Goal: Task Accomplishment & Management: Complete application form

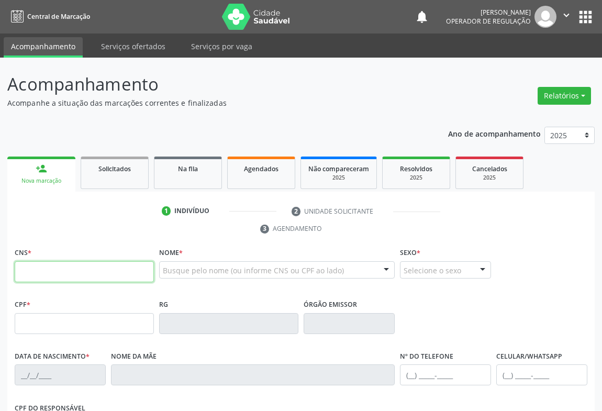
click at [54, 270] on input "text" at bounding box center [84, 271] width 139 height 21
type input "706 5013 1599 1992"
type input "15/09/2010"
type input "S/N"
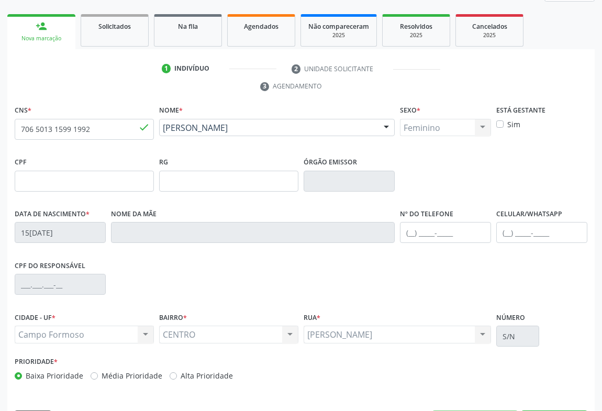
scroll to position [173, 0]
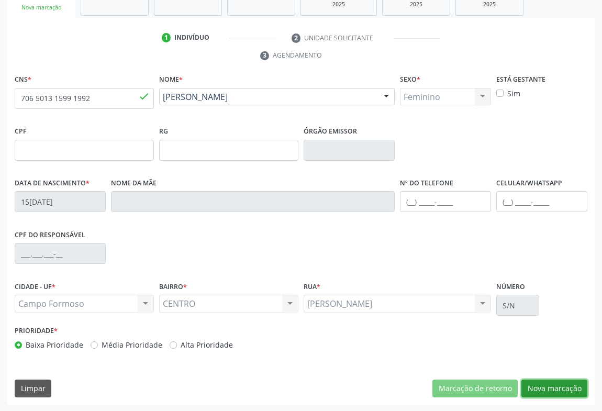
click at [549, 384] on button "Nova marcação" at bounding box center [555, 389] width 66 height 18
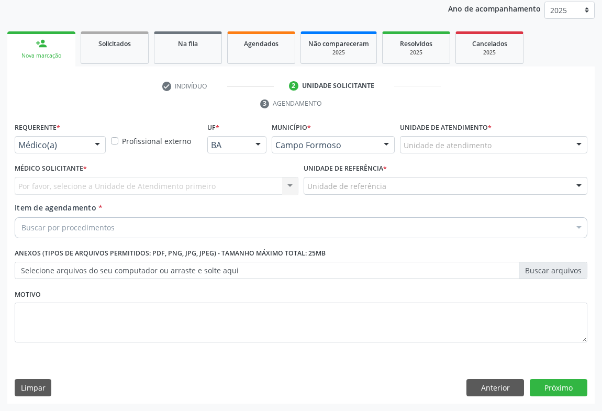
scroll to position [125, 0]
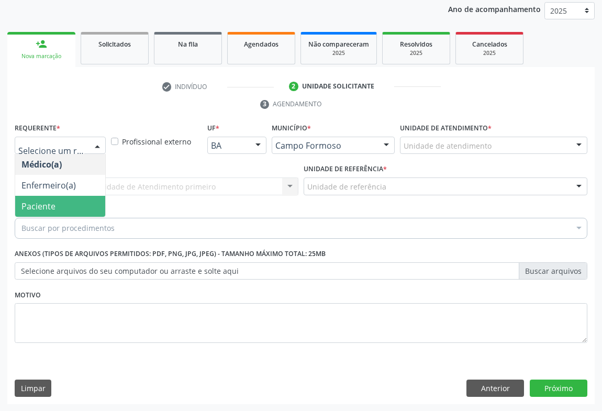
click at [36, 201] on span "Paciente" at bounding box center [38, 207] width 34 height 12
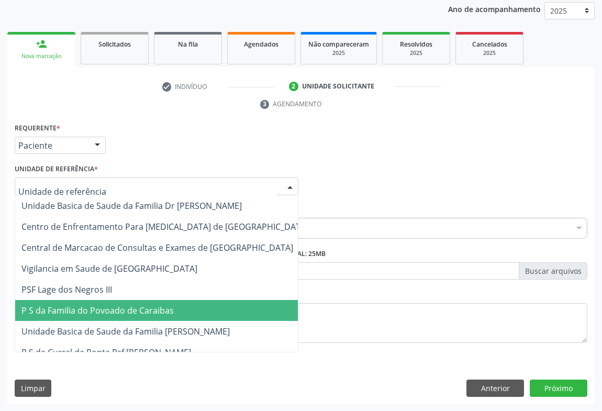
click at [119, 310] on span "P S da Familia do Povoado de Caraibas" at bounding box center [97, 311] width 152 height 12
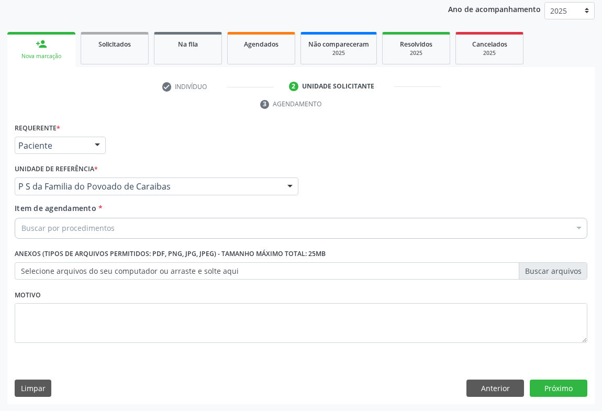
click at [103, 218] on div "Buscar por procedimentos" at bounding box center [301, 228] width 573 height 21
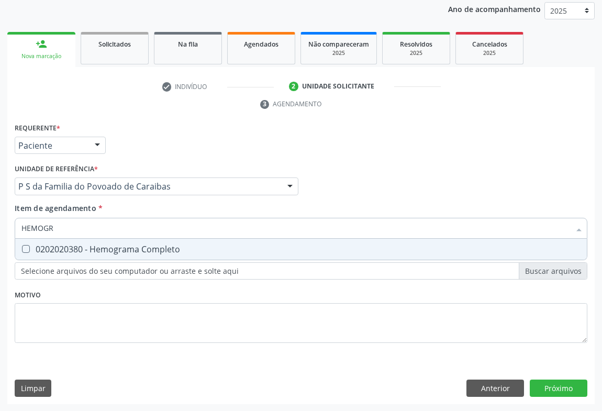
type input "HEMOGRA"
click at [108, 246] on div "0202020380 - Hemograma Completo" at bounding box center [300, 249] width 559 height 8
checkbox Completo "true"
type input "HEMOGRA"
click at [147, 157] on div "Requerente * Paciente Médico(a) Enfermeiro(a) Paciente Nenhum resultado encontr…" at bounding box center [301, 140] width 578 height 41
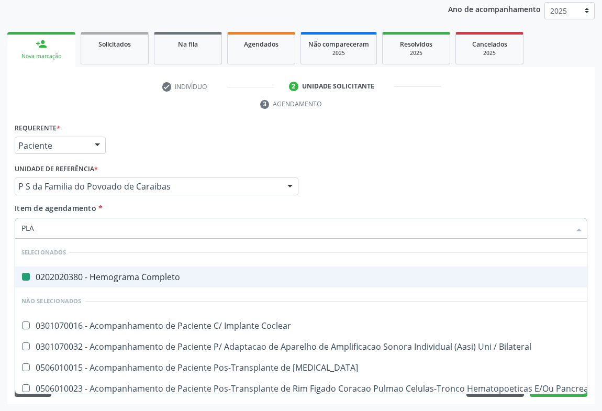
type input "PLAQ"
checkbox Completo "false"
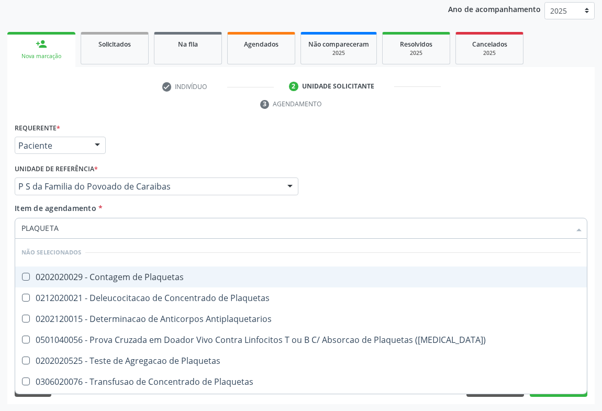
type input "PLAQUETAS"
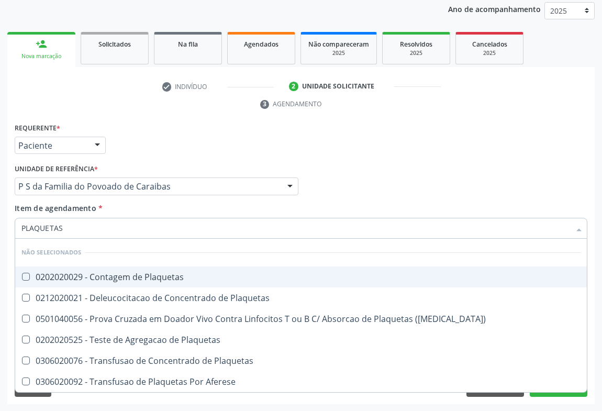
click at [92, 280] on div "0202020029 - Contagem de Plaquetas" at bounding box center [300, 277] width 559 height 8
checkbox Plaquetas "true"
type input "PLAQUETAS"
click at [176, 140] on div "Requerente * Paciente Médico(a) Enfermeiro(a) Paciente Nenhum resultado encontr…" at bounding box center [301, 140] width 578 height 41
checkbox Plaquetas "true"
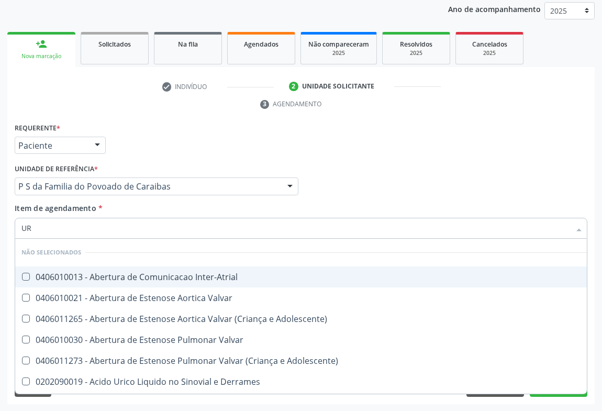
type input "URI"
checkbox Inter-Atrial "false"
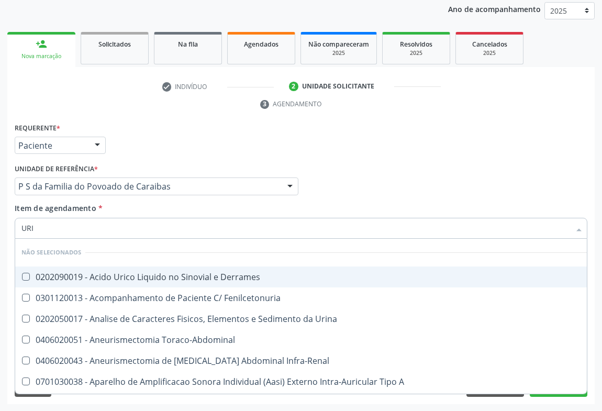
type input "URIN"
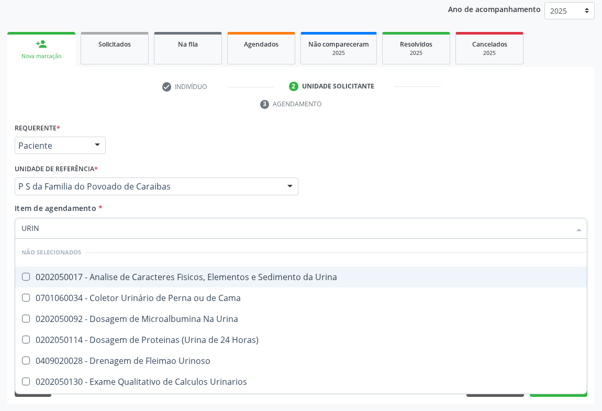
click at [130, 276] on div "0202050017 - Analise de Caracteres Fisicos, Elementos e Sedimento da Urina" at bounding box center [303, 277] width 565 height 8
checkbox Urina "true"
type input "URIN"
click at [195, 159] on div "Requerente * Paciente Médico(a) Enfermeiro(a) Paciente Nenhum resultado encontr…" at bounding box center [301, 140] width 578 height 41
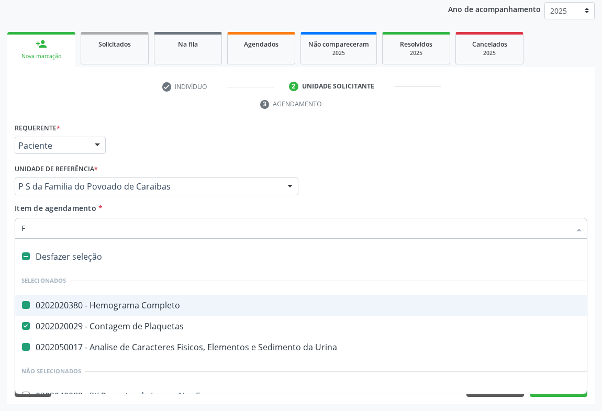
type input "FE"
checkbox Completo "false"
checkbox Urina "false"
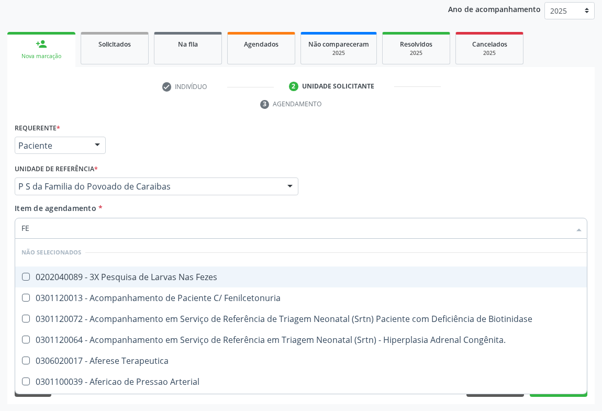
type input "FEZ"
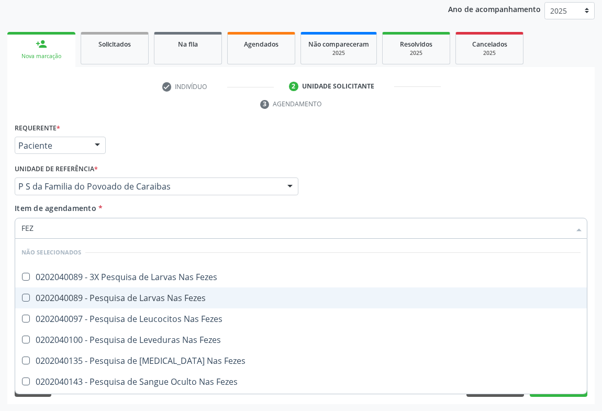
click at [82, 294] on div "0202040089 - Pesquisa de Larvas Nas Fezes" at bounding box center [300, 298] width 559 height 8
checkbox Fezes "true"
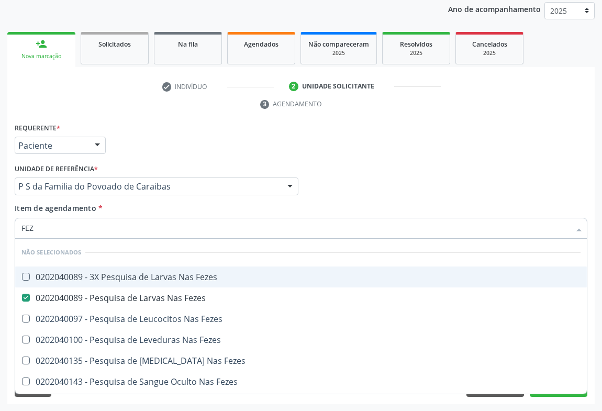
type input "FEZ"
drag, startPoint x: 192, startPoint y: 165, endPoint x: 119, endPoint y: 220, distance: 91.1
click at [193, 165] on div "Unidade de referência * P S da Familia do Povoado de Caraibas Unidade Basica de…" at bounding box center [157, 178] width 284 height 34
checkbox Fezes "true"
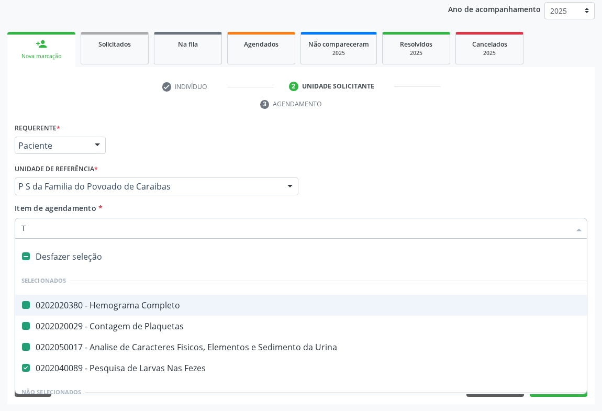
type input "TG"
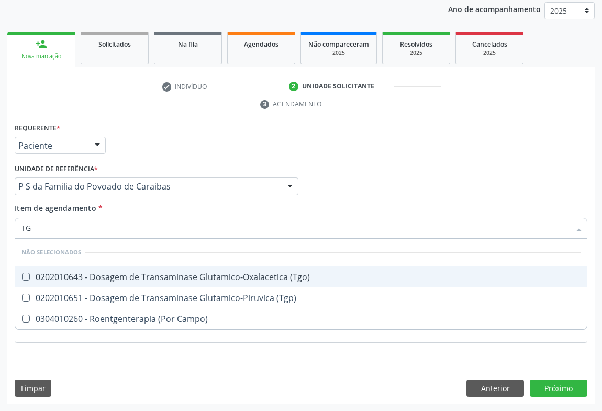
checkbox \(Tgo\) "false"
checkbox Campo\) "false"
checkbox \(Tgp\) "false"
click at [118, 278] on div "0202010643 - Dosagem de Transaminase Glutamico-Oxalacetica (Tgo)" at bounding box center [300, 277] width 559 height 8
checkbox \(Tgo\) "true"
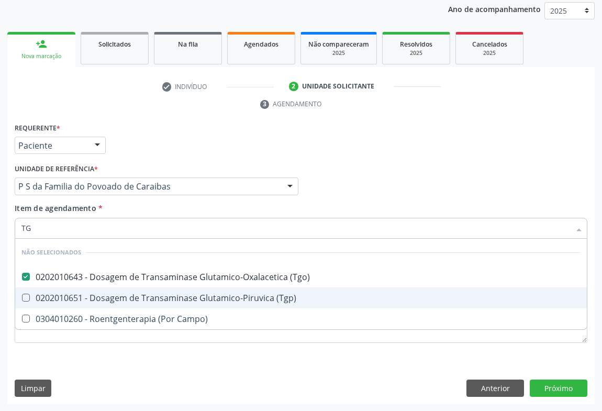
click at [114, 289] on span "0202010651 - Dosagem de Transaminase Glutamico-Piruvica (Tgp)" at bounding box center [301, 297] width 572 height 21
checkbox \(Tgp\) "true"
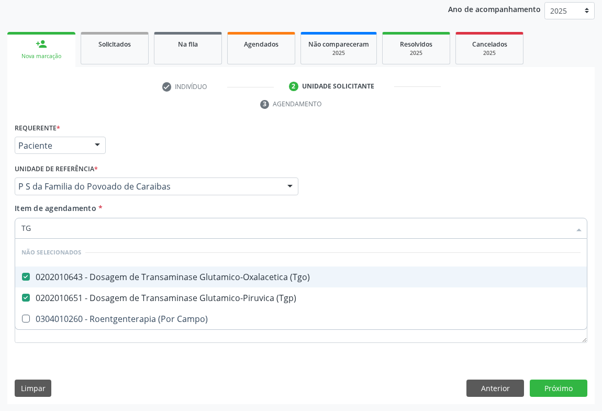
click at [171, 161] on div "Unidade de referência * P S da Familia do Povoado de Caraibas Unidade Basica de…" at bounding box center [157, 178] width 284 height 34
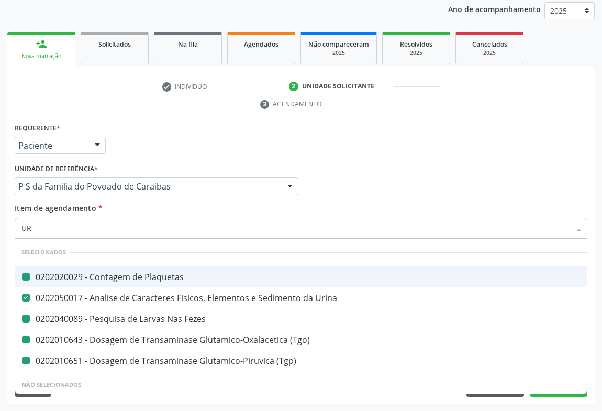
type input "URE"
checkbox Plaquetas "false"
checkbox Fezes "false"
checkbox \(Tgo\) "false"
checkbox \(Tgp\) "false"
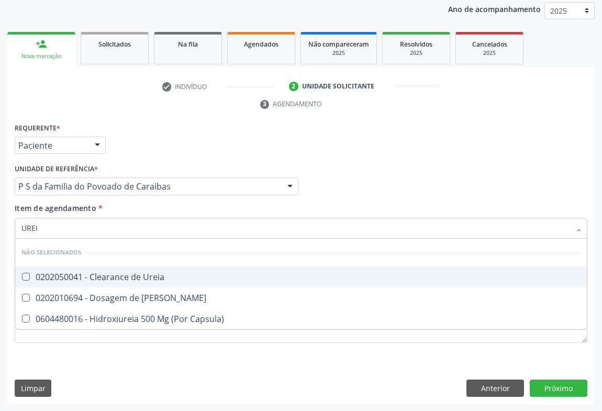
type input "UREIA"
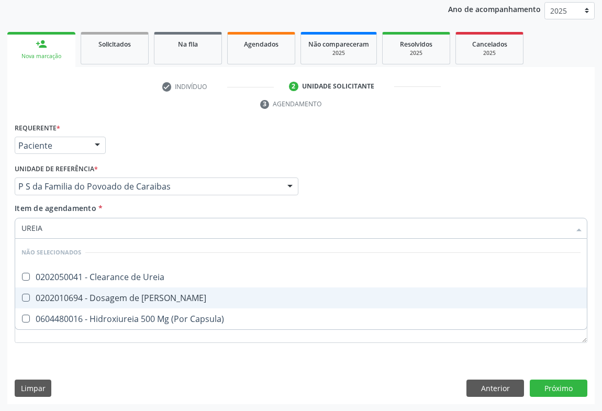
click at [75, 299] on div "0202010694 - Dosagem de [PERSON_NAME]" at bounding box center [300, 298] width 559 height 8
checkbox Ureia "true"
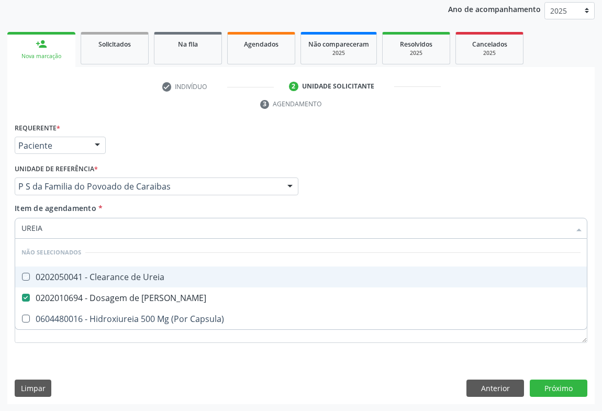
click at [146, 123] on div "Requerente * Paciente Médico(a) Enfermeiro(a) Paciente Nenhum resultado encontr…" at bounding box center [301, 140] width 578 height 41
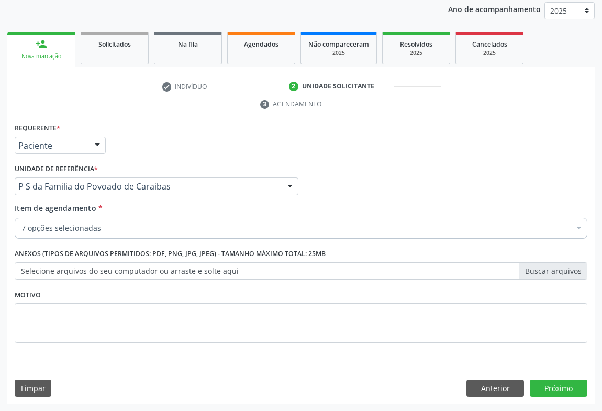
click at [55, 219] on div "7 opções selecionadas" at bounding box center [301, 228] width 573 height 21
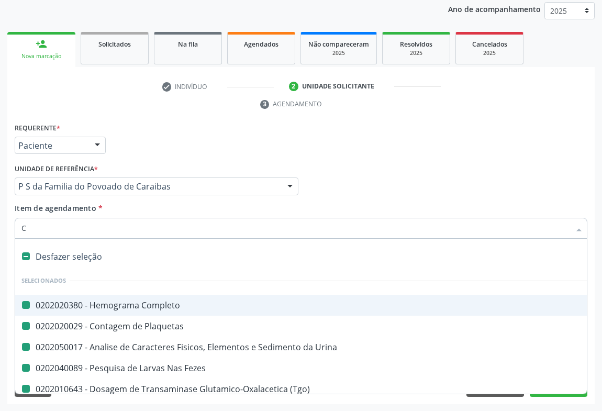
type input "CR"
checkbox Completo "false"
checkbox Urina "false"
checkbox Plaquetas "false"
checkbox Fezes "false"
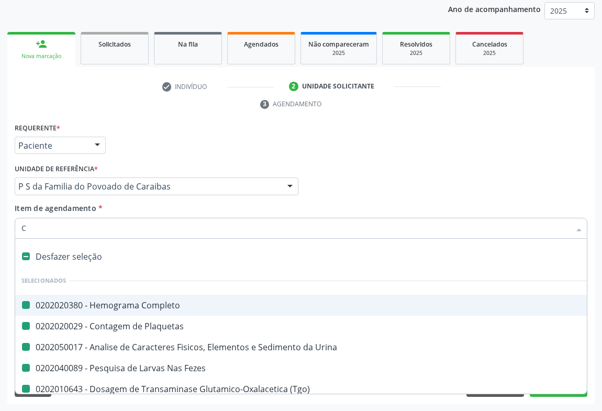
checkbox \(Tgo\) "false"
checkbox Ureia "false"
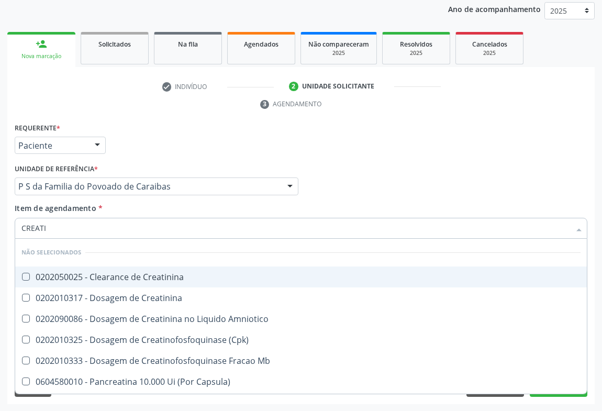
type input "CREATIN"
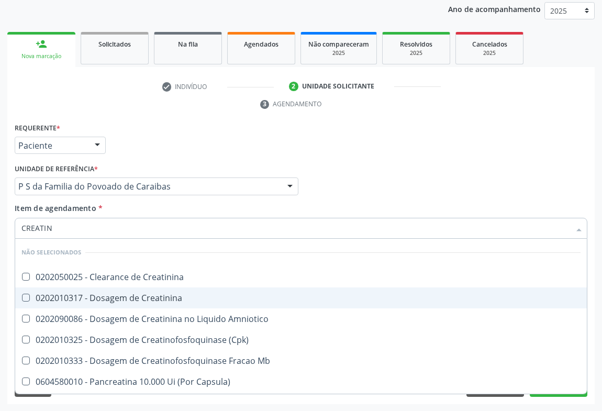
click at [74, 302] on span "0202010317 - Dosagem de Creatinina" at bounding box center [301, 297] width 572 height 21
checkbox Creatinina "true"
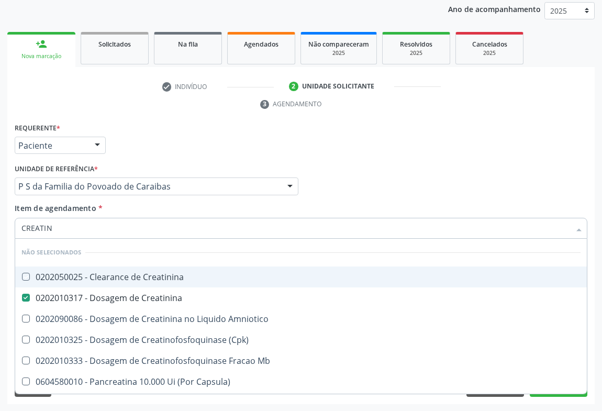
click at [164, 125] on div "Requerente * Paciente Médico(a) Enfermeiro(a) Paciente Nenhum resultado encontr…" at bounding box center [301, 140] width 578 height 41
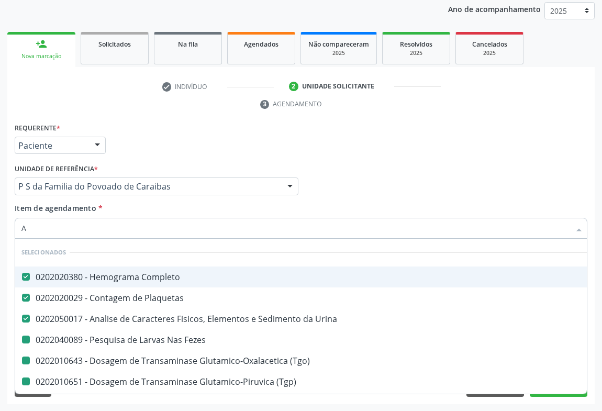
type input "AC"
checkbox Fezes "false"
checkbox \(Tgo\) "false"
checkbox Ureia "false"
checkbox \(Tgp\) "false"
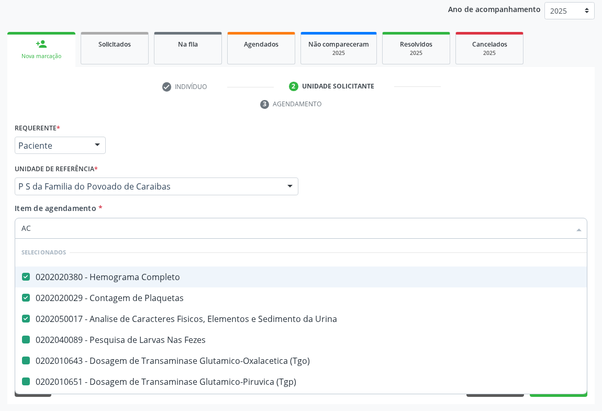
checkbox Creatinina "false"
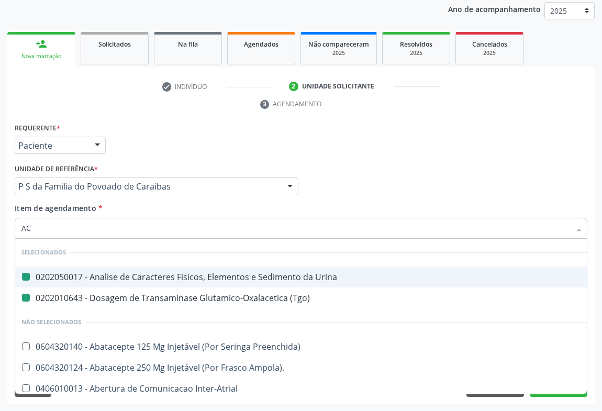
type input "ACI"
checkbox Urina "false"
checkbox \(Tgo\) "false"
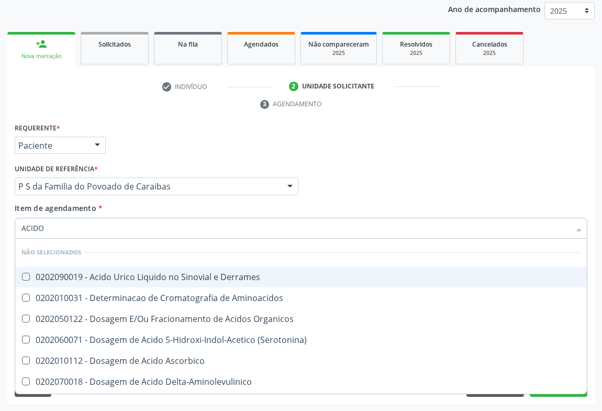
type input "ACIDO U"
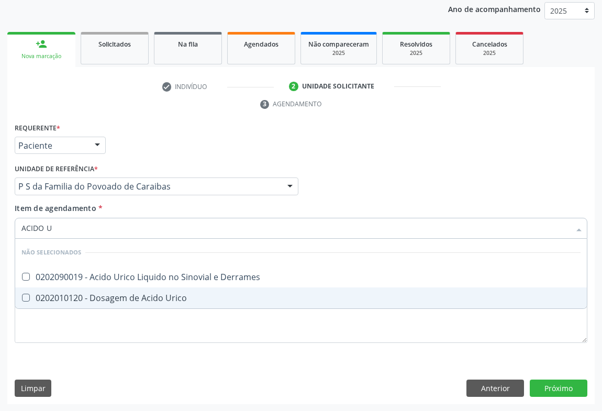
click at [92, 298] on div "0202010120 - Dosagem de Acido Urico" at bounding box center [300, 298] width 559 height 8
checkbox Urico "true"
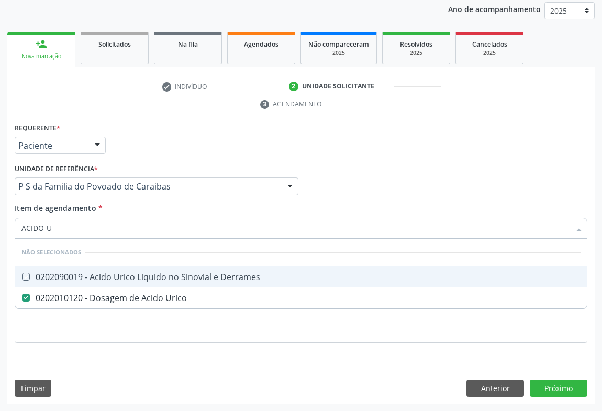
click at [153, 152] on div "Requerente * Paciente Médico(a) Enfermeiro(a) Paciente Nenhum resultado encontr…" at bounding box center [301, 140] width 578 height 41
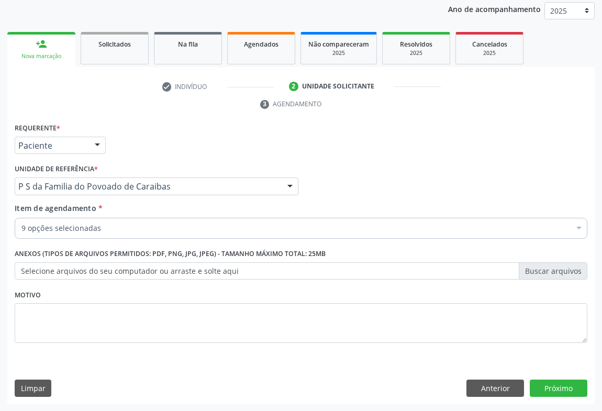
click at [75, 220] on div "9 opções selecionadas" at bounding box center [301, 228] width 573 height 21
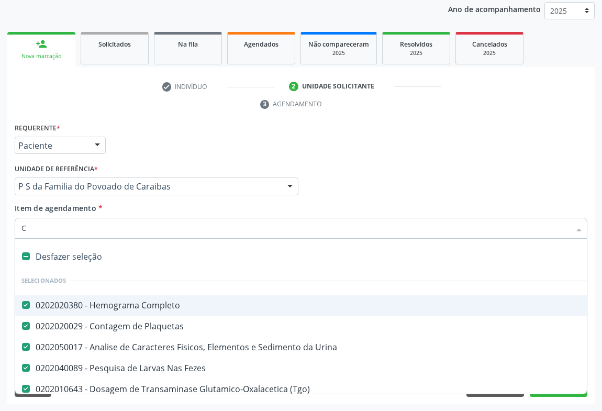
type input "CO"
checkbox Urico "false"
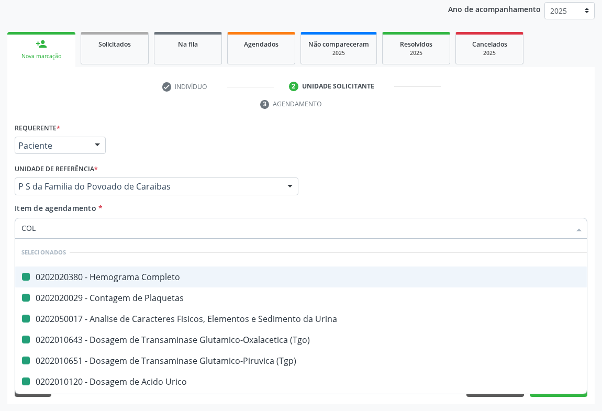
type input "COLE"
checkbox Completo "false"
checkbox Plaquetas "false"
checkbox Urina "false"
checkbox \(Tgo\) "false"
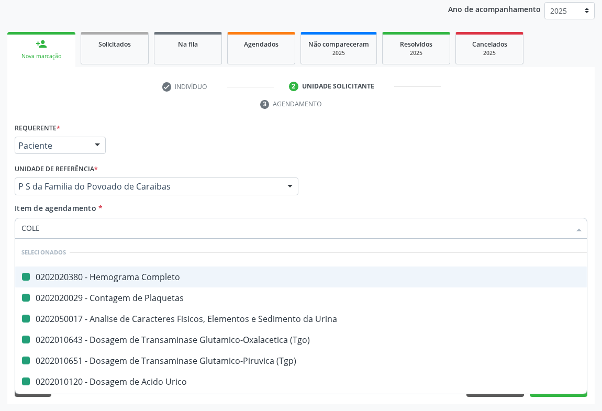
checkbox \(Tgp\) "false"
checkbox Urico "false"
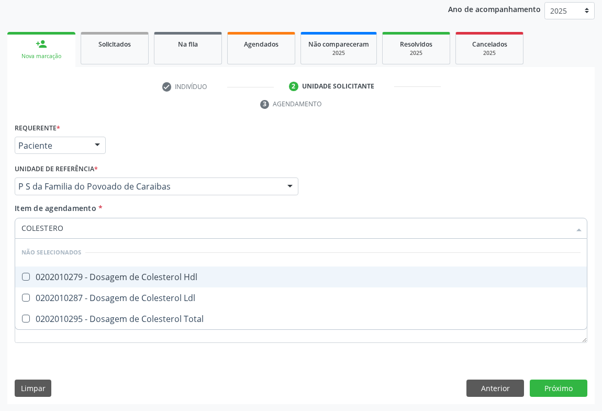
type input "COLESTEROL"
drag, startPoint x: 84, startPoint y: 271, endPoint x: 84, endPoint y: 278, distance: 7.3
click at [84, 273] on div "0202010279 - Dosagem de Colesterol Hdl" at bounding box center [300, 277] width 559 height 8
checkbox Hdl "true"
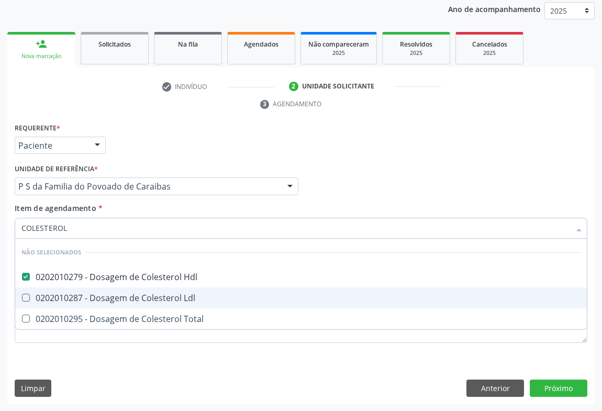
click at [84, 294] on div "0202010287 - Dosagem de Colesterol Ldl" at bounding box center [300, 298] width 559 height 8
checkbox Ldl "true"
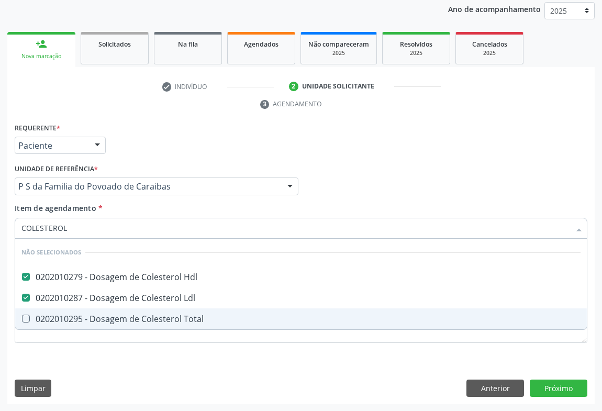
click at [84, 325] on span "0202010295 - Dosagem de Colesterol Total" at bounding box center [301, 318] width 572 height 21
checkbox Total "true"
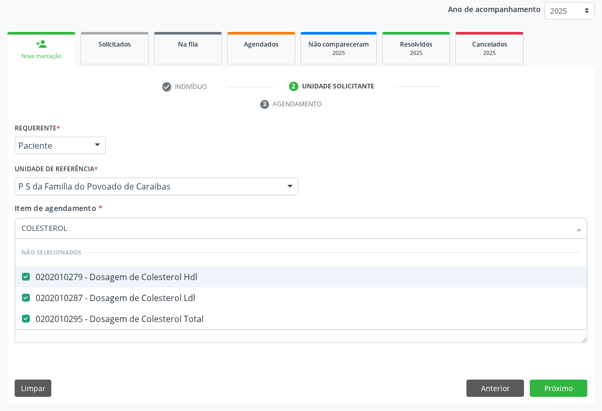
click at [162, 153] on div "Requerente * Paciente Médico(a) Enfermeiro(a) Paciente Nenhum resultado encontr…" at bounding box center [301, 140] width 578 height 41
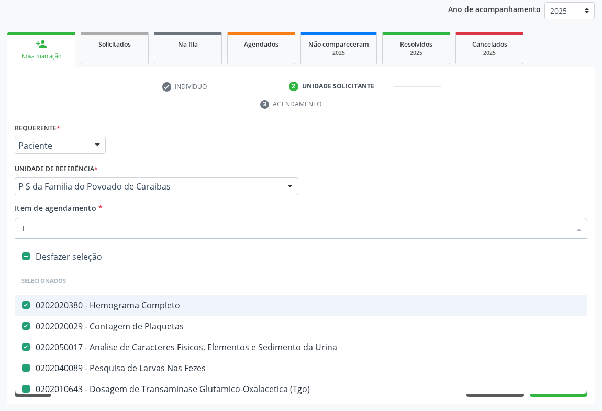
type input "TR"
checkbox Fezes "false"
checkbox \(Tgo\) "false"
checkbox \(Tgp\) "false"
checkbox Ureia "false"
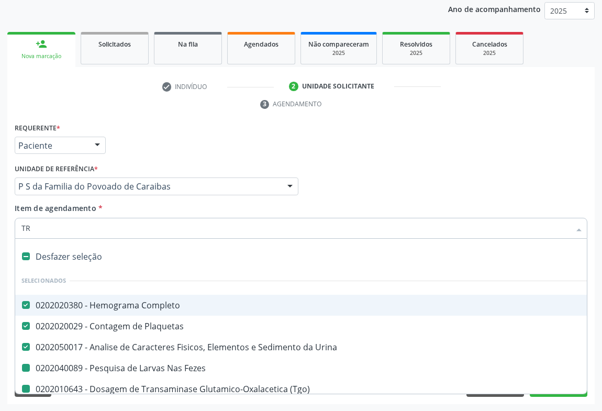
checkbox Creatinina "false"
checkbox Urico "false"
checkbox Ldl "false"
checkbox Total "false"
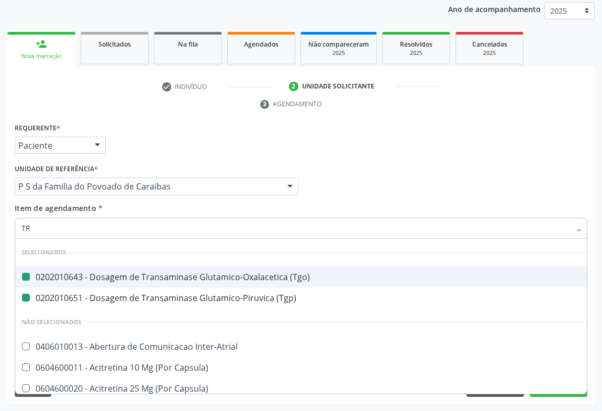
type input "TRI"
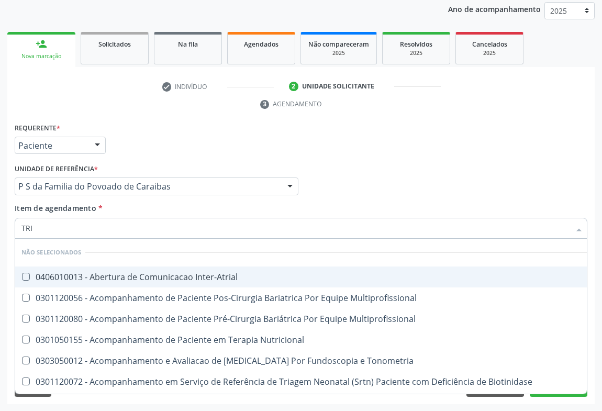
checkbox Inter-Atrial "false"
checkbox Multiprofissional "false"
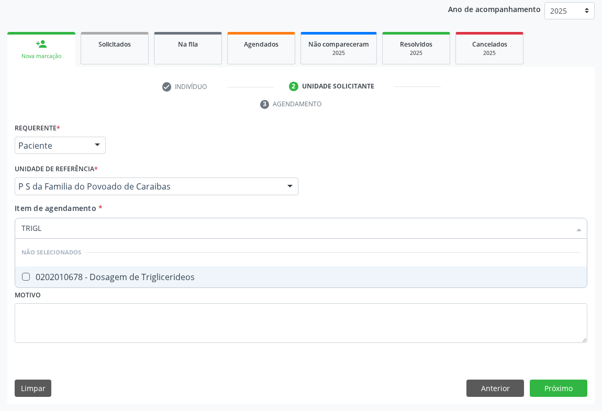
type input "TRIGLI"
click at [60, 280] on div "0202010678 - Dosagem de Triglicerideos" at bounding box center [300, 277] width 559 height 8
checkbox Triglicerideos "true"
click at [162, 151] on div "Requerente * Paciente Médico(a) Enfermeiro(a) Paciente Nenhum resultado encontr…" at bounding box center [301, 140] width 578 height 41
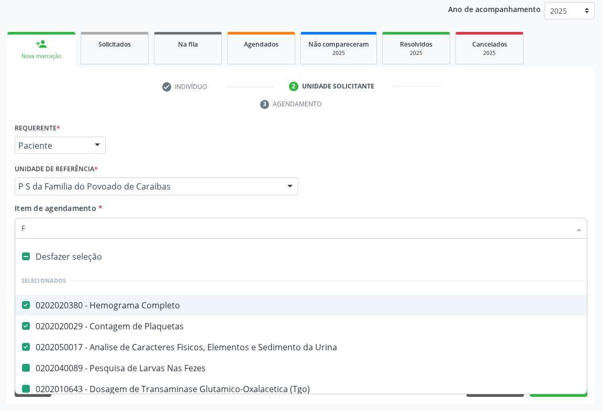
type input "FE"
checkbox Fezes "false"
checkbox \(Tgo\) "false"
checkbox \(Tgp\) "false"
checkbox Ureia "false"
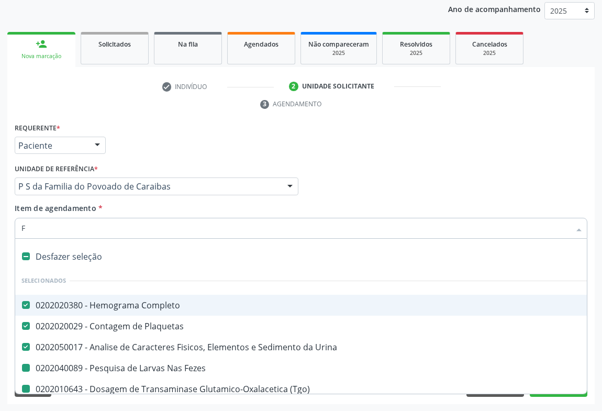
checkbox Creatinina "false"
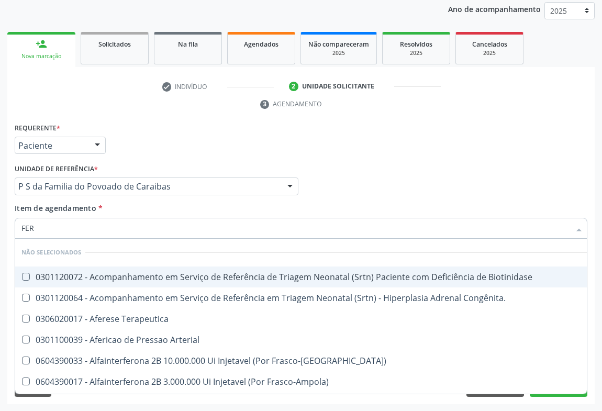
type input "FERR"
checkbox Biotinidase "false"
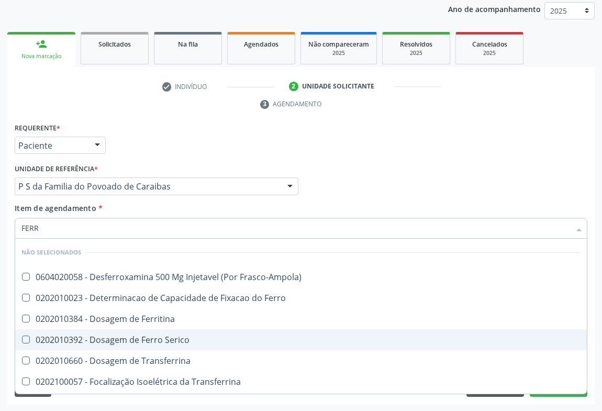
click at [72, 338] on div "0202010392 - Dosagem de Ferro Serico" at bounding box center [300, 340] width 559 height 8
checkbox Serico "true"
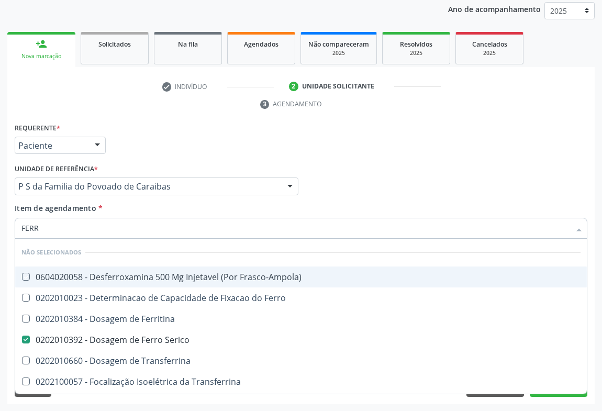
click at [179, 147] on div "Requerente * Paciente Médico(a) Enfermeiro(a) Paciente Nenhum resultado encontr…" at bounding box center [301, 140] width 578 height 41
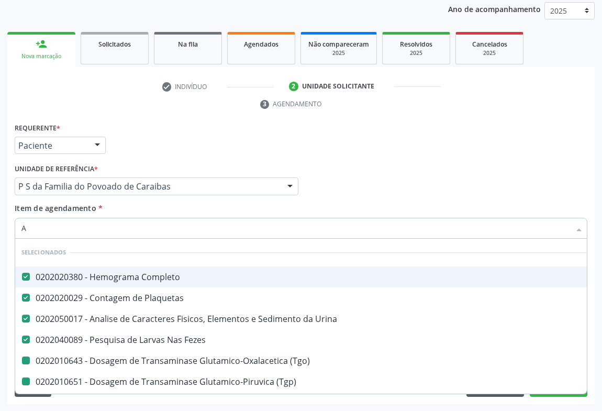
type input "AL"
checkbox \(Tgo\) "false"
checkbox \(Tgp\) "false"
checkbox Ureia "false"
checkbox Creatinina "false"
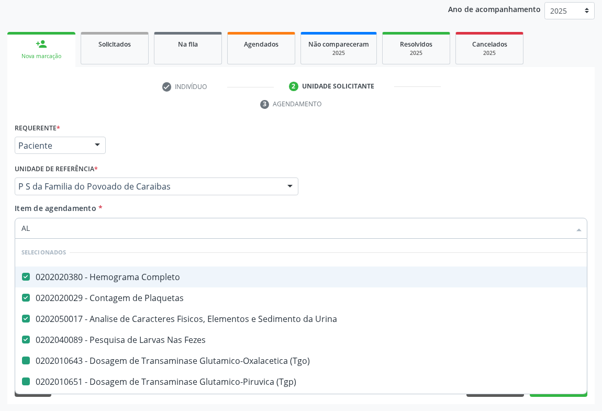
checkbox Urico "false"
checkbox Hdl "false"
checkbox Ldl "false"
checkbox Total "false"
checkbox Triglicerideos "false"
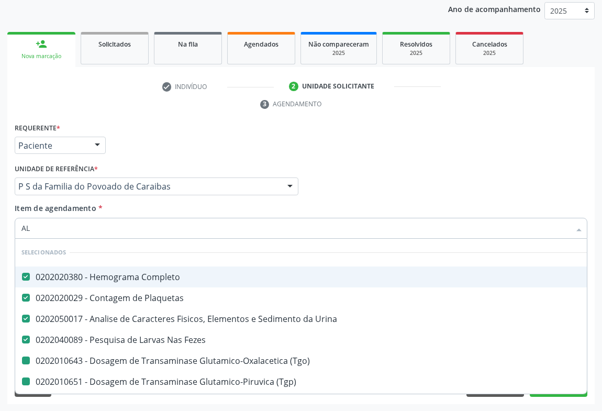
checkbox Serico "false"
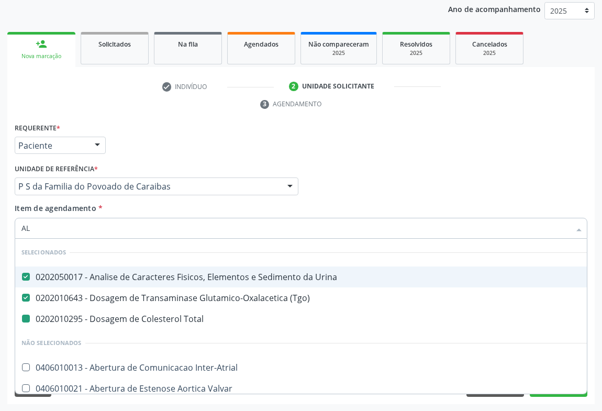
type input "ALI"
checkbox Total "false"
type input "ALIO"
checkbox Urina "false"
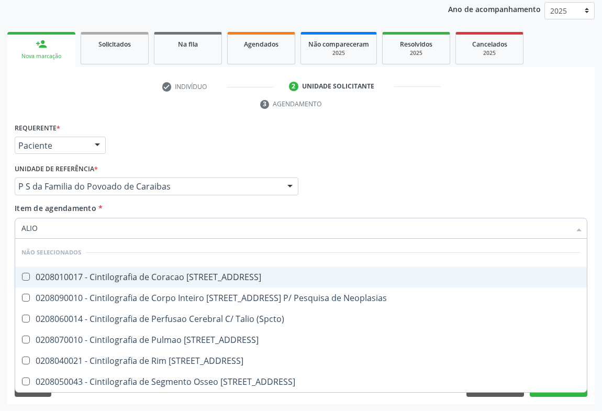
type input "ALI"
checkbox 67 "true"
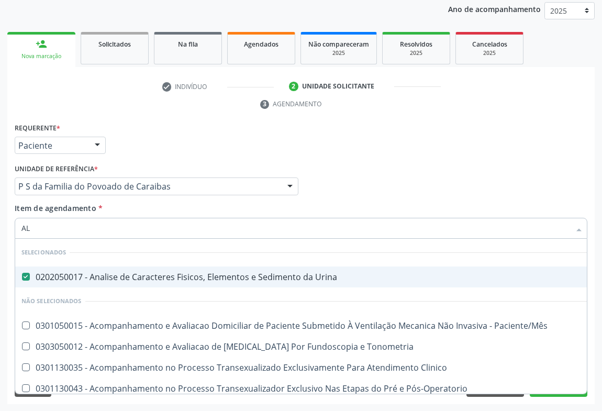
type input "A"
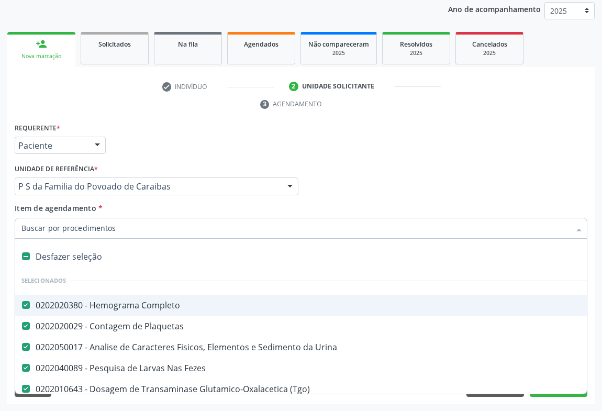
checkbox \(Tgo\) "true"
checkbox \(Tgp\) "true"
checkbox Urina "true"
checkbox Ureia "true"
checkbox Creatinina "true"
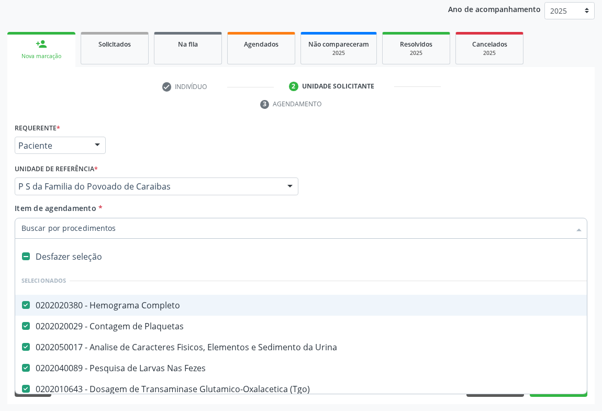
checkbox Urico "true"
checkbox Hdl "true"
checkbox Ldl "true"
checkbox Total "true"
checkbox Triglicerideos "true"
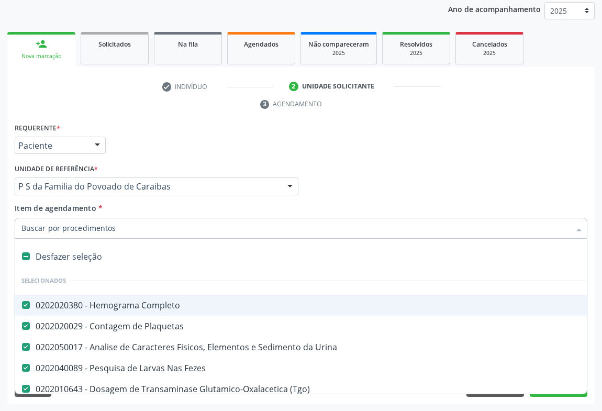
checkbox Serico "true"
type input "CA"
checkbox \(Tgo\) "false"
checkbox \(Tgp\) "false"
checkbox Ureia "false"
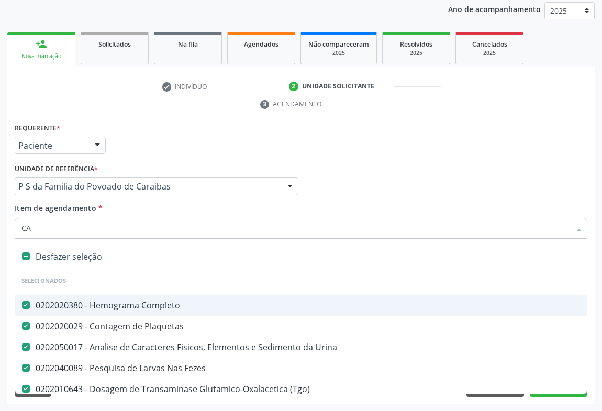
checkbox Creatinina "false"
checkbox Urico "false"
checkbox Hdl "false"
checkbox Ldl "false"
checkbox Total "false"
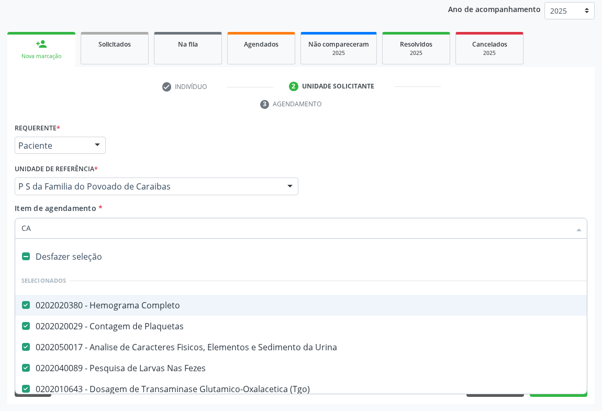
checkbox Serico "false"
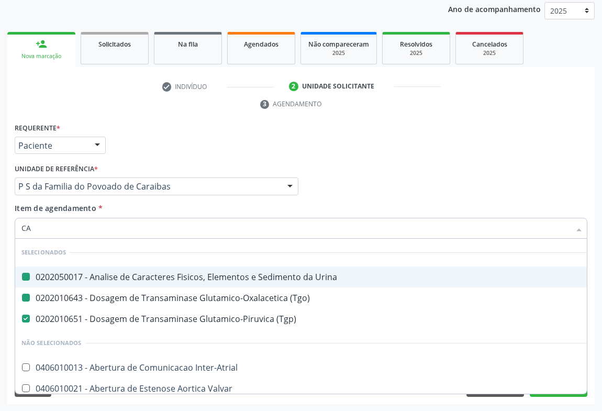
type input "calcio"
checkbox Urina "false"
checkbox \(Tgo\) "false"
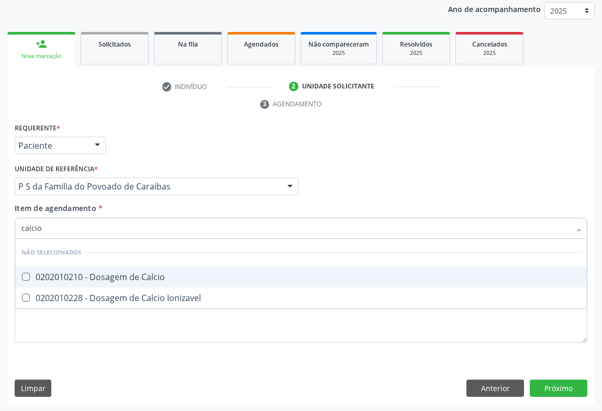
click at [87, 279] on div "0202010210 - Dosagem de Calcio" at bounding box center [300, 277] width 559 height 8
checkbox Calcio "true"
click at [196, 175] on div "Unidade de referência * P S da Familia do Povoado de Caraibas Unidade Basica de…" at bounding box center [157, 178] width 284 height 34
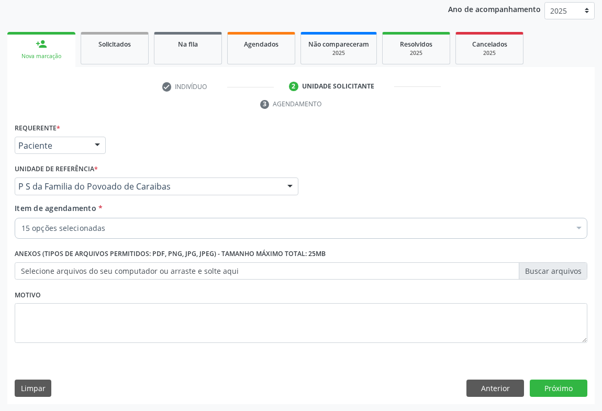
click at [97, 251] on label "Anexos (Tipos de arquivos permitidos: PDF, PNG, JPG, JPEG) - Tamanho máximo tot…" at bounding box center [170, 254] width 311 height 16
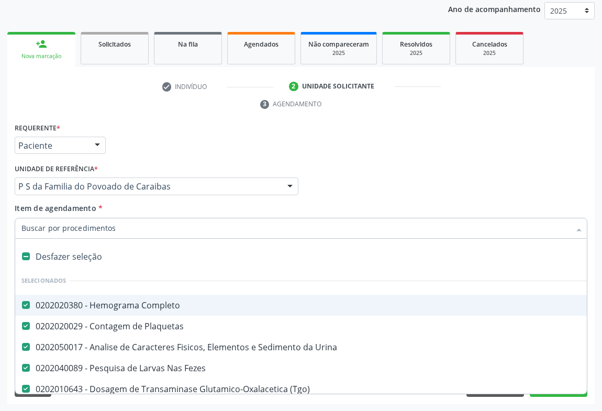
click at [497, 146] on div "Requerente * Paciente Médico(a) Enfermeiro(a) Paciente Nenhum resultado encontr…" at bounding box center [301, 140] width 578 height 41
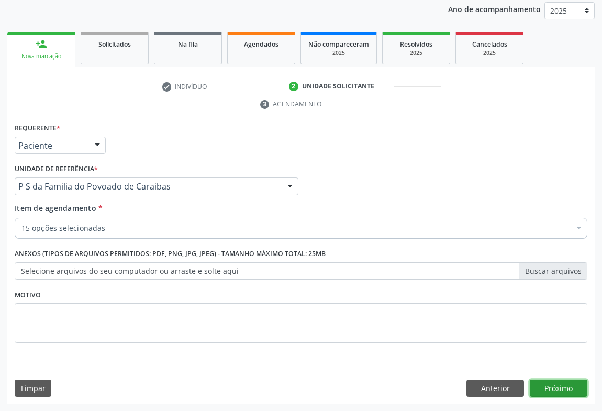
click at [550, 389] on button "Próximo" at bounding box center [559, 389] width 58 height 18
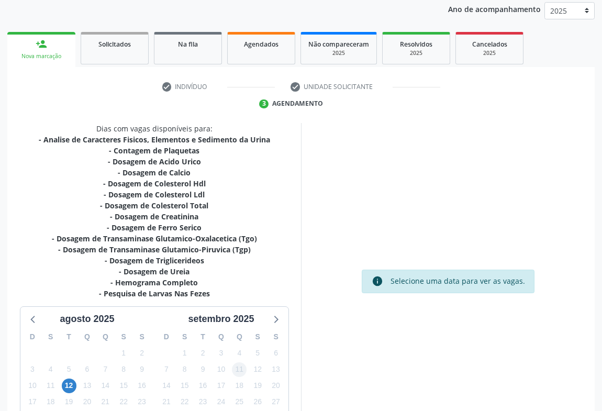
scroll to position [215, 0]
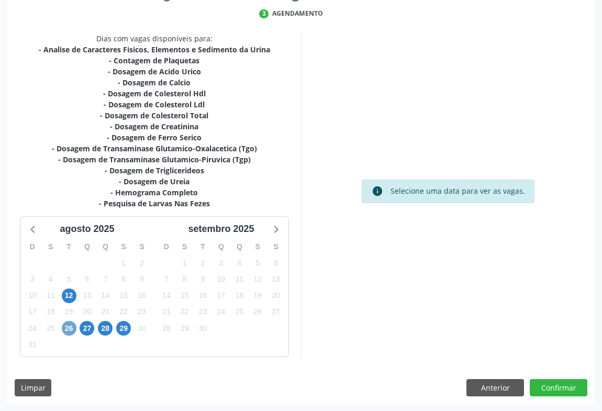
click at [68, 328] on span "26" at bounding box center [69, 328] width 15 height 15
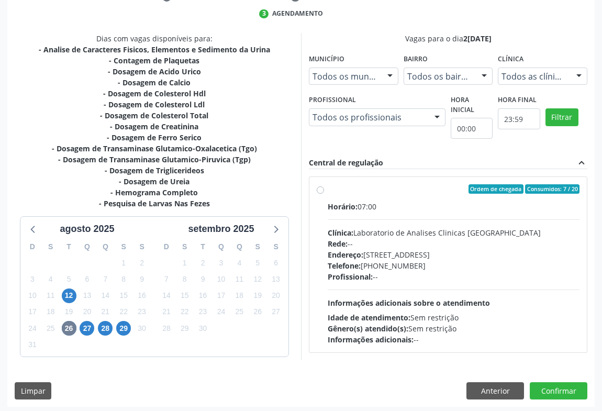
click at [481, 298] on span "Informações adicionais sobre o atendimento" at bounding box center [409, 303] width 162 height 10
click at [324, 194] on input "Ordem de chegada Consumidos: 7 / 20 Horário: 07:00 Clínica: Laboratorio de Anal…" at bounding box center [320, 188] width 7 height 9
radio input "true"
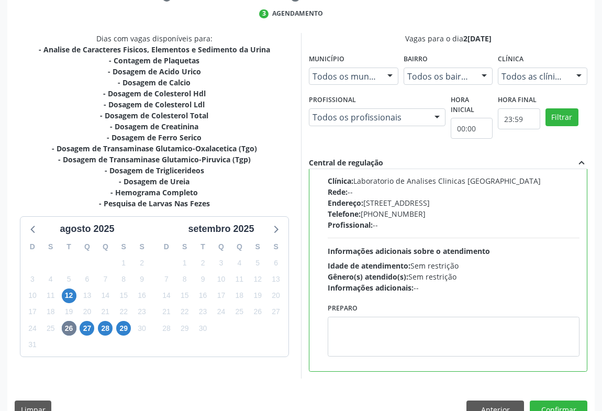
scroll to position [236, 0]
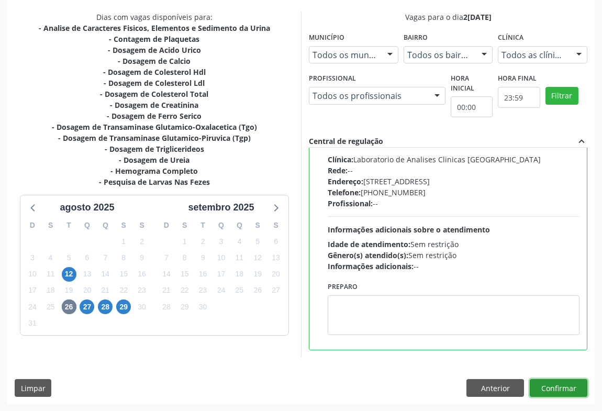
click at [561, 387] on button "Confirmar" at bounding box center [559, 388] width 58 height 18
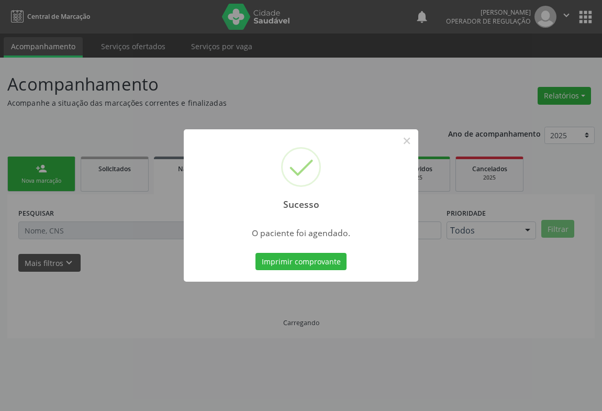
scroll to position [0, 0]
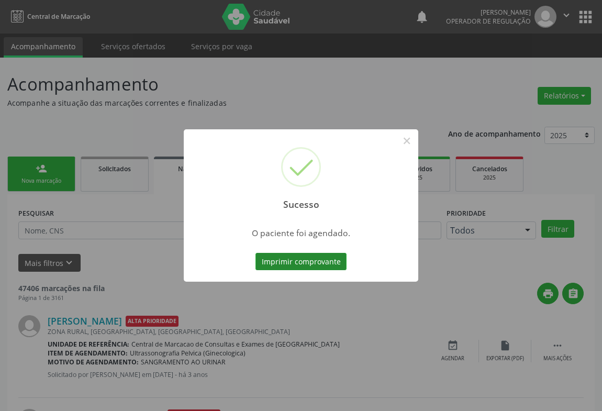
click at [283, 258] on button "Imprimir comprovante" at bounding box center [301, 262] width 91 height 18
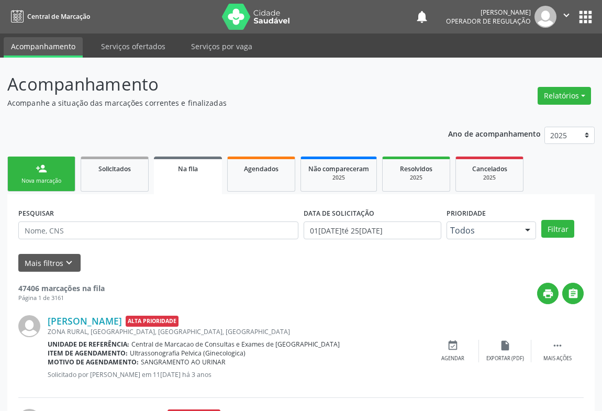
click at [29, 167] on link "person_add Nova marcação" at bounding box center [41, 174] width 68 height 35
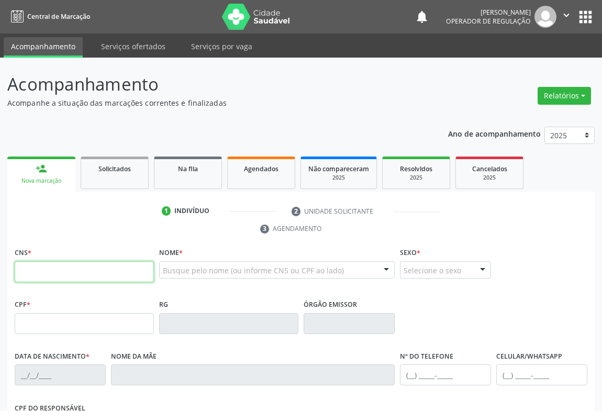
click at [57, 263] on input "text" at bounding box center [84, 271] width 139 height 21
type input "705 2014 2872 6172"
type input "931.892.495-04"
type input "0897133544"
type input "27/08/1978"
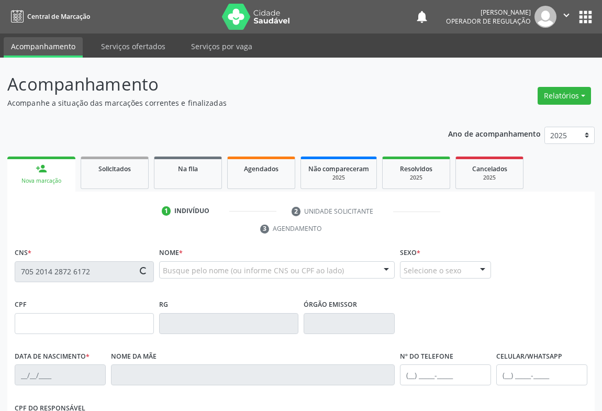
type input "(74) 99119-3400"
type input "(74) 99927-0043"
type input "S/N"
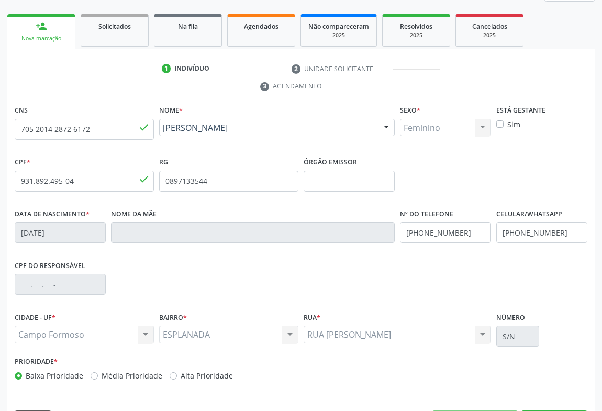
scroll to position [173, 0]
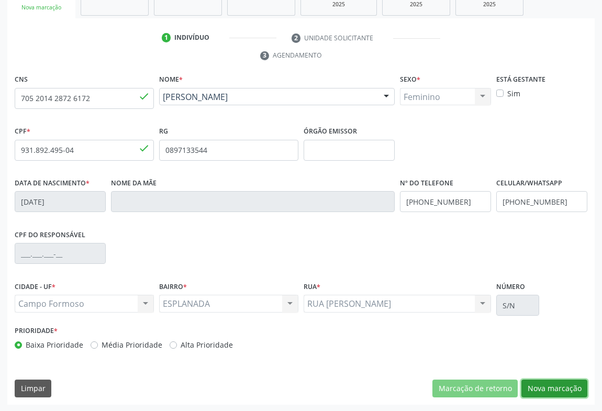
click at [544, 382] on button "Nova marcação" at bounding box center [555, 389] width 66 height 18
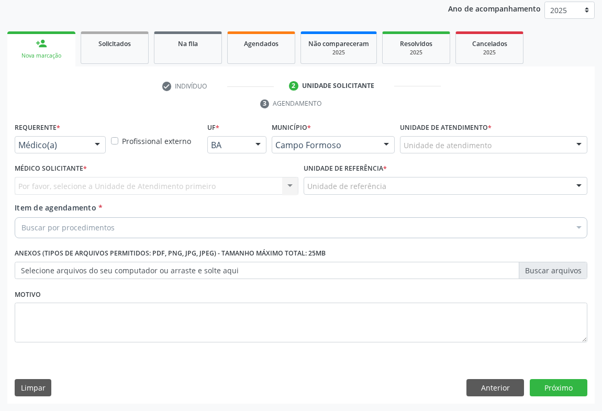
scroll to position [125, 0]
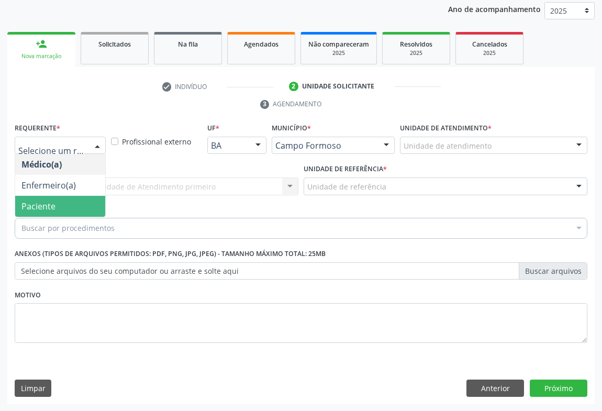
click at [35, 207] on span "Paciente" at bounding box center [38, 207] width 34 height 12
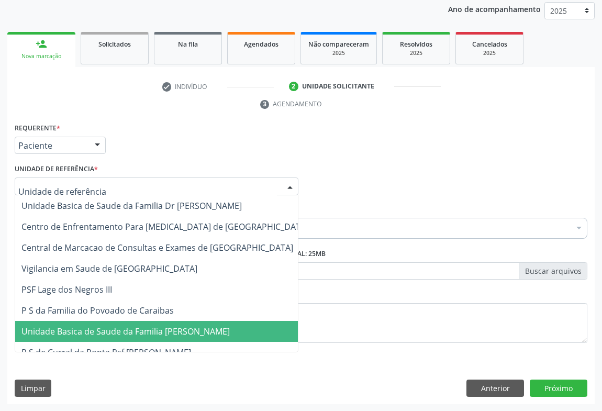
click at [96, 335] on span "Unidade Basica de Saude da Familia [PERSON_NAME]" at bounding box center [125, 332] width 208 height 12
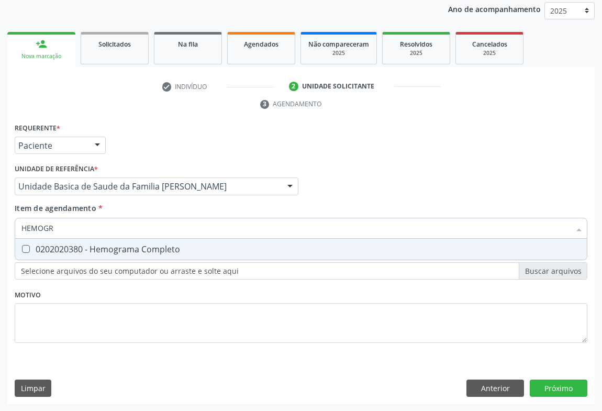
type input "HEMOGRA"
click at [75, 258] on span "0202020380 - Hemograma Completo" at bounding box center [301, 249] width 572 height 21
checkbox Completo "true"
type input "HEMOGRA"
click at [134, 134] on div "Requerente * Paciente Médico(a) Enfermeiro(a) Paciente Nenhum resultado encontr…" at bounding box center [301, 140] width 578 height 41
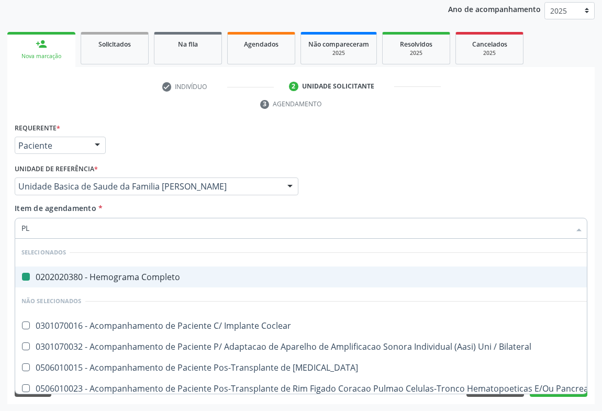
type input "PLA"
checkbox Completo "false"
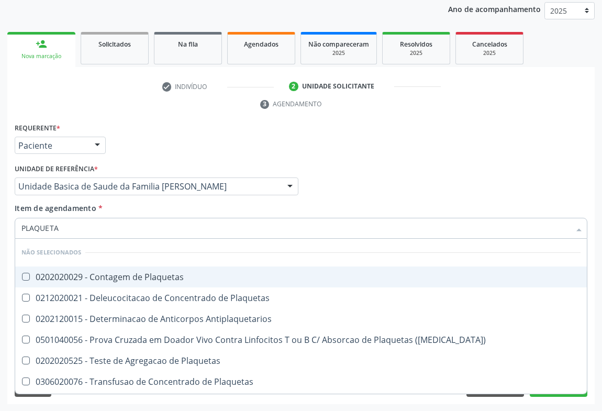
type input "PLAQUETAS"
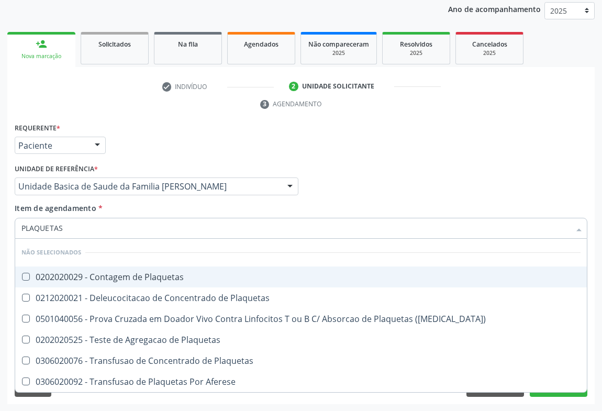
click at [91, 278] on div "0202020029 - Contagem de Plaquetas" at bounding box center [300, 277] width 559 height 8
checkbox Plaquetas "true"
click at [213, 134] on div "Requerente * Paciente Médico(a) Enfermeiro(a) Paciente Nenhum resultado encontr…" at bounding box center [301, 140] width 578 height 41
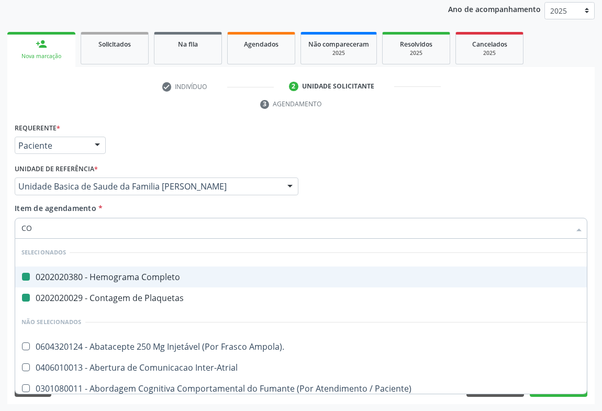
type input "COL"
checkbox Completo "false"
checkbox Plaquetas "false"
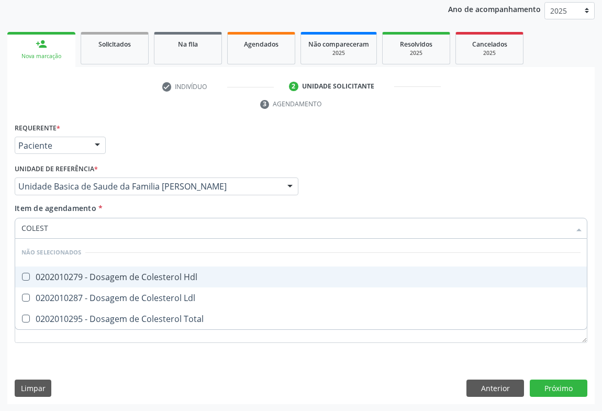
type input "COLESTE"
click at [105, 273] on div "0202010279 - Dosagem de Colesterol Hdl" at bounding box center [300, 277] width 559 height 8
click at [102, 285] on span "0202010279 - Dosagem de Colesterol Hdl" at bounding box center [301, 277] width 572 height 21
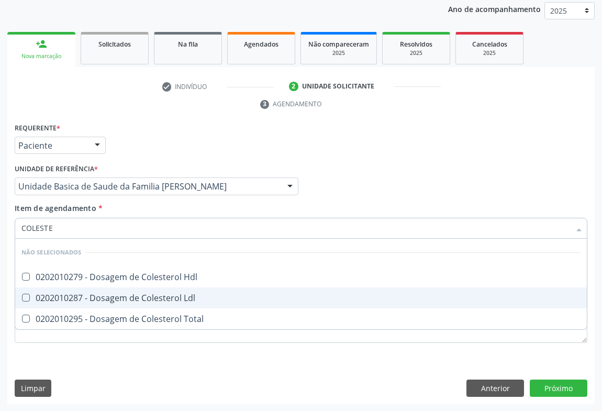
click at [101, 284] on span "0202010279 - Dosagem de Colesterol Hdl" at bounding box center [301, 277] width 572 height 21
checkbox Hdl "true"
drag, startPoint x: 92, startPoint y: 298, endPoint x: 88, endPoint y: 313, distance: 15.2
click at [92, 299] on div "0202010287 - Dosagem de Colesterol Ldl" at bounding box center [300, 298] width 559 height 8
checkbox Ldl "true"
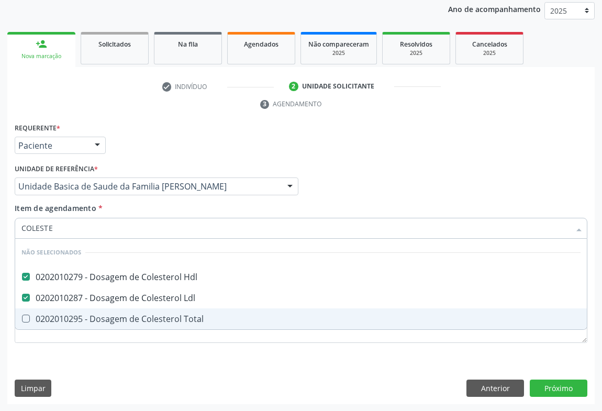
click at [87, 316] on div "0202010295 - Dosagem de Colesterol Total" at bounding box center [300, 319] width 559 height 8
checkbox Total "true"
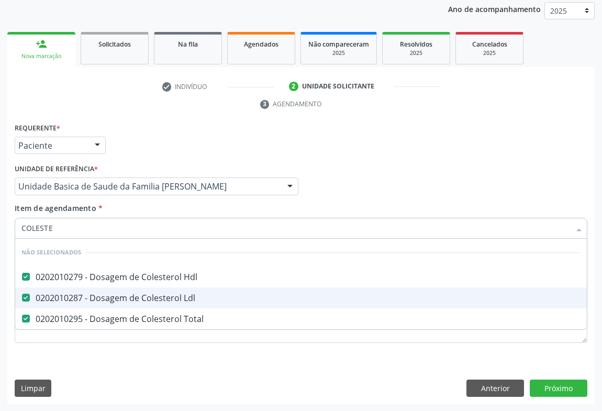
click at [117, 146] on div "Requerente * Paciente Médico(a) Enfermeiro(a) Paciente Nenhum resultado encontr…" at bounding box center [301, 140] width 578 height 41
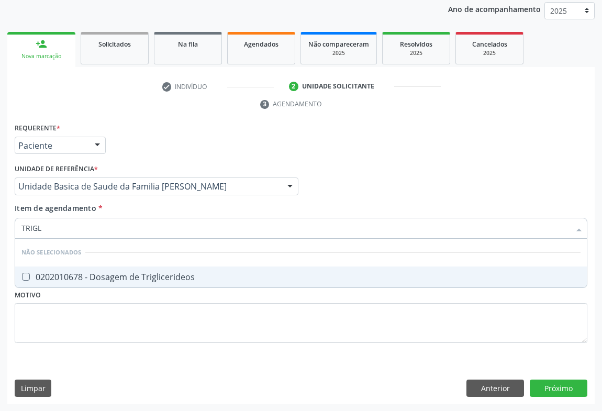
type input "TRIGLI"
click at [77, 278] on div "0202010678 - Dosagem de Triglicerideos" at bounding box center [300, 277] width 559 height 8
checkbox Triglicerideos "true"
click at [154, 139] on div "Requerente * Paciente Médico(a) Enfermeiro(a) Paciente Nenhum resultado encontr…" at bounding box center [301, 140] width 578 height 41
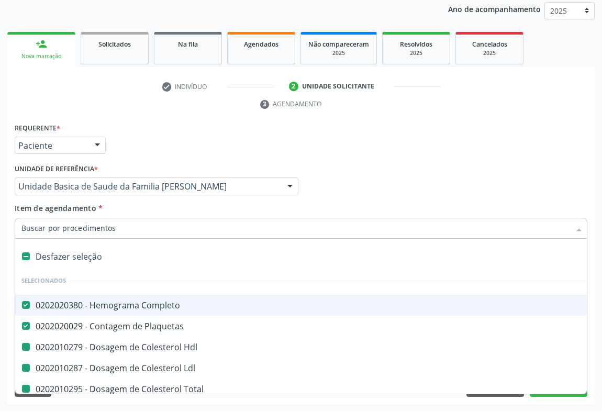
type input "U"
checkbox Hdl "false"
checkbox Ldl "false"
checkbox Total "false"
checkbox Triglicerideos "false"
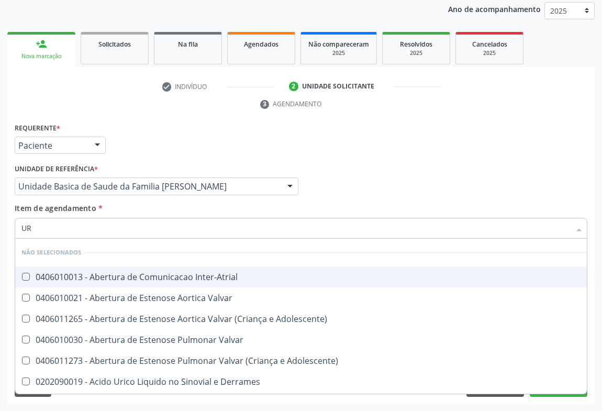
type input "URE"
checkbox Inter-Atrial "false"
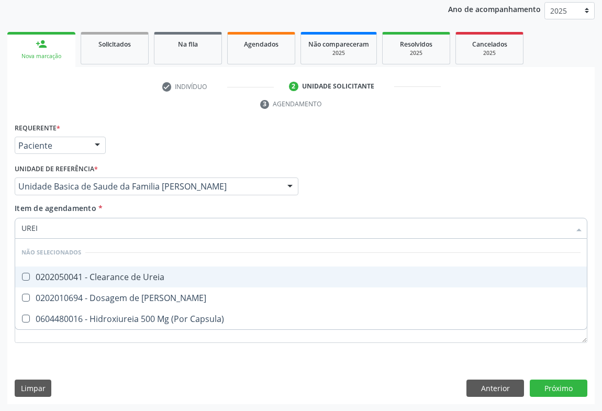
type input "UREIA"
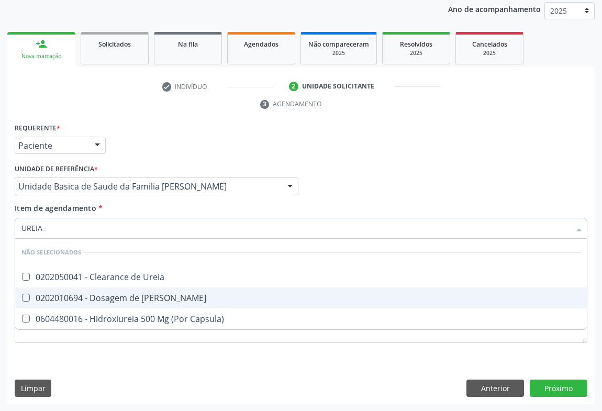
click at [69, 296] on div "0202010694 - Dosagem de [PERSON_NAME]" at bounding box center [300, 298] width 559 height 8
checkbox Ureia "true"
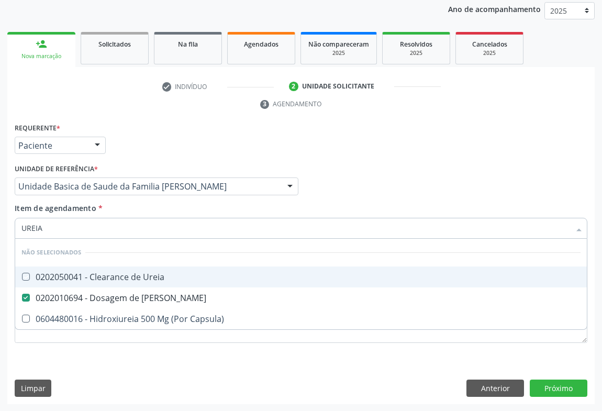
drag, startPoint x: 168, startPoint y: 113, endPoint x: 104, endPoint y: 218, distance: 123.6
click at [169, 113] on div "check Indivíduo 2 Unidade solicitante 3 Agendamento CNS 705 2014 2872 6172 done…" at bounding box center [300, 241] width 587 height 326
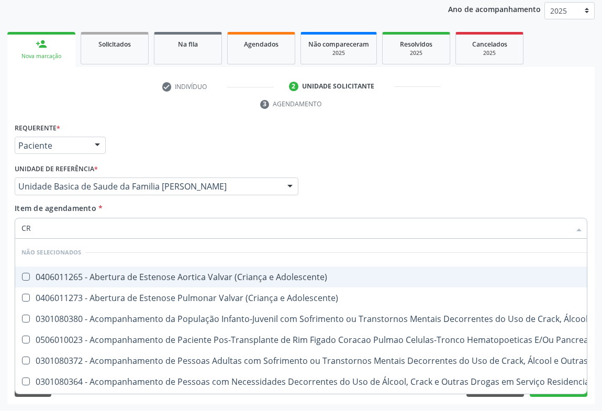
type input "CRE"
checkbox Adolescente\) "false"
checkbox \(Uai\)\ "false"
checkbox Adolescente\) "false"
checkbox Pancreas "false"
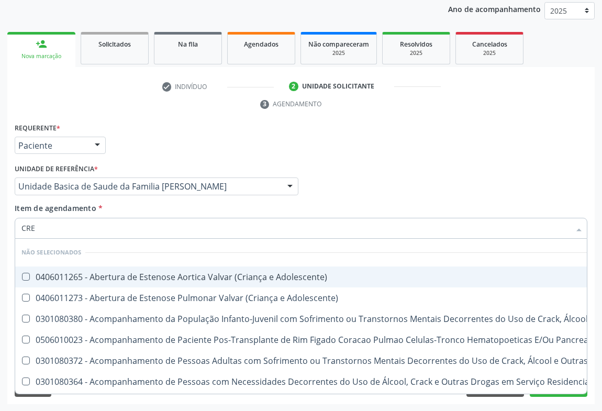
checkbox \(Uaa\)\ "false"
checkbox Terapêuticas\)\ "false"
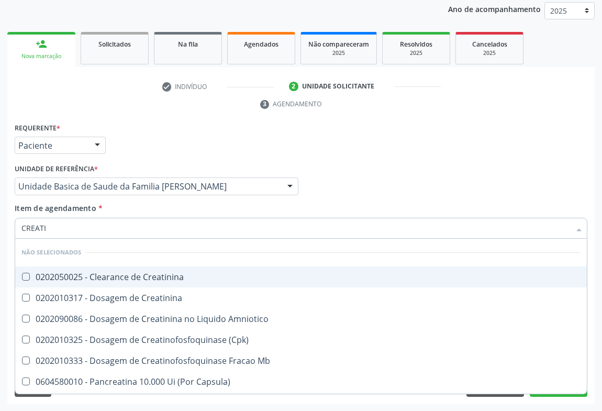
type input "CREATIN"
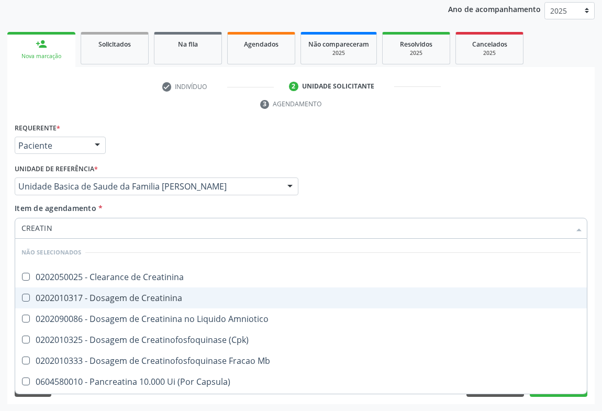
click at [69, 294] on div "0202010317 - Dosagem de Creatinina" at bounding box center [300, 298] width 559 height 8
checkbox Creatinina "true"
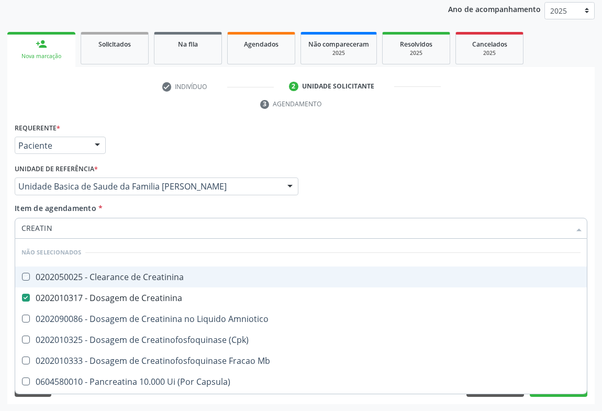
click at [149, 138] on div "Requerente * Paciente Médico(a) Enfermeiro(a) Paciente Nenhum resultado encontr…" at bounding box center [301, 140] width 578 height 41
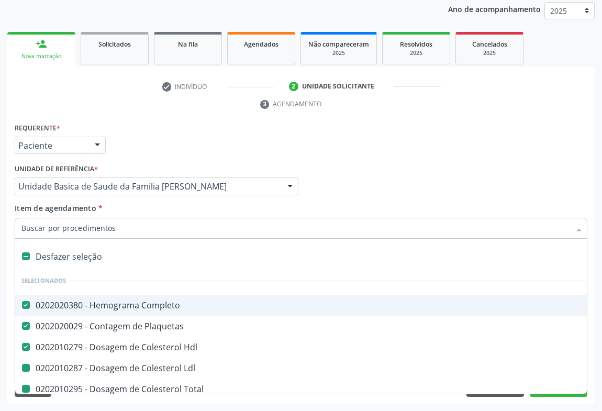
type input "U"
checkbox Ldl "false"
checkbox Total "false"
checkbox Triglicerideos "false"
checkbox Ureia "false"
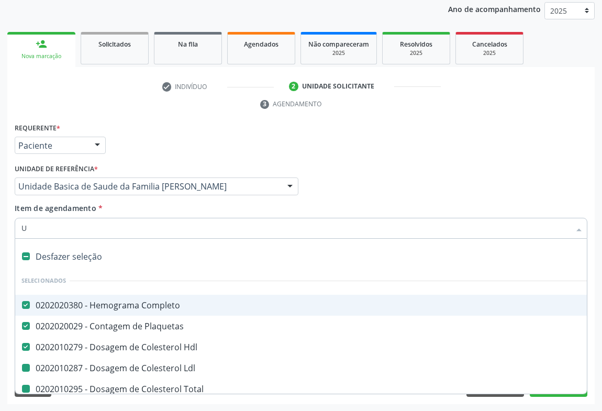
checkbox Creatinina "false"
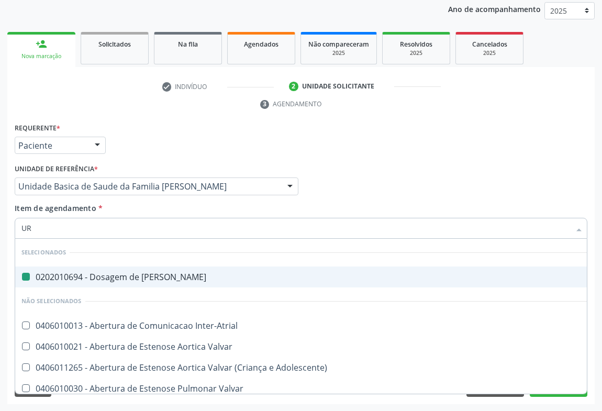
type input "URI"
checkbox Ureia "false"
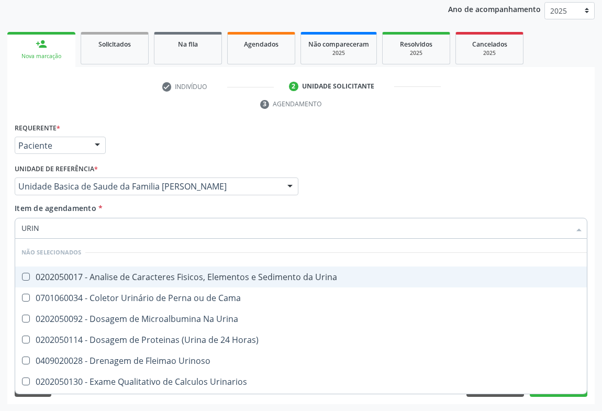
type input "URINA"
click at [39, 281] on div "0202050017 - Analise de Caracteres Fisicos, Elementos e Sedimento da Urina" at bounding box center [300, 277] width 559 height 8
checkbox Urina "true"
click at [163, 147] on div "Requerente * Paciente Médico(a) Enfermeiro(a) Paciente Nenhum resultado encontr…" at bounding box center [301, 140] width 578 height 41
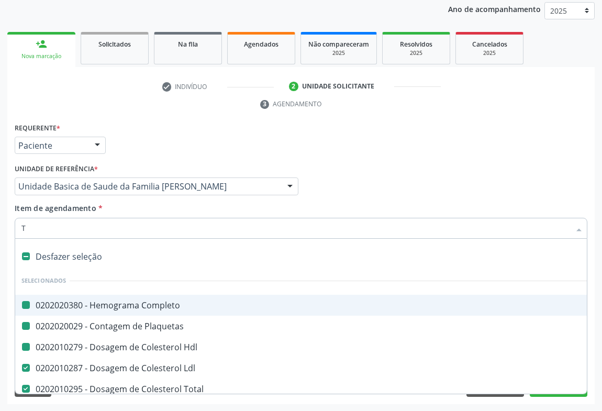
type input "TG"
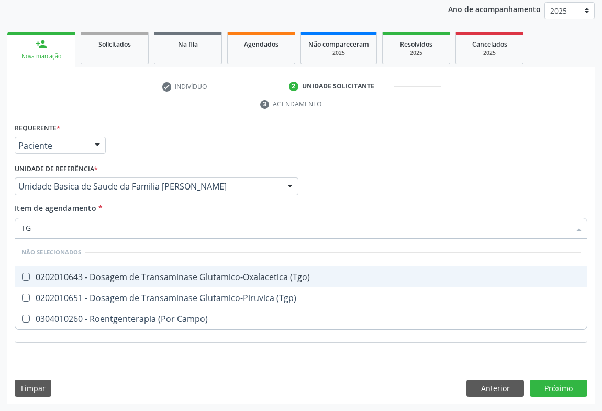
checkbox \(Tgo\) "false"
checkbox Campo\) "false"
checkbox \(Tgp\) "false"
click at [63, 273] on div "0202010643 - Dosagem de Transaminase Glutamico-Oxalacetica (Tgo)" at bounding box center [300, 277] width 559 height 8
checkbox \(Tgo\) "true"
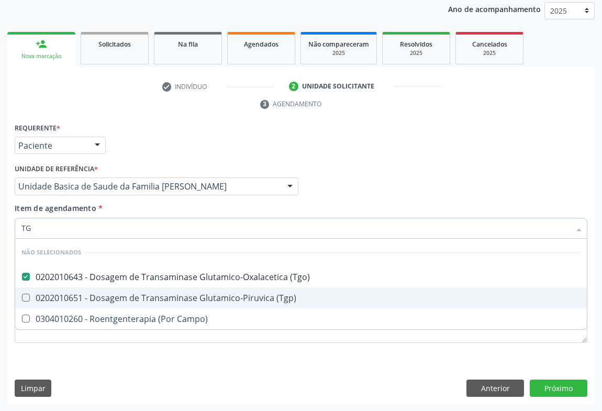
click at [50, 296] on div "0202010651 - Dosagem de Transaminase Glutamico-Piruvica (Tgp)" at bounding box center [300, 298] width 559 height 8
checkbox \(Tgp\) "true"
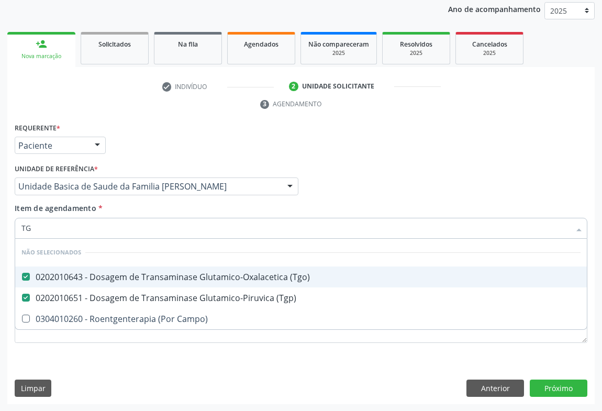
drag, startPoint x: 147, startPoint y: 114, endPoint x: 37, endPoint y: 3, distance: 156.2
click at [147, 114] on div "check Indivíduo 2 Unidade solicitante 3 Agendamento CNS 705 2014 2872 6172 done…" at bounding box center [300, 241] width 587 height 326
checkbox Campo\) "true"
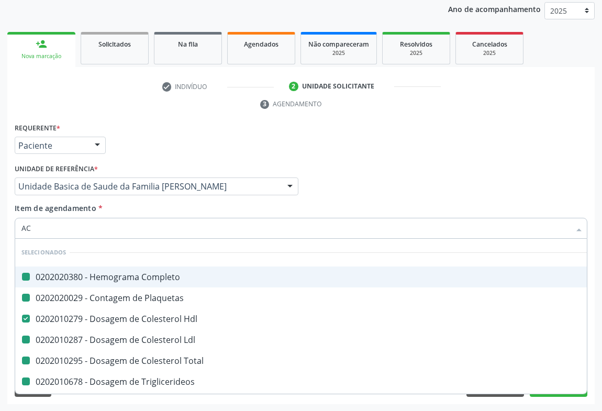
type input "ACI"
checkbox Completo "false"
checkbox Plaquetas "false"
checkbox Ldl "false"
checkbox Total "false"
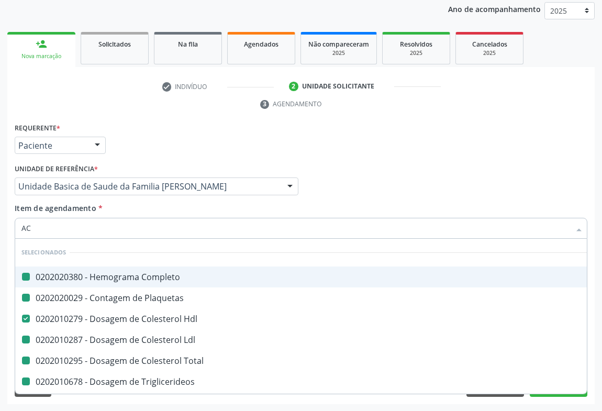
checkbox Triglicerideos "false"
checkbox Ureia "false"
checkbox Creatinina "false"
checkbox Urina "false"
checkbox \(Tgo\) "false"
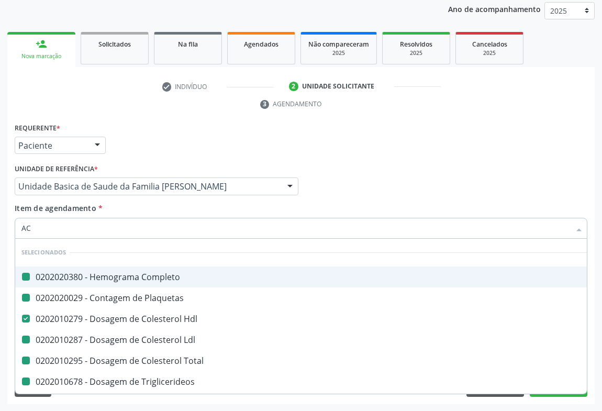
checkbox \(Tgp\) "false"
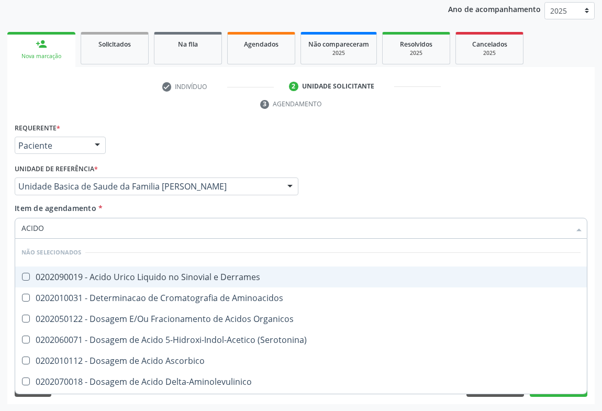
type input "ACIDO U"
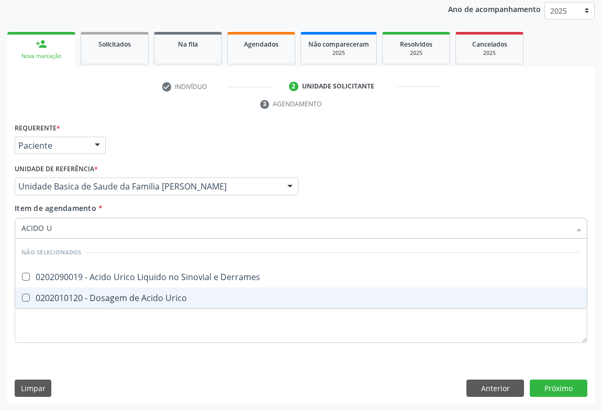
click at [96, 295] on div "0202010120 - Dosagem de Acido Urico" at bounding box center [300, 298] width 559 height 8
checkbox Urico "true"
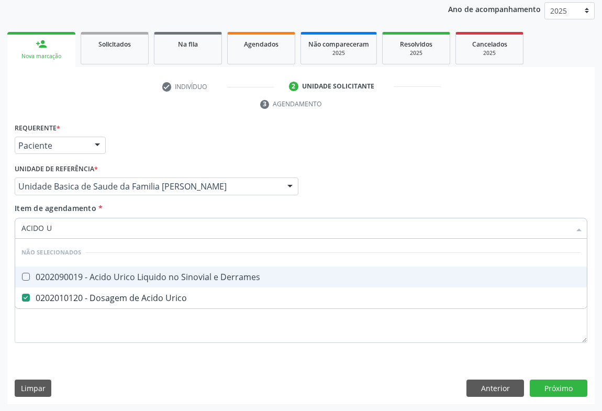
click at [157, 154] on div "Requerente * Paciente Médico(a) Enfermeiro(a) Paciente Nenhum resultado encontr…" at bounding box center [301, 140] width 578 height 41
checkbox Derrames "true"
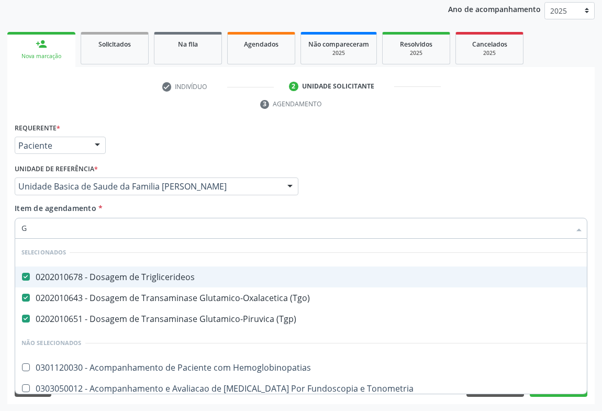
type input "GL"
checkbox Hemoglobinopatias "false"
checkbox Tonometria "false"
checkbox Ampola\) "false"
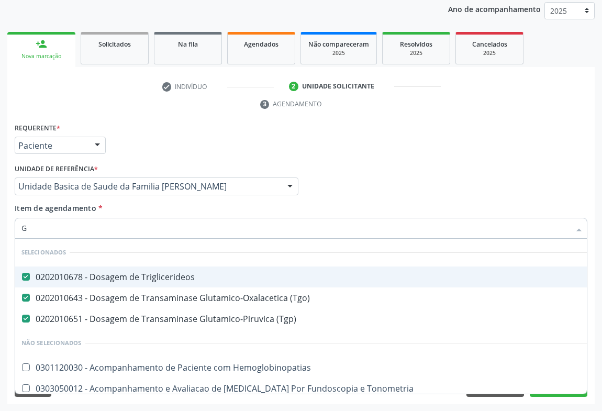
checkbox Ampola\) "false"
checkbox Linfatico "false"
checkbox Salivar "false"
type input "GLI"
checkbox \(Tgp\) "false"
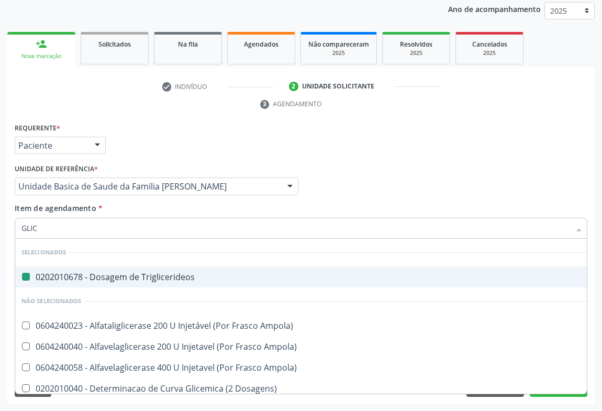
type input "GLICO"
checkbox Triglicerideos "false"
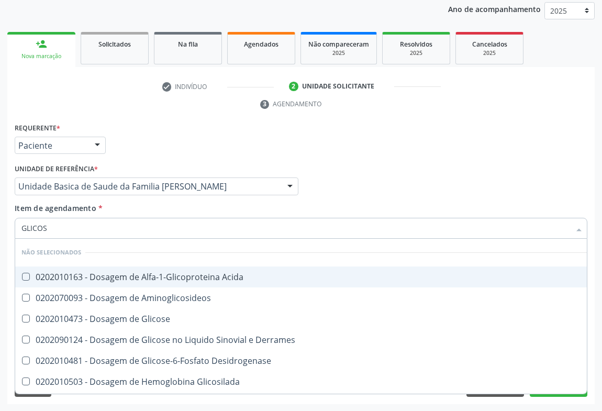
type input "GLICOSE"
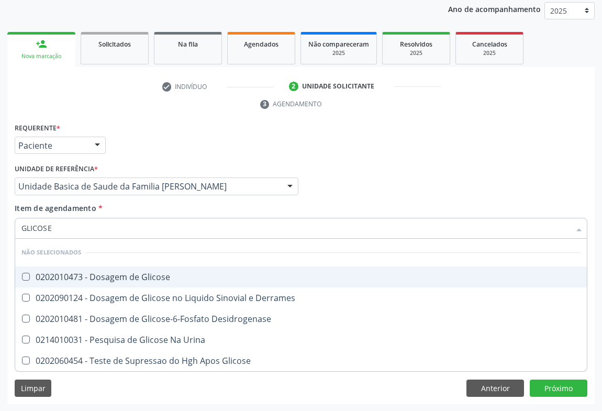
click at [87, 274] on div "0202010473 - Dosagem de Glicose" at bounding box center [300, 277] width 559 height 8
checkbox Glicose "true"
click at [161, 157] on div "Requerente * Paciente Médico(a) Enfermeiro(a) Paciente Nenhum resultado encontr…" at bounding box center [301, 140] width 578 height 41
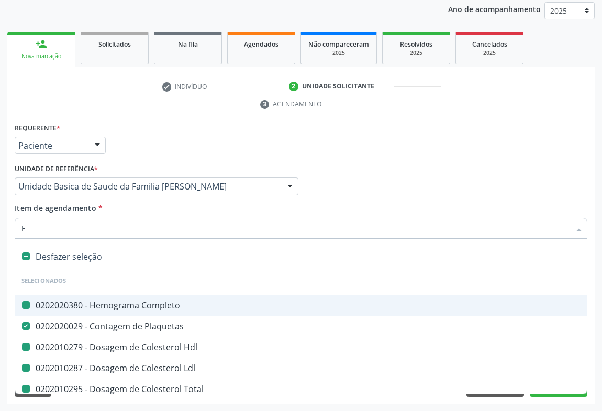
type input "FE"
checkbox Completo "false"
checkbox Hdl "false"
checkbox Total "false"
checkbox Ldl "false"
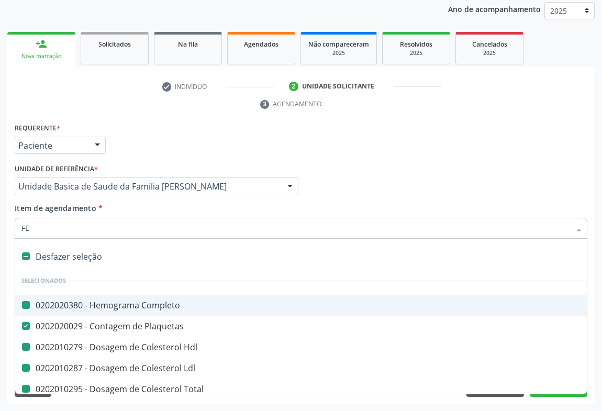
checkbox Triglicerideos "false"
checkbox Ureia "false"
checkbox Creatinina "false"
checkbox Urina "false"
checkbox \(Tgo\) "false"
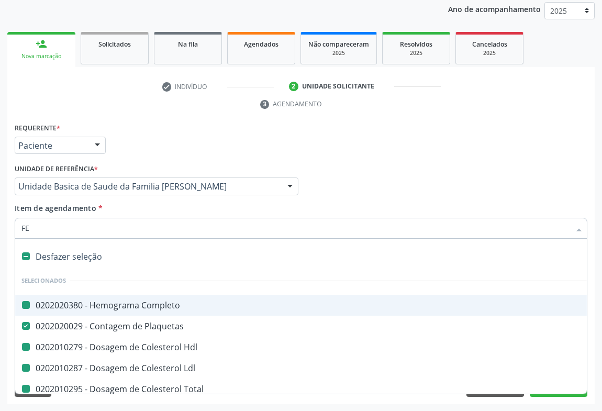
checkbox \(Tgp\) "false"
checkbox Urico "false"
checkbox Glicose "false"
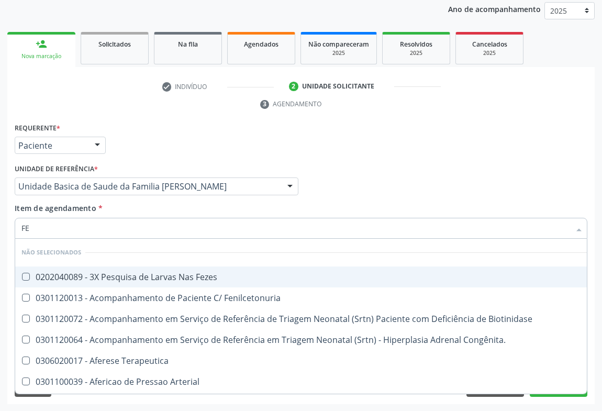
type input "FEZ"
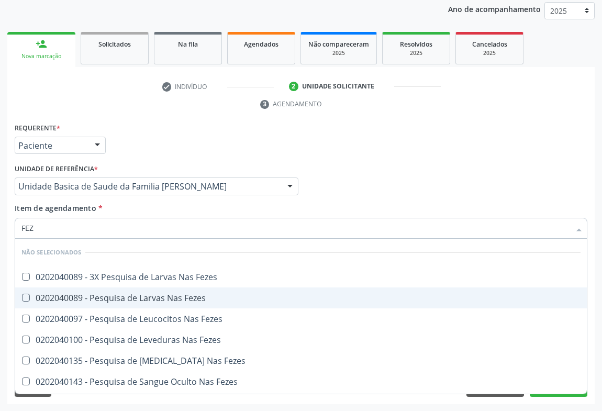
click at [101, 296] on div "0202040089 - Pesquisa de Larvas Nas Fezes" at bounding box center [300, 298] width 559 height 8
checkbox Fezes "true"
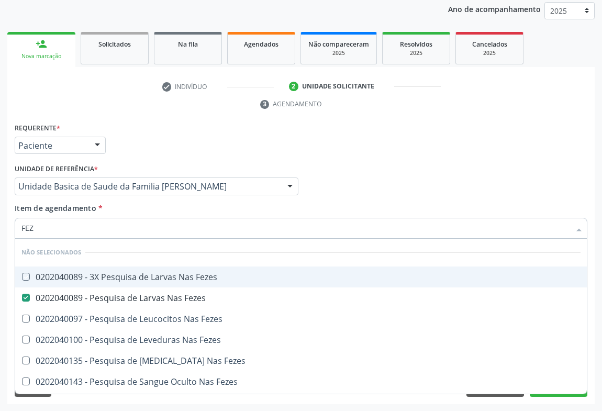
click at [157, 177] on div "Unidade Basica de Saude da Familia [PERSON_NAME]" at bounding box center [157, 186] width 284 height 18
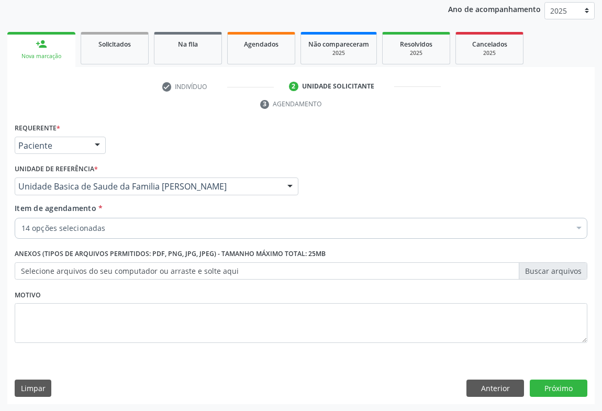
click at [194, 129] on div "Requerente * Paciente Médico(a) Enfermeiro(a) Paciente Nenhum resultado encontr…" at bounding box center [301, 140] width 578 height 41
click at [90, 241] on div "Item de agendamento * 14 opções selecionadas Desfazer seleção Selecionados 0202…" at bounding box center [301, 223] width 578 height 40
click at [91, 221] on div "14 opções selecionadas" at bounding box center [301, 228] width 573 height 21
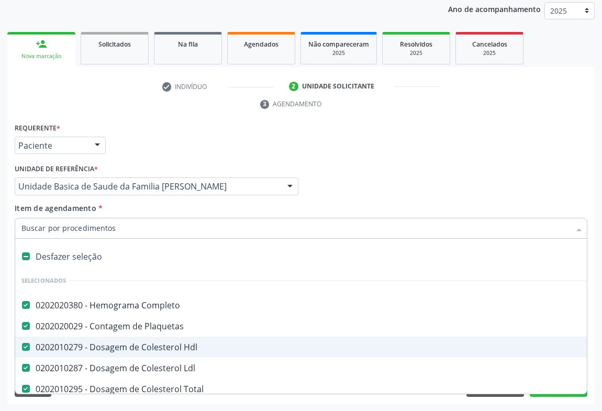
click at [531, 184] on div "Médico Solicitante Por favor, selecione a Unidade de Atendimento primeiro Nenhu…" at bounding box center [301, 181] width 578 height 41
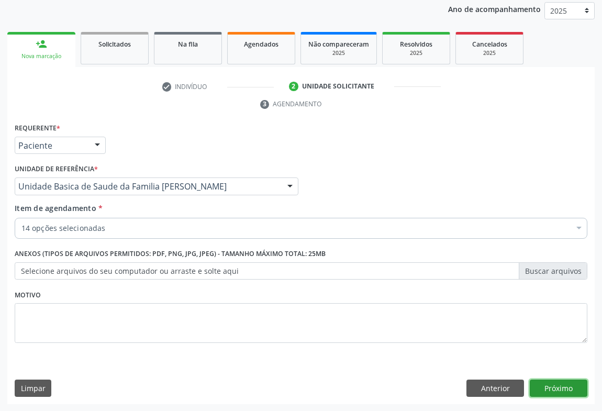
click at [535, 382] on button "Próximo" at bounding box center [559, 389] width 58 height 18
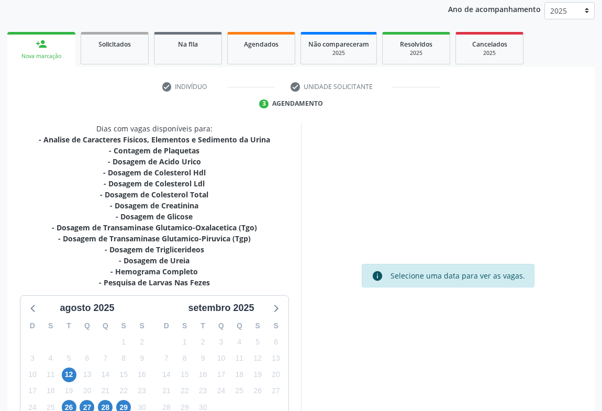
scroll to position [204, 0]
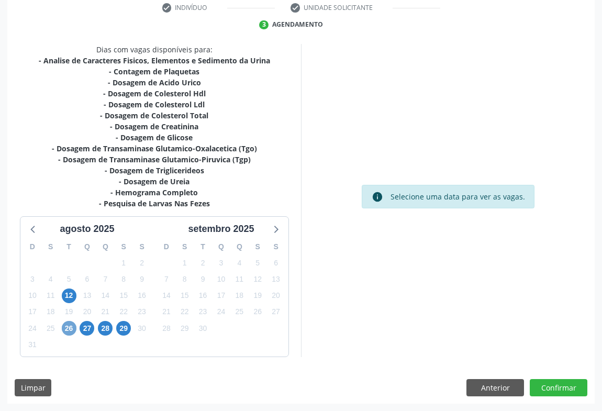
click at [67, 328] on span "26" at bounding box center [69, 328] width 15 height 15
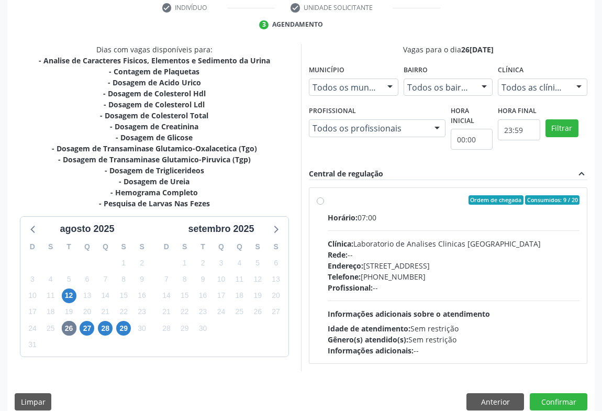
click at [472, 260] on div "Endereço: Terreo, nº 258, Centro, Campo Formoso - BA" at bounding box center [454, 265] width 252 height 11
click at [324, 205] on input "Ordem de chegada Consumidos: 9 / 20 Horário: 07:00 Clínica: Laboratorio de Anal…" at bounding box center [320, 199] width 7 height 9
radio input "true"
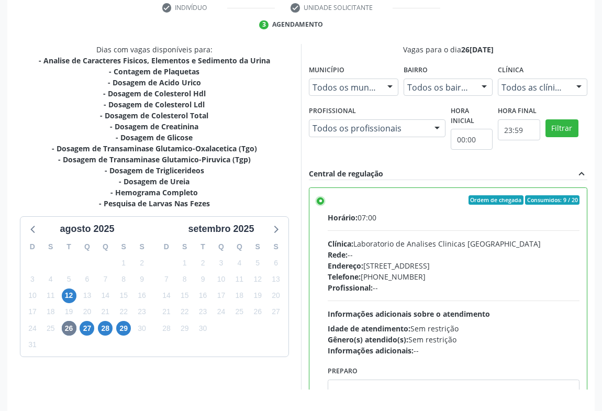
scroll to position [236, 0]
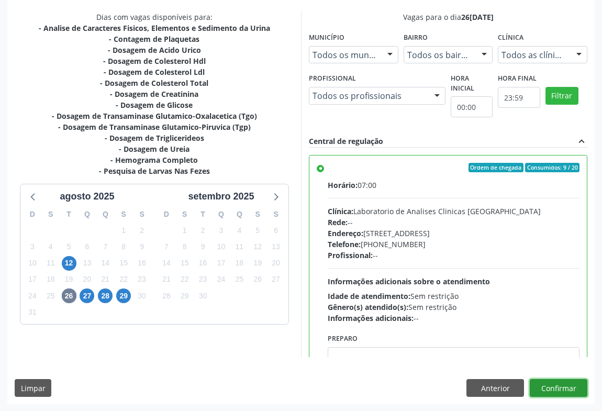
click at [550, 383] on button "Confirmar" at bounding box center [559, 388] width 58 height 18
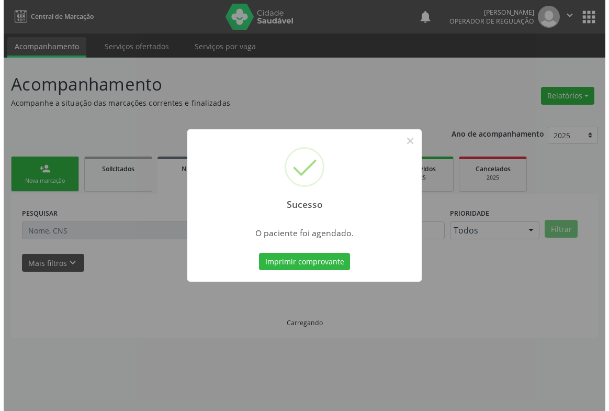
scroll to position [0, 0]
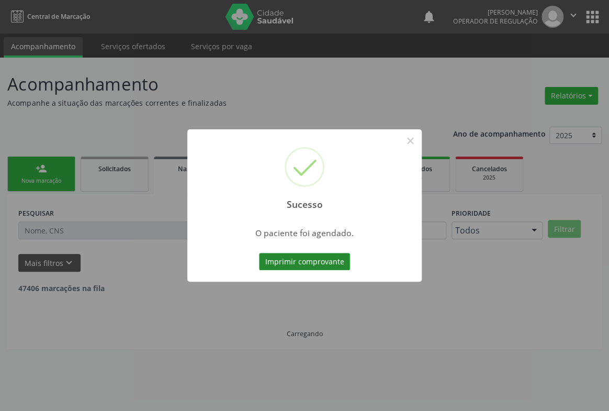
click at [308, 260] on button "Imprimir comprovante" at bounding box center [304, 262] width 91 height 18
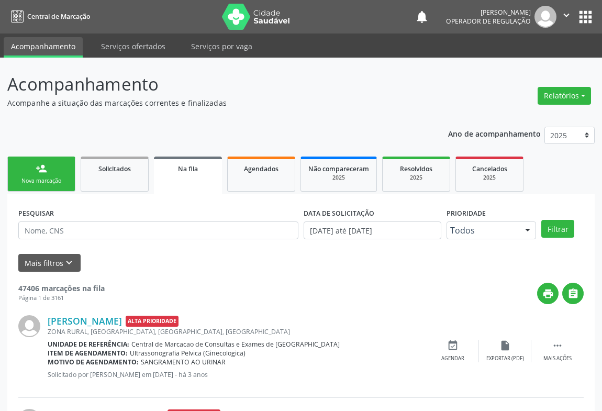
click at [50, 168] on link "person_add Nova marcação" at bounding box center [41, 174] width 68 height 35
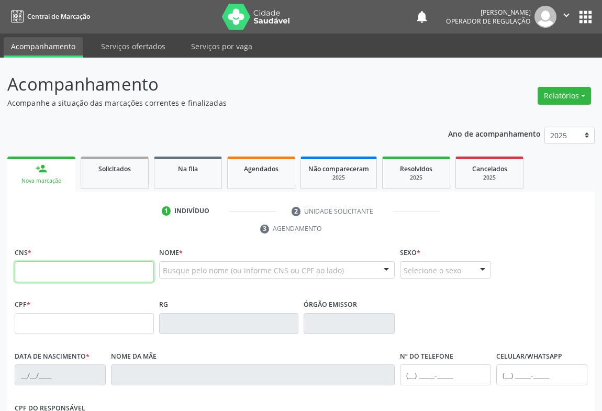
click at [49, 270] on input "text" at bounding box center [84, 271] width 139 height 21
type input "700 0098 8286 8007"
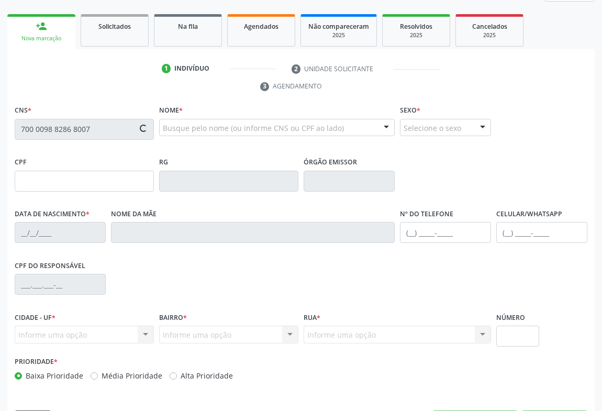
type input "[DATE]"
type input "[PHONE_NUMBER]"
type input "SN"
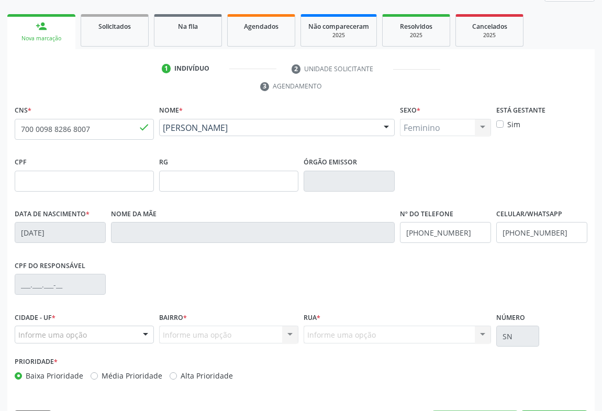
scroll to position [173, 0]
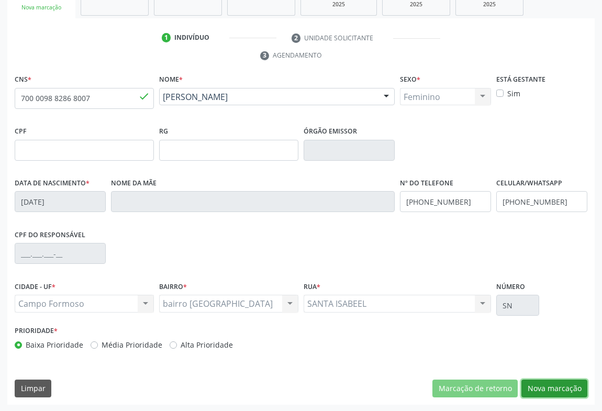
click at [546, 386] on button "Nova marcação" at bounding box center [555, 389] width 66 height 18
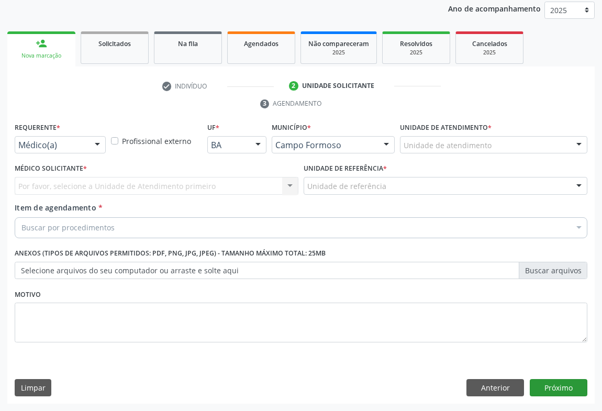
scroll to position [125, 0]
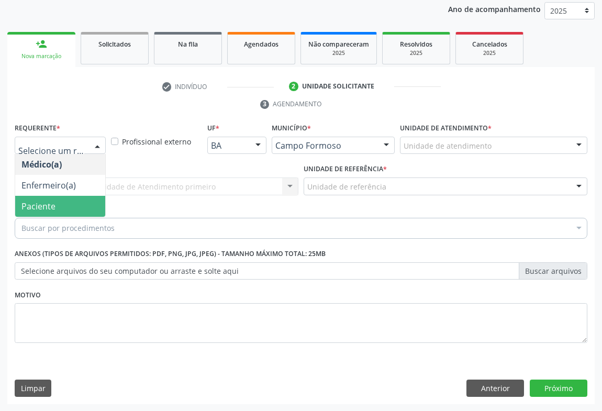
click at [47, 208] on span "Paciente" at bounding box center [38, 207] width 34 height 12
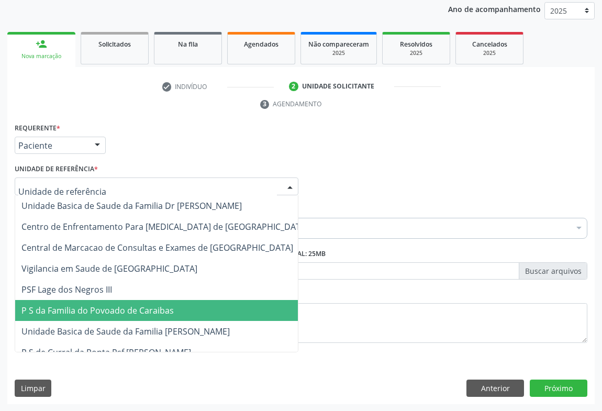
click at [82, 310] on span "P S da Familia do Povoado de Caraibas" at bounding box center [97, 311] width 152 height 12
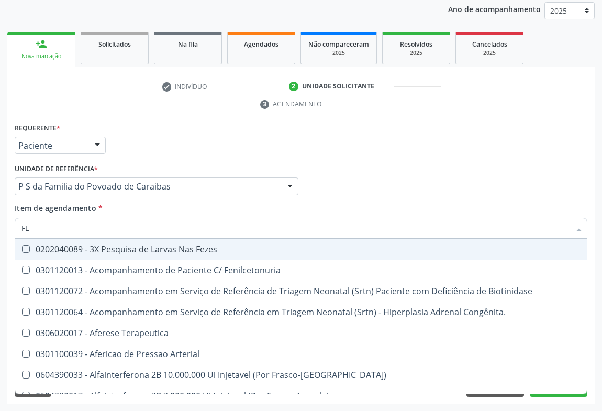
type input "FEZ"
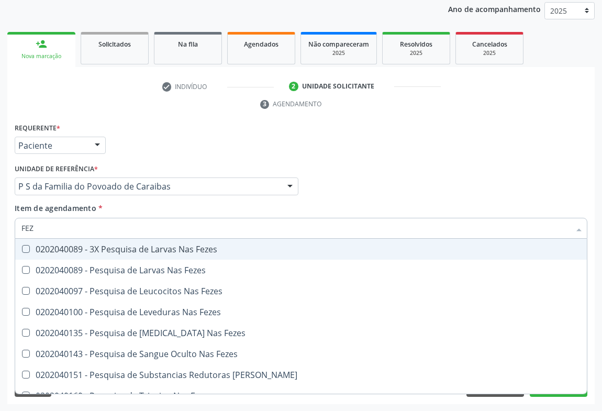
click at [52, 245] on div "0202040089 - 3X Pesquisa de Larvas Nas Fezes" at bounding box center [300, 249] width 559 height 8
checkbox Fezes "true"
type input "FEZ"
click at [170, 156] on div "Requerente * Paciente Médico(a) Enfermeiro(a) Paciente Nenhum resultado encontr…" at bounding box center [301, 140] width 578 height 41
checkbox Fezes "true"
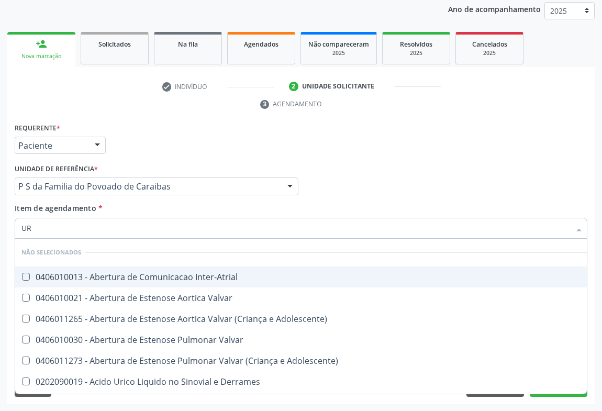
type input "URI"
checkbox Inter-Atrial "false"
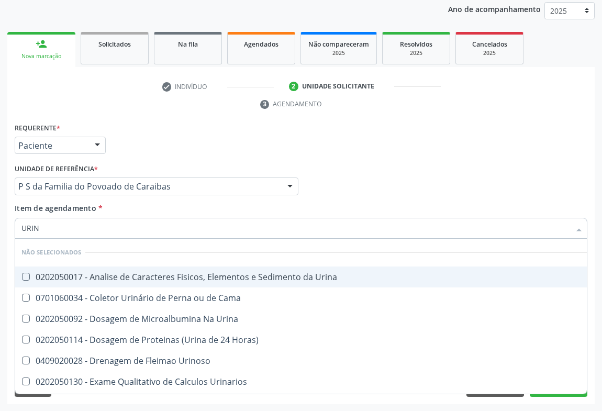
type input "URINA"
click at [86, 273] on div "0202050017 - Analise de Caracteres Fisicos, Elementos e Sedimento da Urina" at bounding box center [300, 277] width 559 height 8
checkbox Urina "true"
click at [201, 126] on div "Requerente * Paciente Médico(a) Enfermeiro(a) Paciente Nenhum resultado encontr…" at bounding box center [301, 140] width 578 height 41
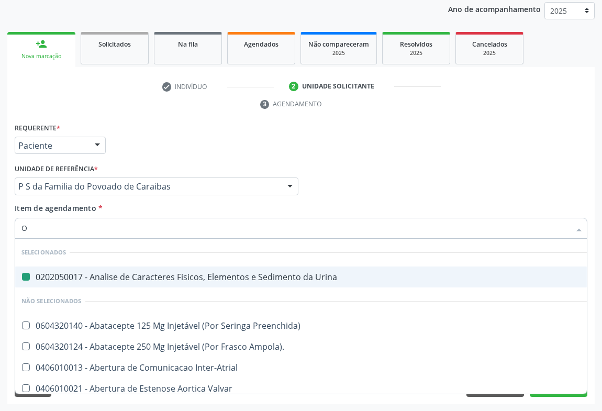
type input "OV"
checkbox Urina "false"
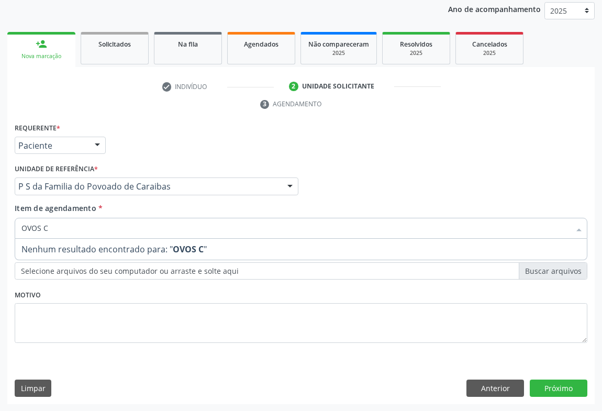
type input "OVOS"
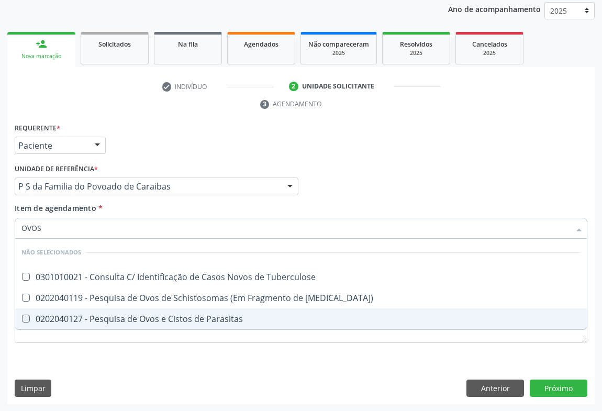
click at [122, 317] on div "0202040127 - Pesquisa de Ovos e Cistos de Parasitas" at bounding box center [300, 319] width 559 height 8
checkbox Parasitas "true"
click at [557, 387] on div "Requerente * Paciente Médico(a) Enfermeiro(a) Paciente Nenhum resultado encontr…" at bounding box center [300, 262] width 587 height 284
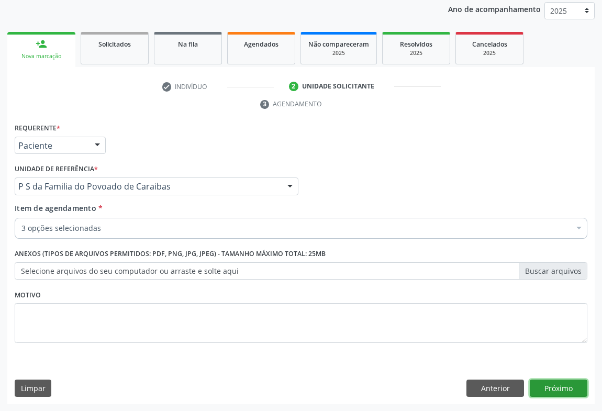
click at [558, 384] on button "Próximo" at bounding box center [559, 389] width 58 height 18
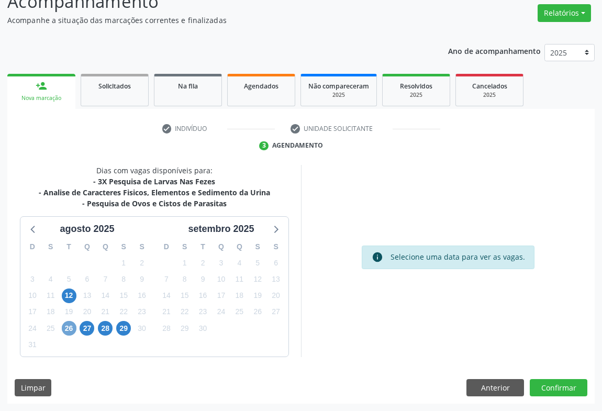
click at [71, 327] on span "26" at bounding box center [69, 328] width 15 height 15
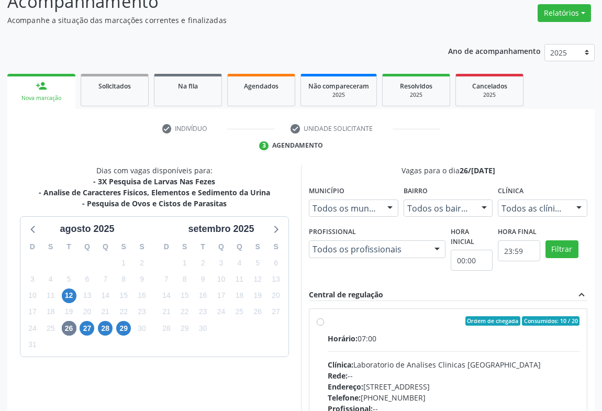
click at [383, 336] on div "Horário: 07:00" at bounding box center [454, 338] width 252 height 11
click at [324, 326] on input "Ordem de chegada Consumidos: 10 / 20 Horário: 07:00 Clínica: Laboratorio de Ana…" at bounding box center [320, 320] width 7 height 9
radio input "true"
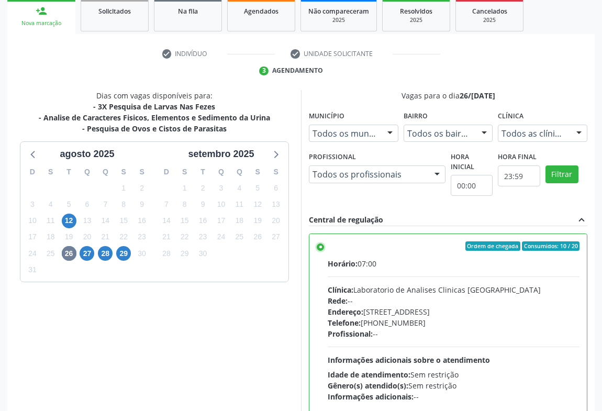
scroll to position [236, 0]
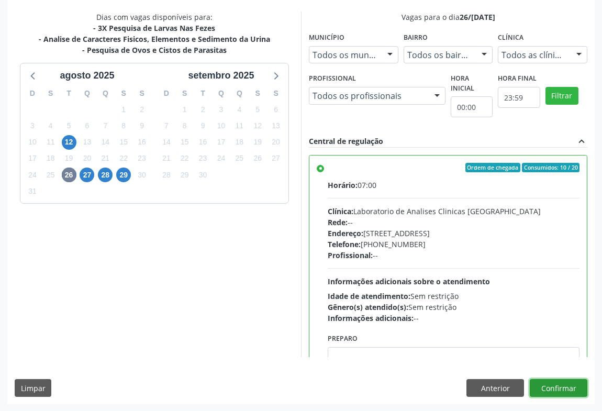
click at [547, 385] on button "Confirmar" at bounding box center [559, 388] width 58 height 18
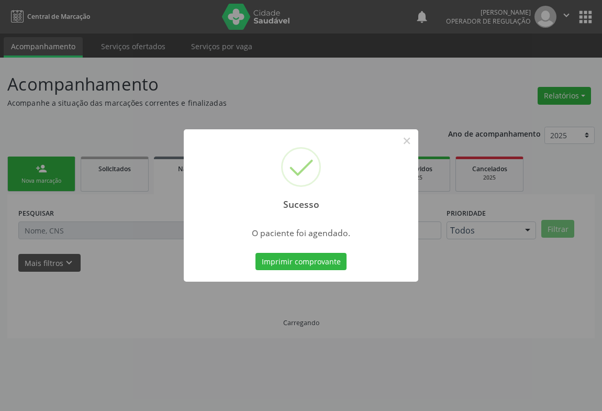
scroll to position [0, 0]
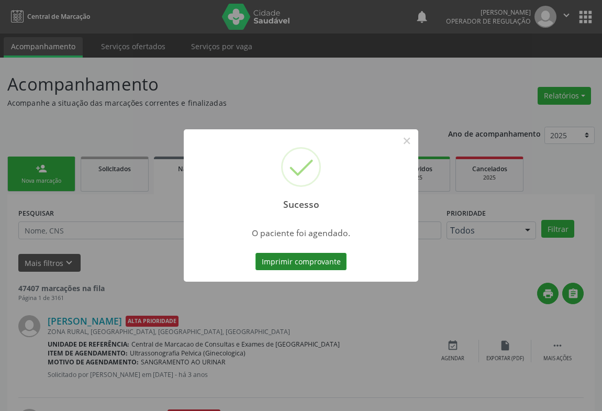
click at [330, 265] on button "Imprimir comprovante" at bounding box center [301, 262] width 91 height 18
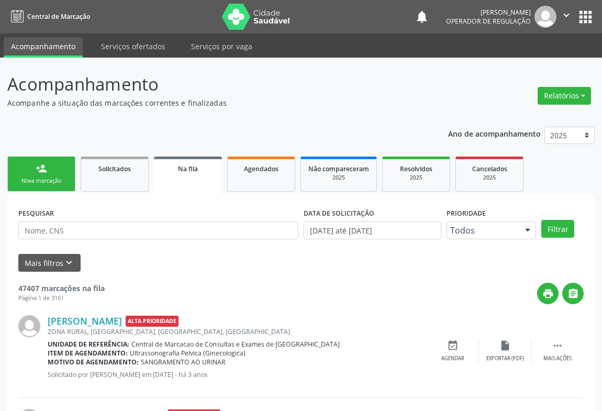
click at [50, 181] on div "Nova marcação" at bounding box center [41, 181] width 52 height 8
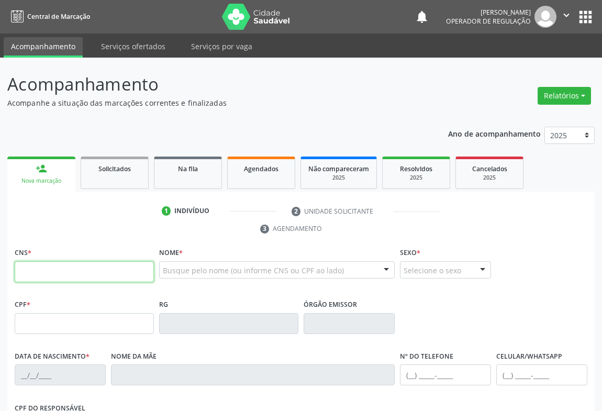
click at [73, 276] on input "text" at bounding box center [84, 271] width 139 height 21
type input "8"
type input "700 2084 8482 0729"
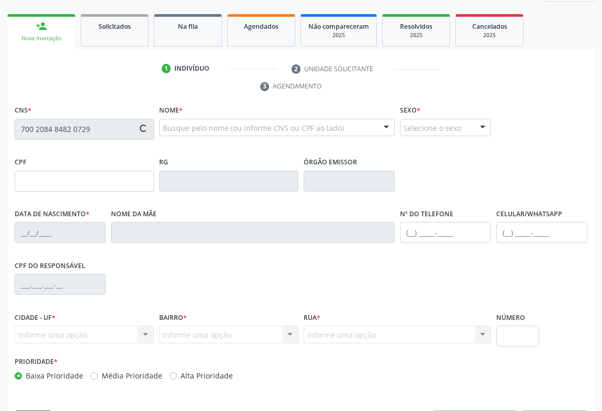
scroll to position [173, 0]
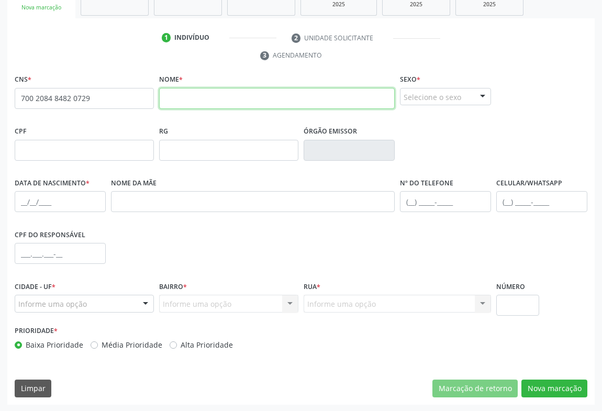
click at [199, 99] on input "text" at bounding box center [277, 98] width 236 height 21
type input "[PERSON_NAME]"
click at [450, 94] on div "Selecione o sexo" at bounding box center [445, 97] width 91 height 18
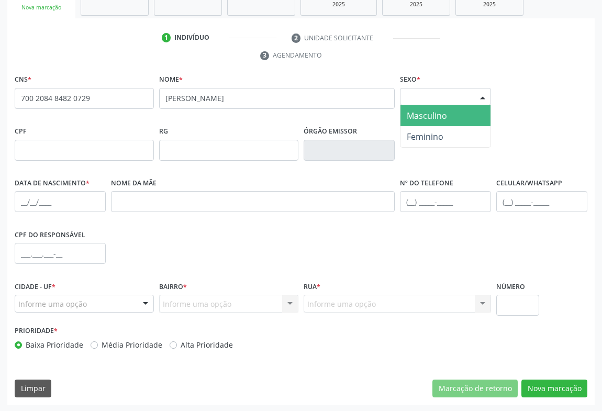
click at [446, 113] on span "Masculino" at bounding box center [427, 116] width 40 height 12
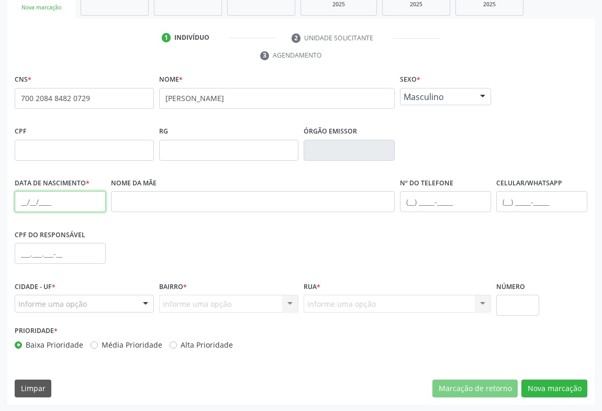
click at [64, 209] on input "text" at bounding box center [60, 201] width 91 height 21
type input "1[DATE]"
click at [92, 299] on div "Informe uma opção" at bounding box center [84, 304] width 139 height 18
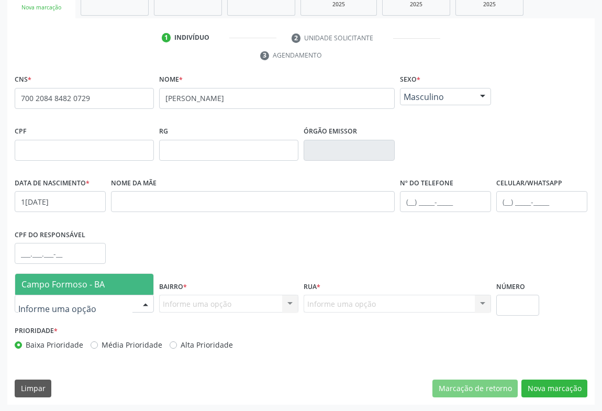
click at [93, 279] on span "Campo Formoso - BA" at bounding box center [62, 285] width 83 height 12
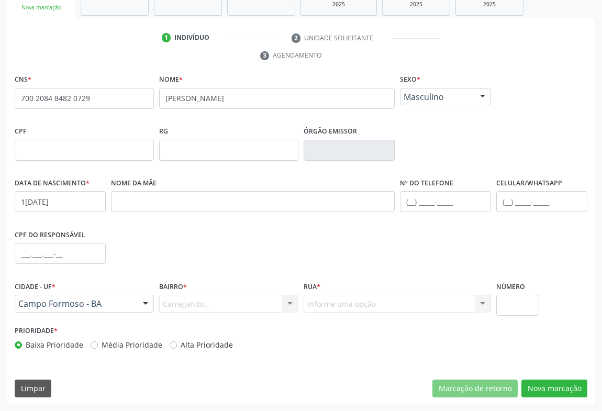
click at [197, 297] on div "Carregando... Nenhum resultado encontrado para: " " Nenhuma opção encontrada. D…" at bounding box center [228, 304] width 139 height 18
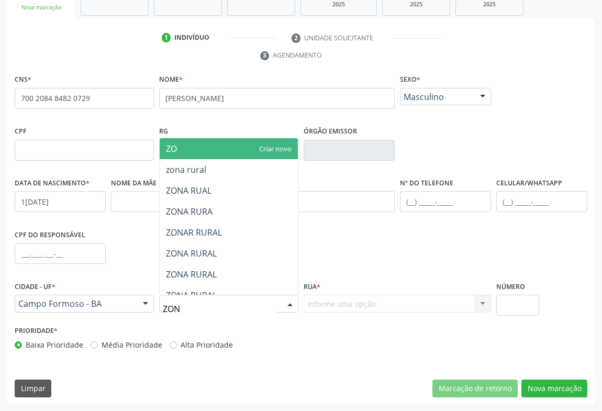
type input "ZONA"
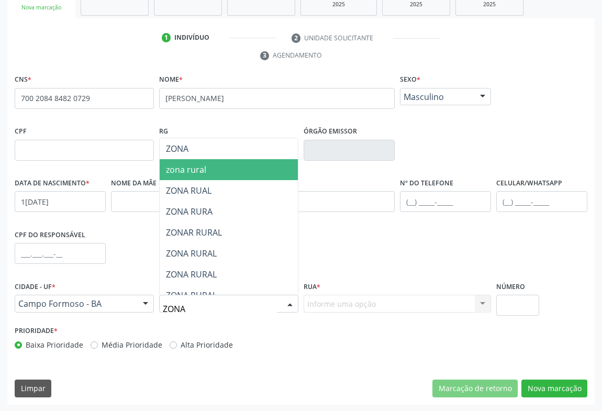
drag, startPoint x: 186, startPoint y: 169, endPoint x: 197, endPoint y: 165, distance: 11.9
click at [186, 169] on span "zona rural" at bounding box center [186, 170] width 40 height 12
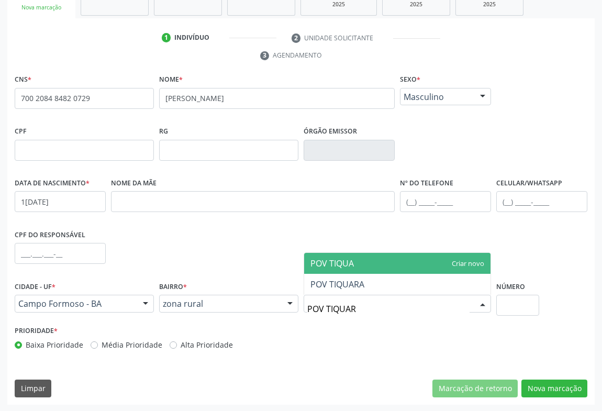
type input "POV TIQUARA"
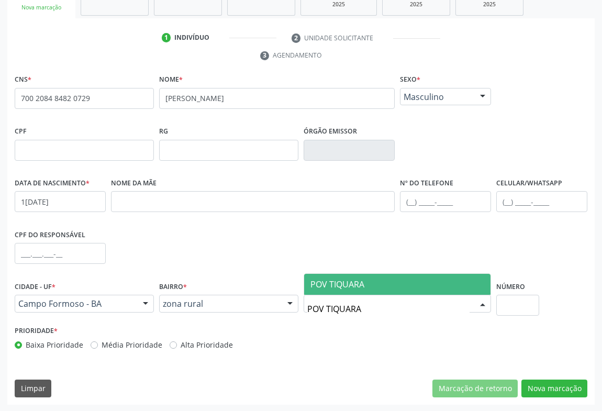
click at [346, 279] on span "POV TIQUARA" at bounding box center [337, 285] width 54 height 12
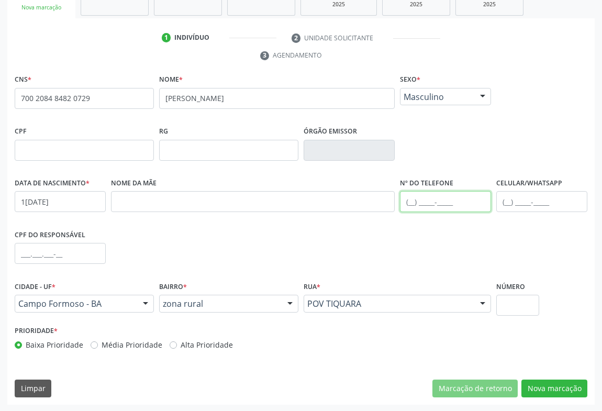
click at [418, 208] on input "text" at bounding box center [445, 201] width 91 height 21
type input "[PHONE_NUMBER]"
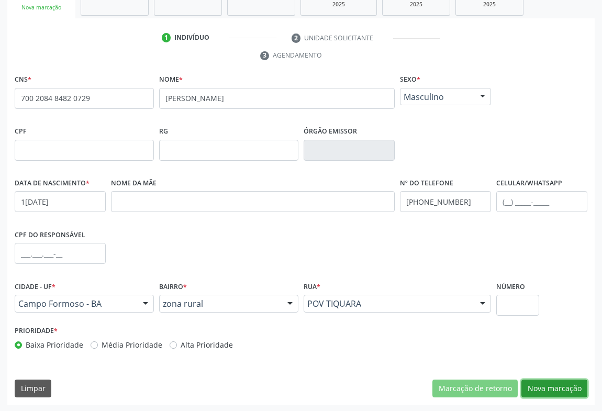
click at [550, 385] on button "Nova marcação" at bounding box center [555, 389] width 66 height 18
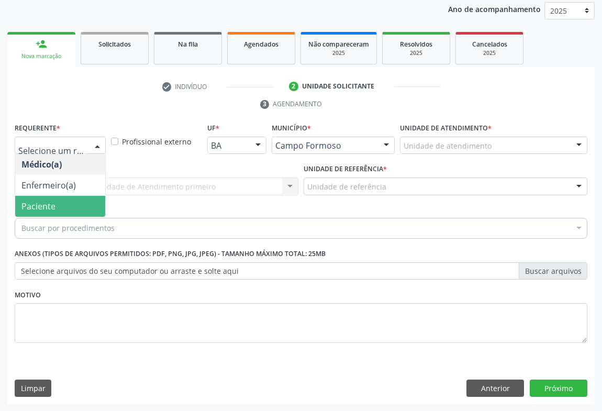
click at [51, 214] on span "Paciente" at bounding box center [60, 206] width 90 height 21
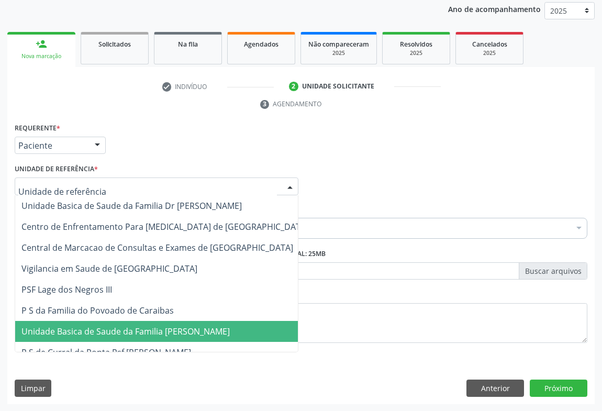
click at [72, 321] on span "Unidade Basica de Saude da Familia [PERSON_NAME]" at bounding box center [164, 331] width 299 height 21
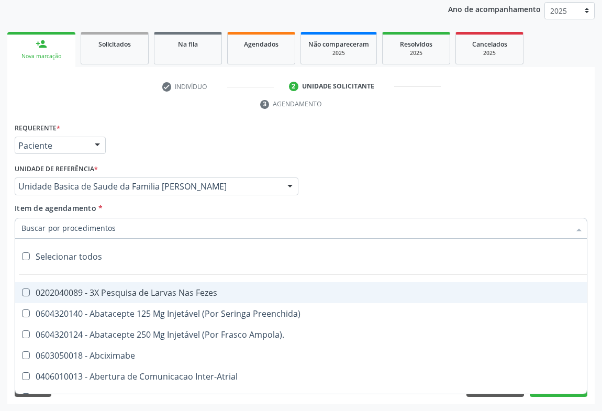
type input "G"
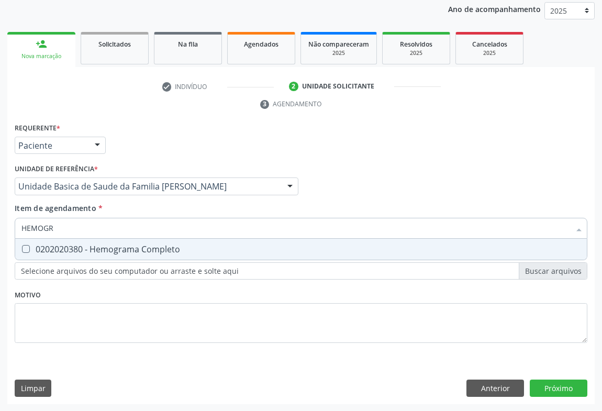
type input "HEMOGRA"
click at [72, 245] on span "0202020380 - Hemograma Completo" at bounding box center [301, 249] width 572 height 21
checkbox Completo "true"
click at [132, 152] on div "Requerente * Paciente Médico(a) Enfermeiro(a) Paciente Nenhum resultado encontr…" at bounding box center [301, 140] width 578 height 41
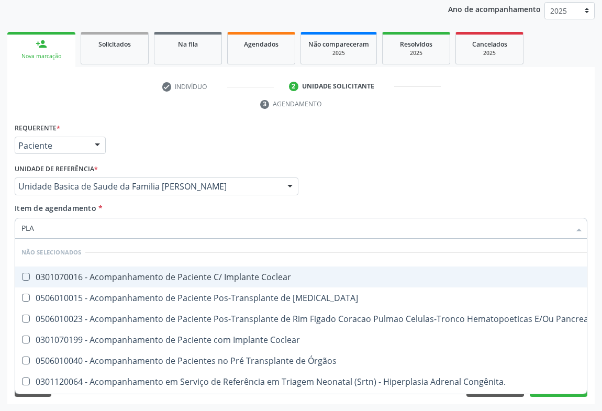
type input "PLAQ"
checkbox Coclear "false"
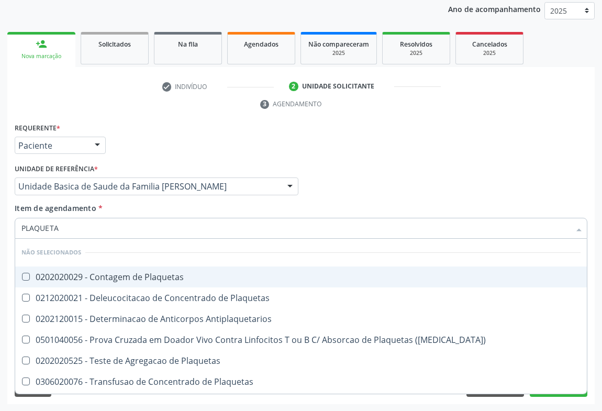
type input "PLAQUETAS"
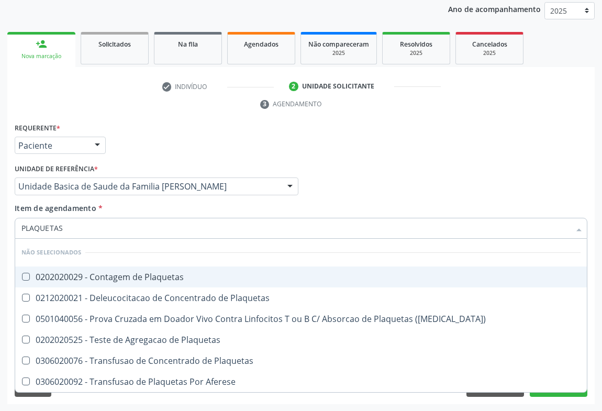
click at [70, 280] on div "0202020029 - Contagem de Plaquetas" at bounding box center [300, 277] width 559 height 8
checkbox Plaquetas "true"
drag, startPoint x: 453, startPoint y: 160, endPoint x: 589, endPoint y: 346, distance: 229.8
click at [453, 159] on div "Requerente * Paciente Médico(a) Enfermeiro(a) Paciente Nenhum resultado encontr…" at bounding box center [301, 140] width 578 height 41
checkbox Plaquetas "true"
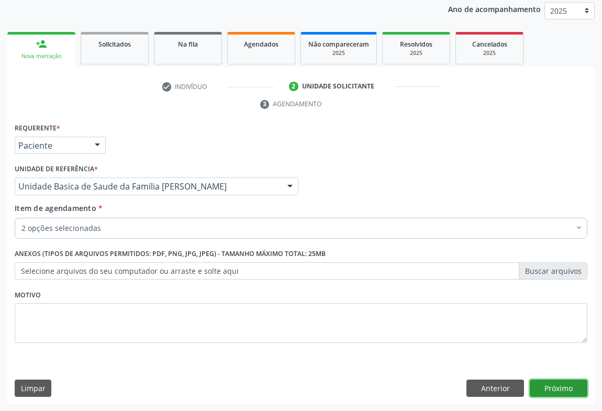
click at [541, 393] on button "Próximo" at bounding box center [559, 389] width 58 height 18
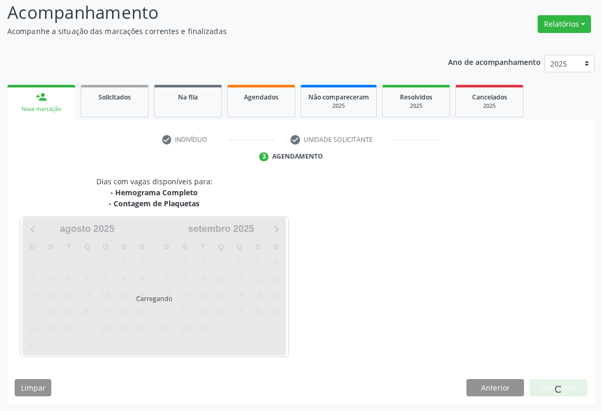
scroll to position [72, 0]
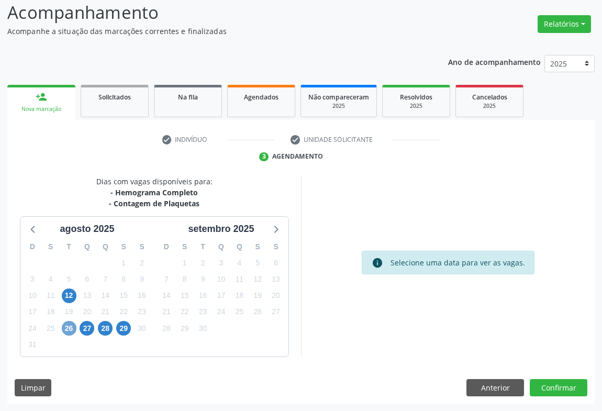
click at [73, 329] on span "26" at bounding box center [69, 328] width 15 height 15
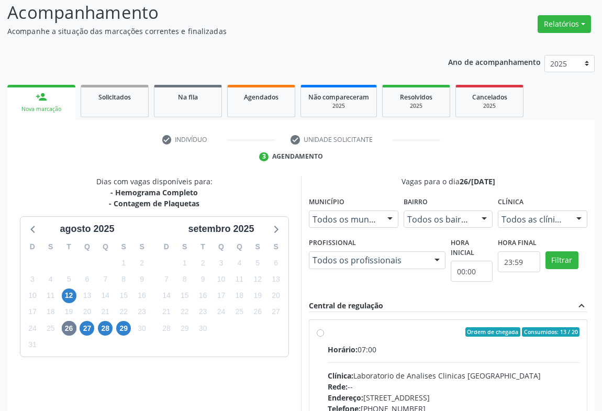
click at [371, 372] on div "Clínica: Laboratorio de Analises Clinicas [GEOGRAPHIC_DATA]" at bounding box center [454, 375] width 252 height 11
click at [324, 337] on input "Ordem de chegada Consumidos: 13 / 20 Horário: 07:00 Clínica: Laboratorio de Ana…" at bounding box center [320, 331] width 7 height 9
radio input "true"
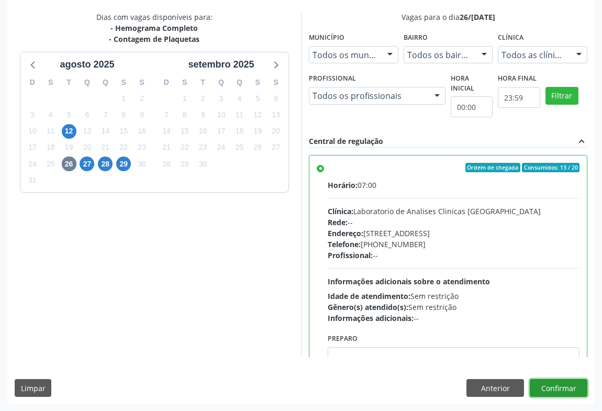
click at [541, 387] on button "Confirmar" at bounding box center [559, 388] width 58 height 18
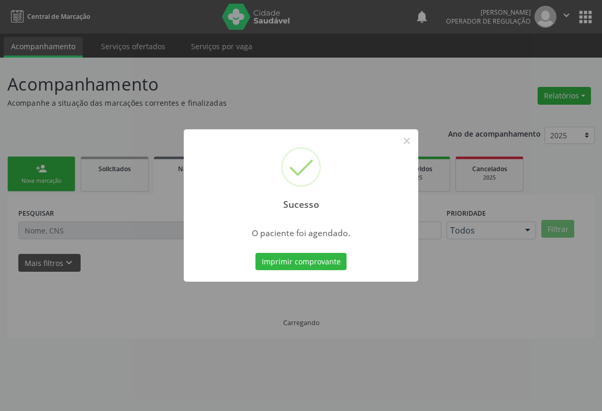
scroll to position [0, 0]
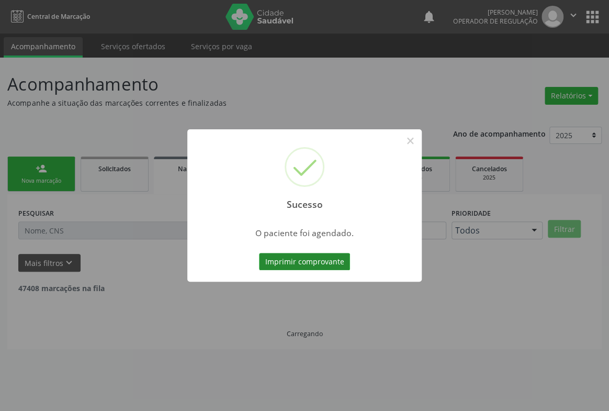
click at [290, 265] on button "Imprimir comprovante" at bounding box center [304, 262] width 91 height 18
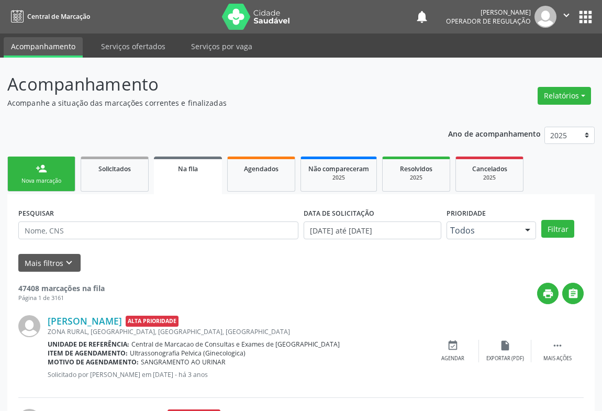
click at [40, 170] on div "person_add" at bounding box center [42, 169] width 12 height 12
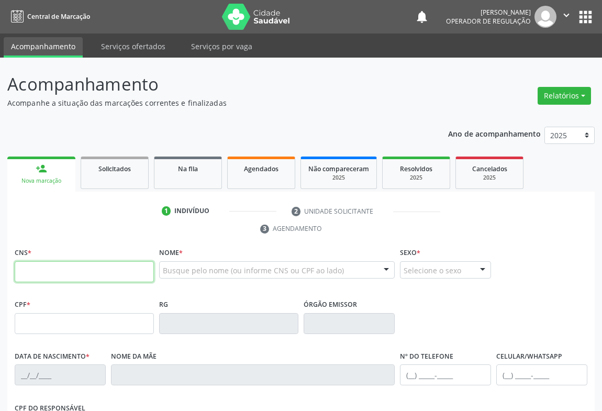
drag, startPoint x: 36, startPoint y: 267, endPoint x: 46, endPoint y: 263, distance: 10.4
click at [37, 267] on input "text" at bounding box center [84, 271] width 139 height 21
type input "706 4091 1687 8582"
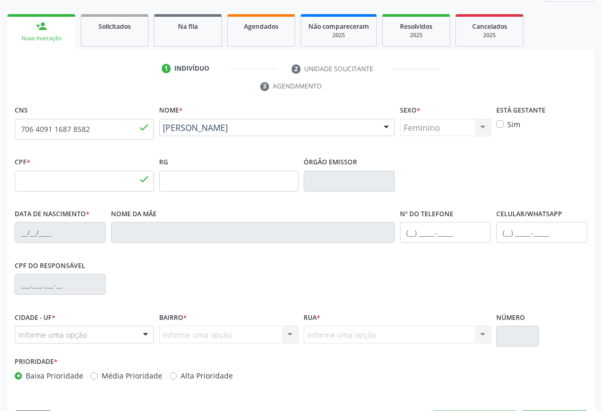
type input "638.288.805-25"
type input "0[DATE]"
type input "[PHONE_NUMBER]"
type input "S/N"
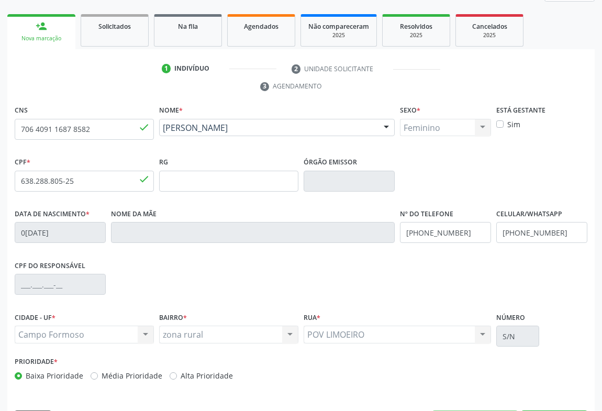
scroll to position [173, 0]
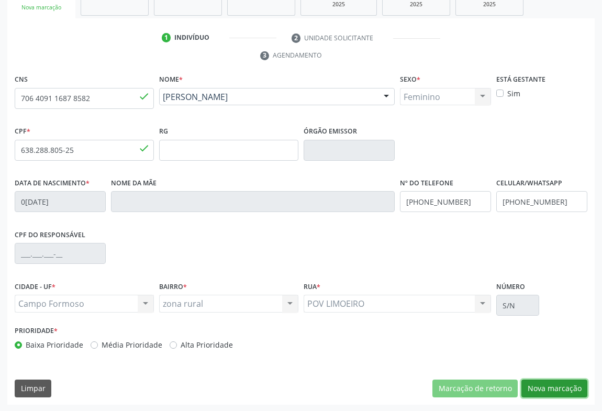
click at [549, 387] on button "Nova marcação" at bounding box center [555, 389] width 66 height 18
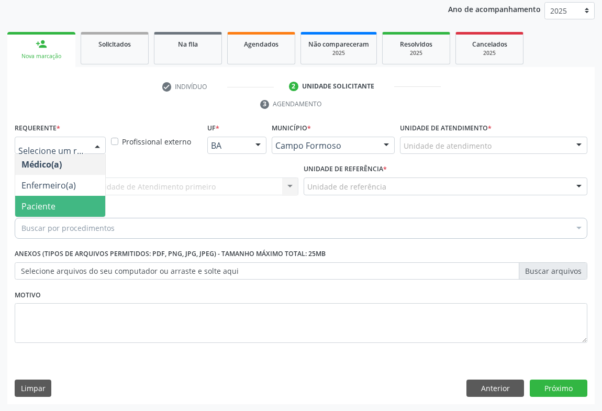
click at [41, 210] on span "Paciente" at bounding box center [38, 207] width 34 height 12
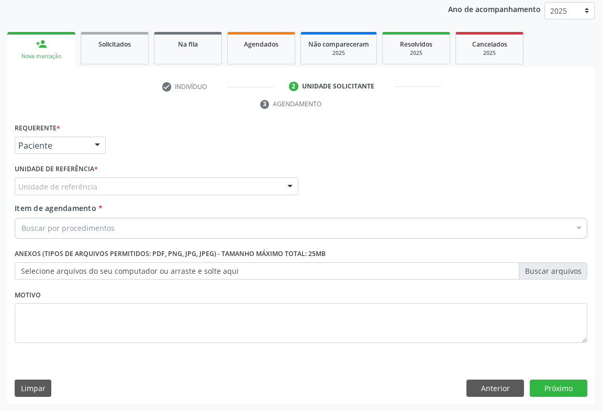
click at [117, 188] on div "Unidade de referência" at bounding box center [157, 186] width 284 height 18
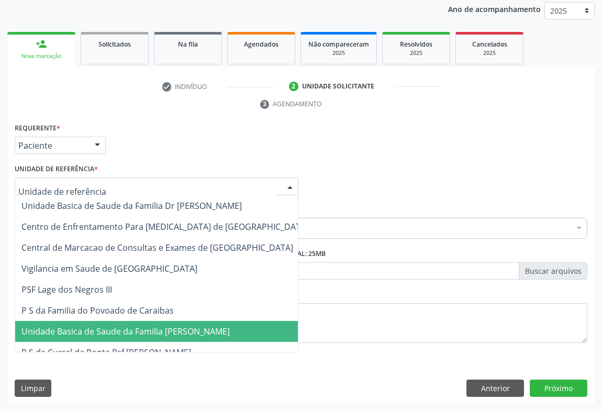
click at [116, 326] on span "Unidade Basica de Saude da Familia [PERSON_NAME]" at bounding box center [125, 332] width 208 height 12
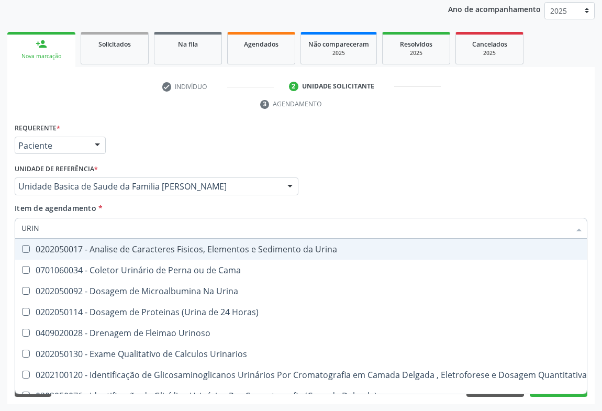
type input "URINA"
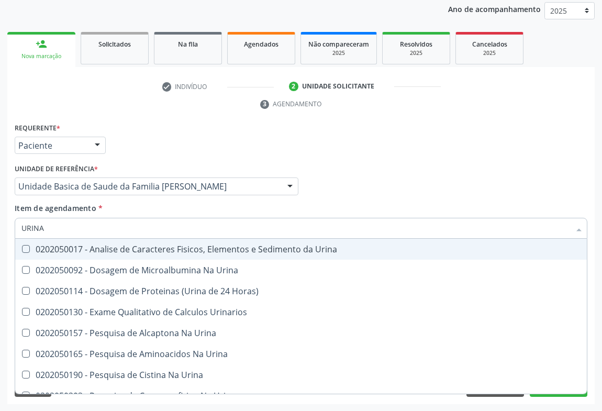
click at [101, 247] on div "0202050017 - Analise de Caracteres Fisicos, Elementos e Sedimento da Urina" at bounding box center [300, 249] width 559 height 8
checkbox Urina "true"
type input "URINA"
click at [175, 135] on div "Requerente * Paciente Médico(a) Enfermeiro(a) Paciente Nenhum resultado encontr…" at bounding box center [301, 140] width 578 height 41
checkbox Urina "true"
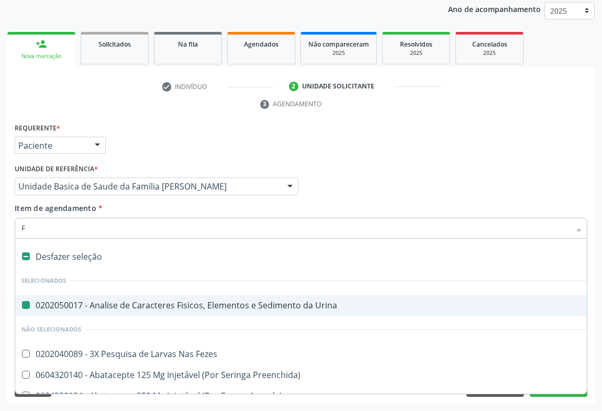
type input "FE"
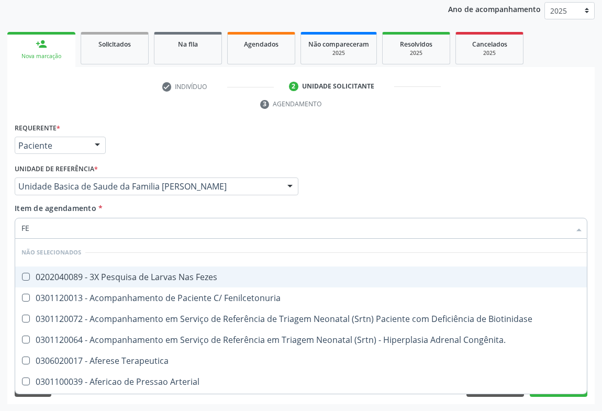
checkbox Fezes "false"
type input "FEZ"
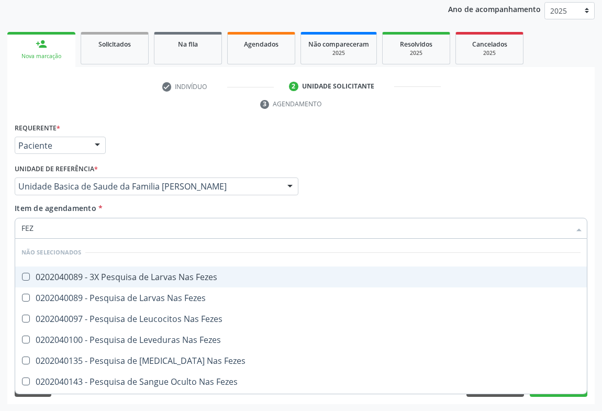
click at [166, 279] on div "0202040089 - 3X Pesquisa de Larvas Nas Fezes" at bounding box center [300, 277] width 559 height 8
checkbox Fezes "true"
click at [175, 138] on div "Requerente * Paciente Médico(a) Enfermeiro(a) Paciente Nenhum resultado encontr…" at bounding box center [301, 140] width 578 height 41
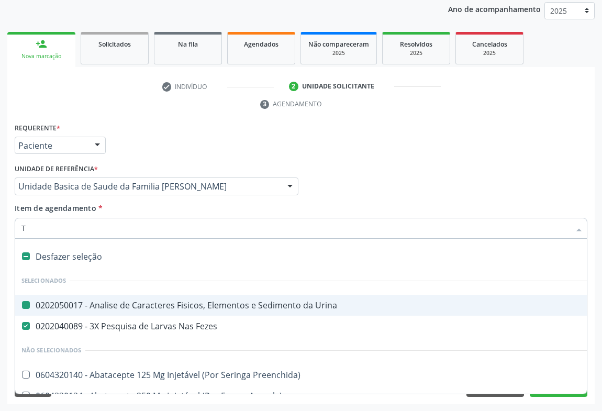
type input "TG"
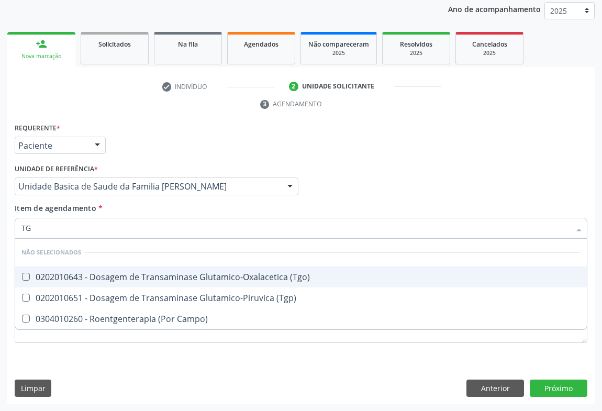
click at [81, 276] on div "0202010643 - Dosagem de Transaminase Glutamico-Oxalacetica (Tgo)" at bounding box center [300, 277] width 559 height 8
checkbox \(Tgo\) "true"
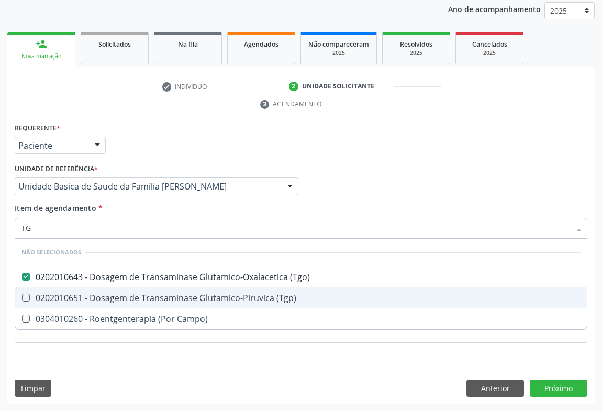
click at [80, 294] on div "0202010651 - Dosagem de Transaminase Glutamico-Piruvica (Tgp)" at bounding box center [300, 298] width 559 height 8
checkbox \(Tgp\) "true"
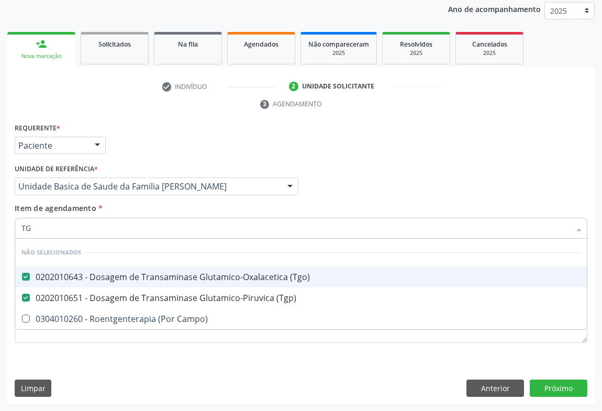
click at [184, 120] on div "Requerente * Paciente Médico(a) Enfermeiro(a) Paciente Nenhum resultado encontr…" at bounding box center [301, 140] width 578 height 41
checkbox Campo\) "true"
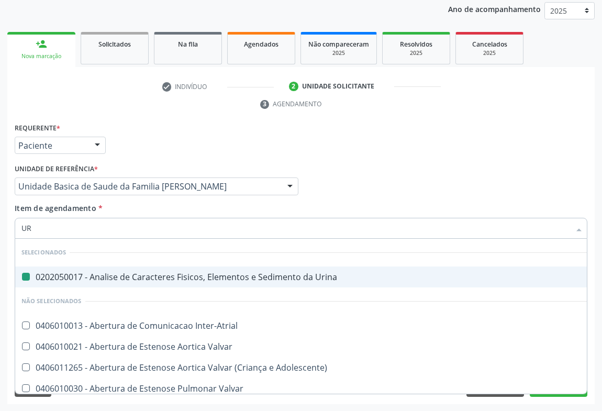
type input "URE"
checkbox Urina "false"
checkbox Inter-Atrial "false"
checkbox Valvar "false"
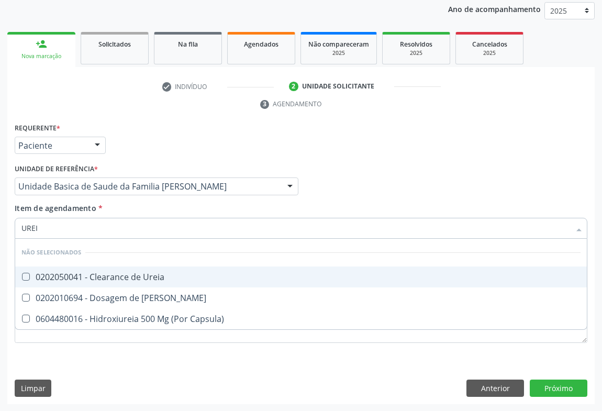
type input "UREIA"
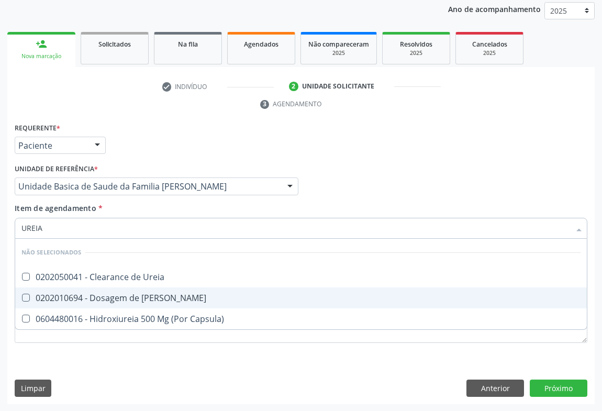
click at [74, 294] on div "0202010694 - Dosagem de [PERSON_NAME]" at bounding box center [300, 298] width 559 height 8
checkbox Ureia "true"
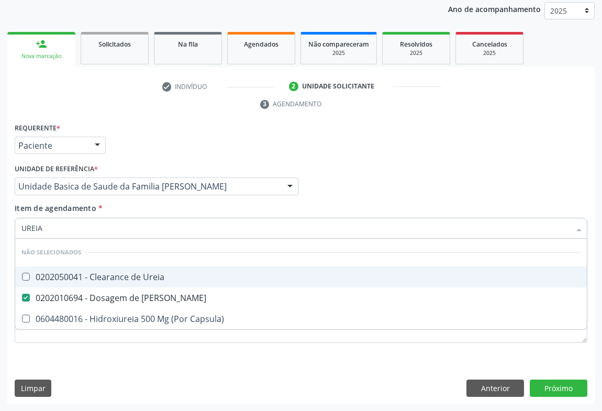
click at [126, 136] on div "Requerente * Paciente Médico(a) Enfermeiro(a) Paciente Nenhum resultado encontr…" at bounding box center [301, 140] width 578 height 41
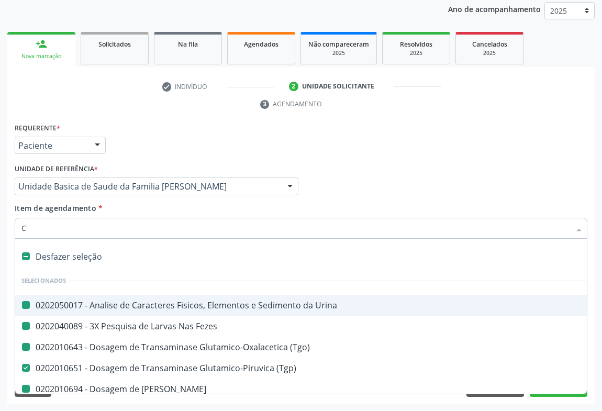
type input "CR"
checkbox Urina "false"
checkbox \(Tgo\) "false"
checkbox Fezes "false"
checkbox Ureia "false"
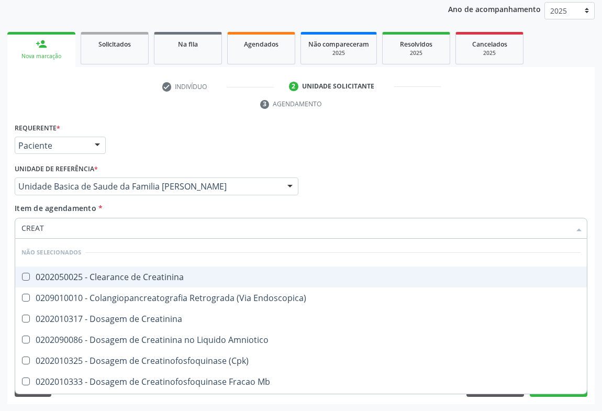
type input "CREATI"
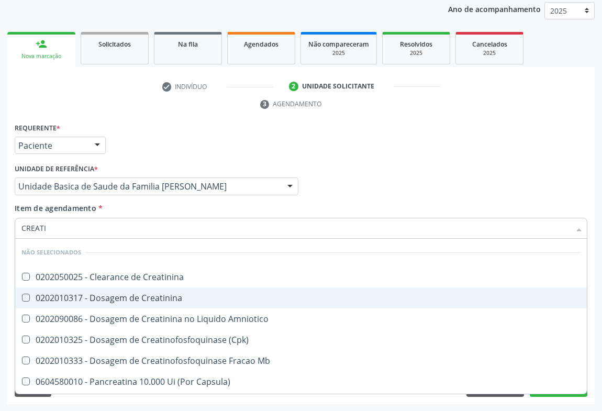
click at [89, 299] on div "0202010317 - Dosagem de Creatinina" at bounding box center [300, 298] width 559 height 8
checkbox Creatinina "true"
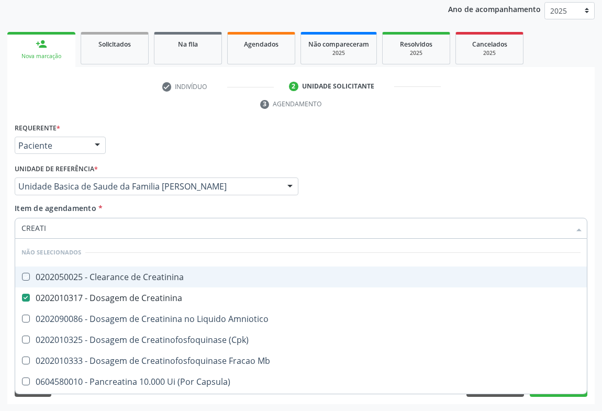
click at [152, 168] on div "Unidade de referência * Unidade Basica de Saude da Familia [PERSON_NAME] Unidad…" at bounding box center [157, 178] width 284 height 34
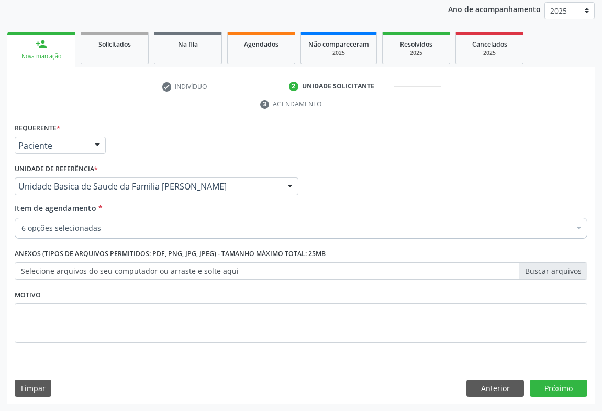
click at [72, 221] on div "6 opções selecionadas" at bounding box center [301, 228] width 573 height 21
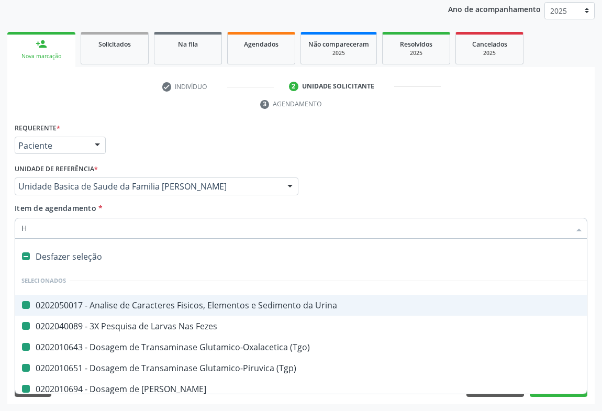
type input "HE"
checkbox Urina "false"
checkbox \(Tgo\) "false"
checkbox Fezes "false"
checkbox Ureia "false"
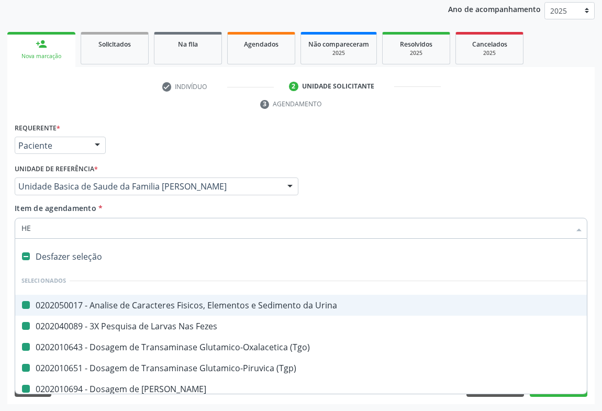
checkbox \(Tgp\) "false"
checkbox Creatinina "false"
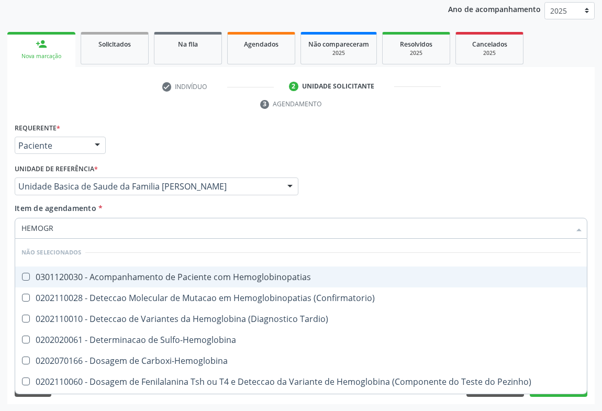
type input "HEMOGRA"
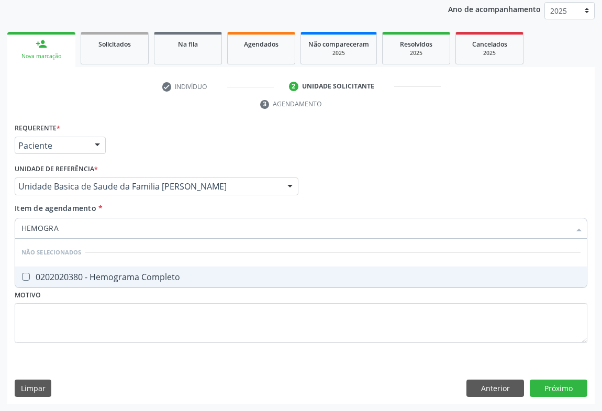
click at [36, 279] on div "0202020380 - Hemograma Completo" at bounding box center [300, 277] width 559 height 8
checkbox Completo "true"
click at [117, 128] on div "Requerente * Paciente Médico(a) Enfermeiro(a) Paciente Nenhum resultado encontr…" at bounding box center [301, 140] width 578 height 41
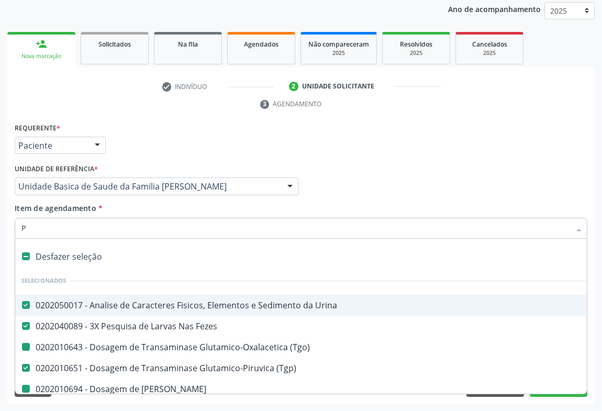
type input "PL"
checkbox \(Tgo\) "false"
checkbox Ureia "false"
checkbox Creatinina "false"
checkbox Completo "false"
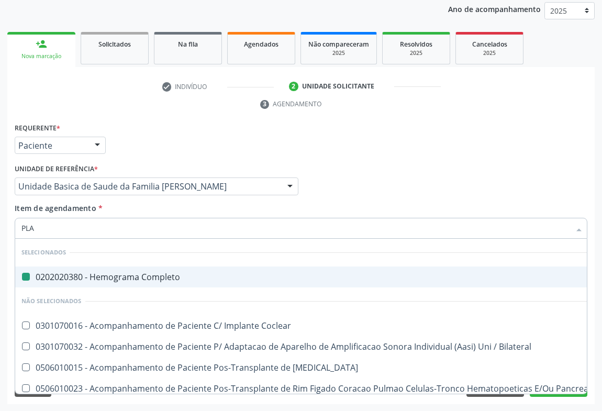
type input "PLAQ"
checkbox Completo "false"
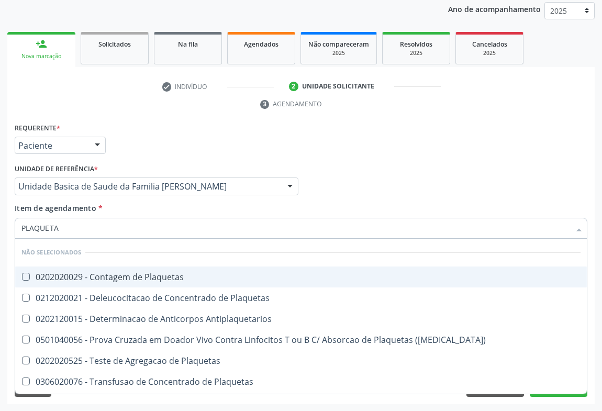
type input "PLAQUETAS"
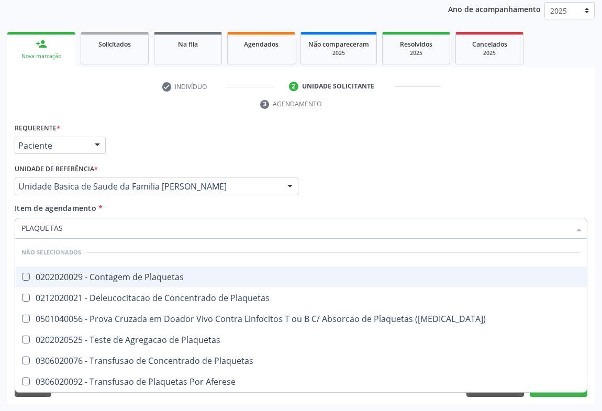
click at [61, 276] on div "0202020029 - Contagem de Plaquetas" at bounding box center [300, 277] width 559 height 8
checkbox Plaquetas "true"
click at [194, 99] on ul "check Indivíduo 2 Unidade solicitante 3 Agendamento" at bounding box center [300, 95] width 587 height 35
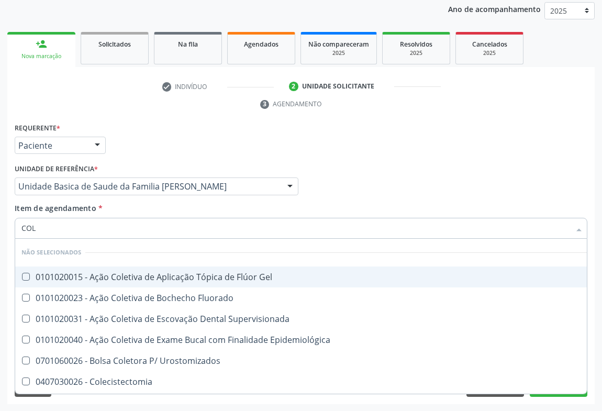
type input "COLE"
checkbox Gel "false"
checkbox Supervisionada "false"
checkbox Urostomizados "false"
checkbox Epidemiológica "false"
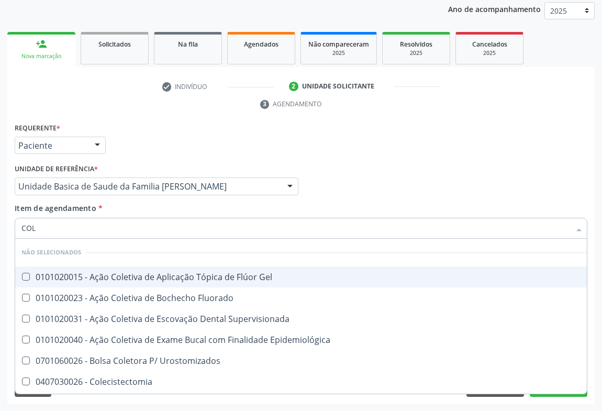
checkbox Fluorado "false"
checkbox Oncologia "false"
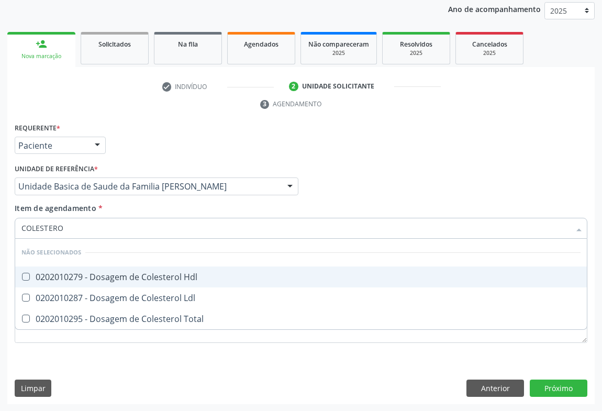
type input "COLESTEROL"
drag, startPoint x: 57, startPoint y: 276, endPoint x: 54, endPoint y: 288, distance: 11.8
click at [57, 282] on span "0202010279 - Dosagem de Colesterol Hdl" at bounding box center [301, 277] width 572 height 21
checkbox Hdl "true"
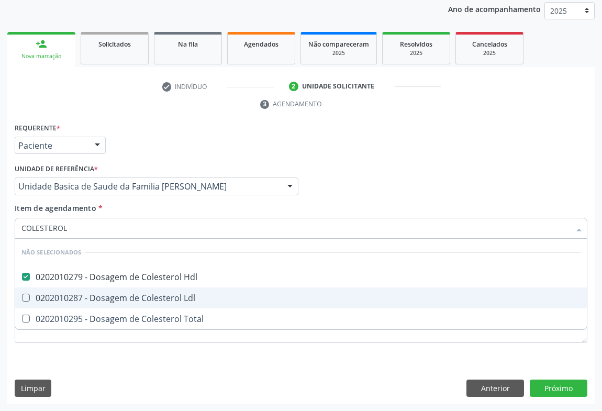
click at [52, 296] on div "0202010287 - Dosagem de Colesterol Ldl" at bounding box center [300, 298] width 559 height 8
checkbox Ldl "true"
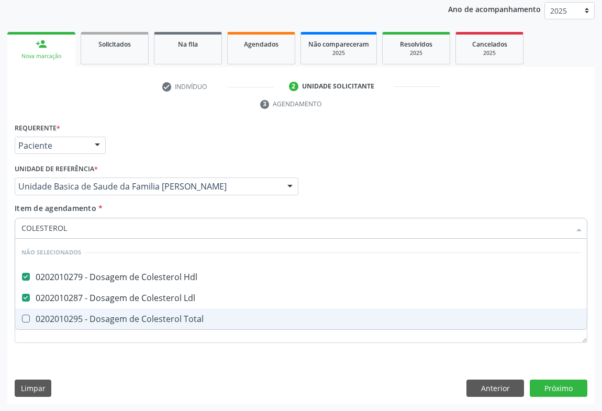
click at [51, 308] on span "0202010295 - Dosagem de Colesterol Total" at bounding box center [301, 318] width 572 height 21
checkbox Total "true"
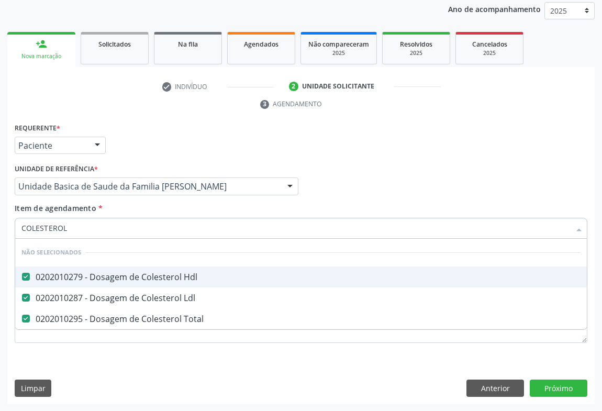
click at [126, 151] on div "Requerente * Paciente Médico(a) Enfermeiro(a) Paciente Nenhum resultado encontr…" at bounding box center [301, 140] width 578 height 41
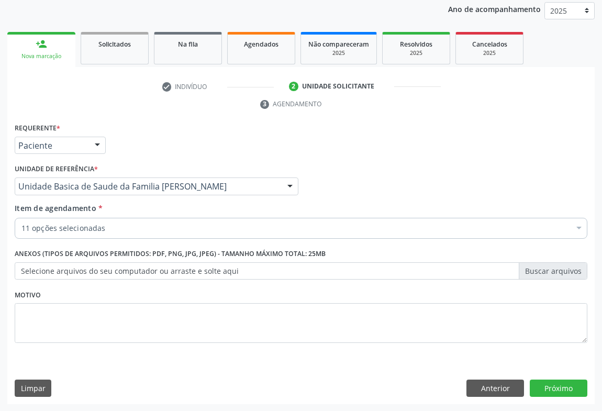
click at [82, 232] on div "11 opções selecionadas" at bounding box center [301, 228] width 573 height 21
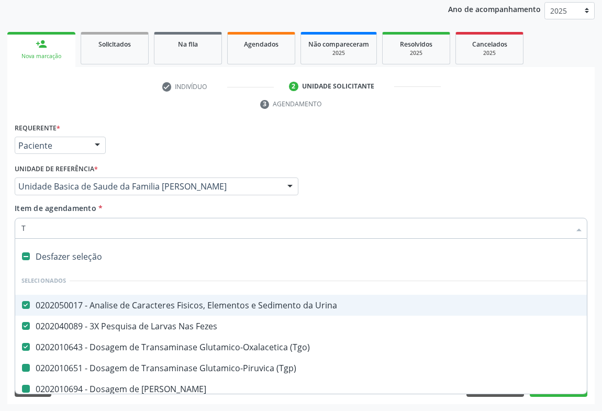
type input "TR"
checkbox \(Tgp\) "false"
checkbox Ureia "false"
checkbox Creatinina "false"
checkbox Completo "false"
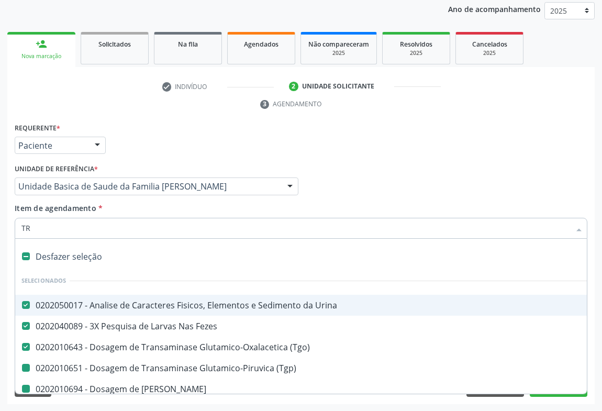
checkbox Plaquetas "false"
checkbox Hdl "false"
checkbox Total "false"
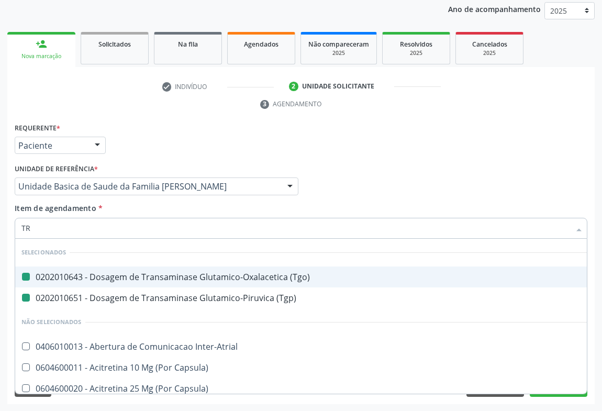
type input "TRI"
checkbox \(Tgo\) "false"
checkbox \(Tgp\) "false"
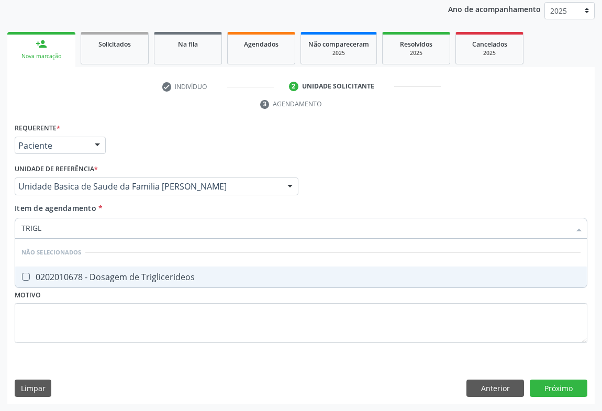
type input "TRIGLI"
click at [70, 275] on div "0202010678 - Dosagem de Triglicerideos" at bounding box center [300, 277] width 559 height 8
checkbox Triglicerideos "true"
click at [99, 131] on div "Requerente * Paciente Médico(a) Enfermeiro(a) Paciente Nenhum resultado encontr…" at bounding box center [60, 137] width 91 height 34
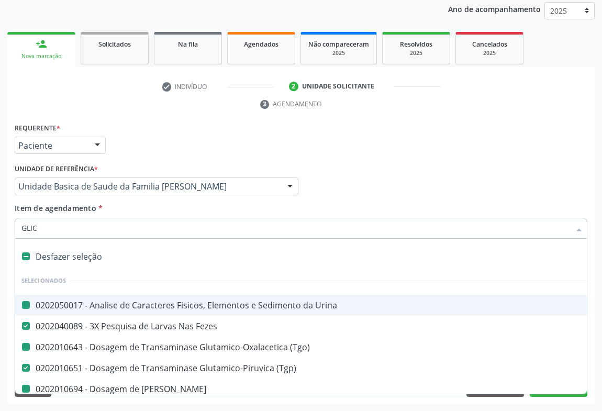
type input "GLICO"
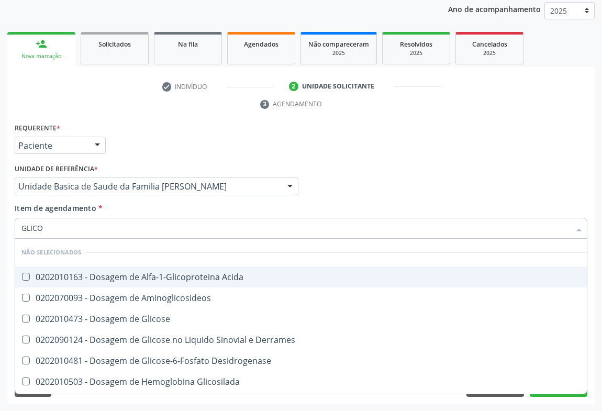
checkbox Acida "false"
checkbox Glicose "false"
checkbox Desidrogenase "false"
checkbox Glicosilada "false"
checkbox Quantitativa "false"
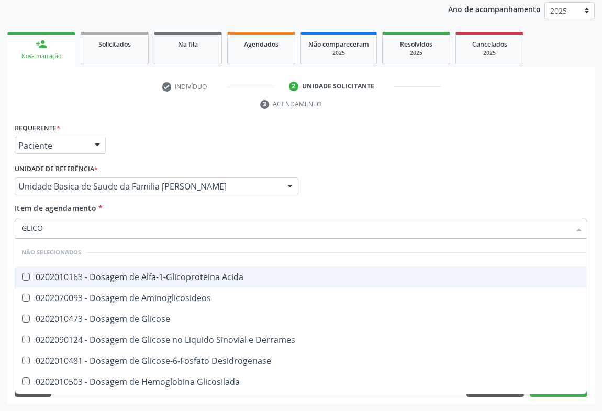
checkbox Urina "false"
checkbox Glicose "false"
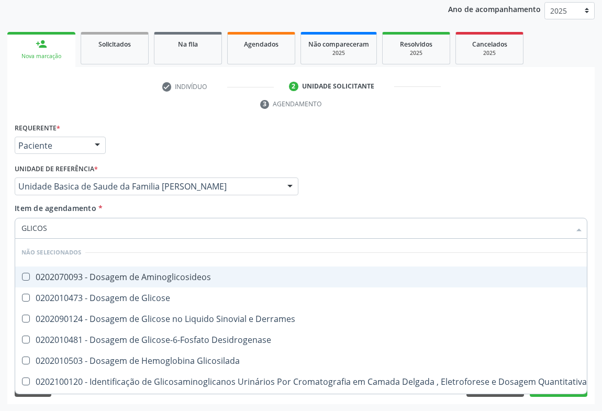
type input "GLICOSE"
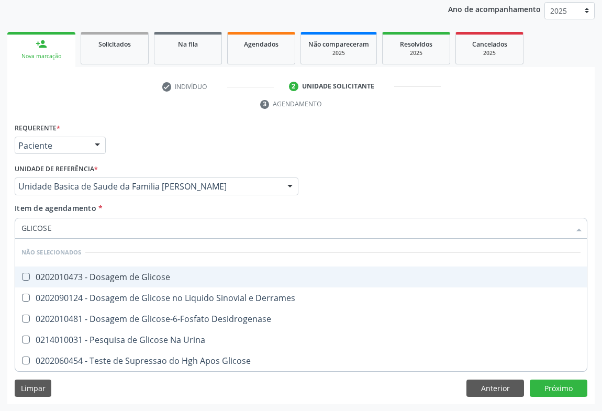
click at [101, 276] on div "0202010473 - Dosagem de Glicose" at bounding box center [300, 277] width 559 height 8
checkbox Glicose "true"
click at [178, 156] on div "Requerente * Paciente Médico(a) Enfermeiro(a) Paciente Nenhum resultado encontr…" at bounding box center [301, 140] width 578 height 41
checkbox Desidrogenase "true"
checkbox Glicose "true"
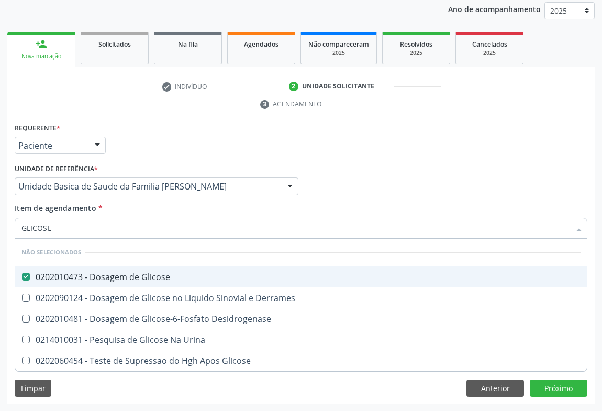
checkbox Derrames "true"
checkbox Urina "true"
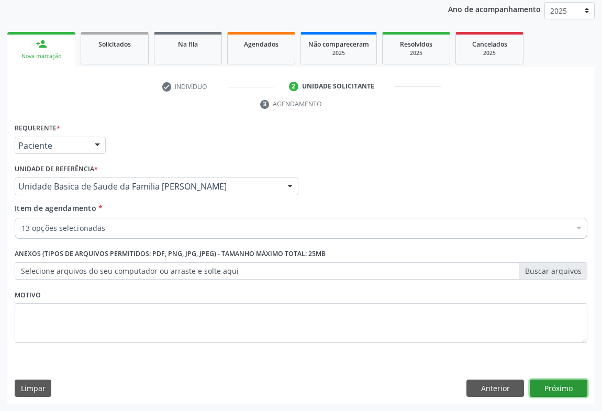
click at [545, 389] on button "Próximo" at bounding box center [559, 389] width 58 height 18
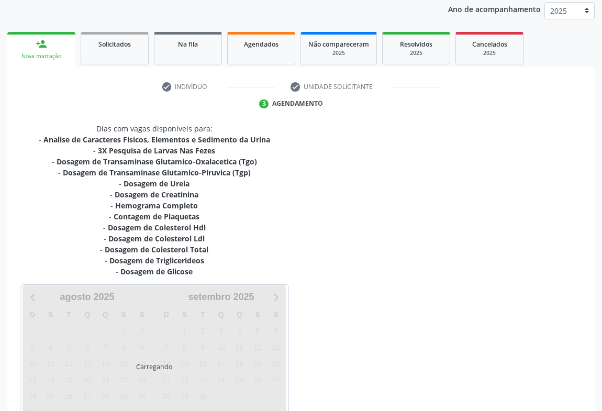
scroll to position [193, 0]
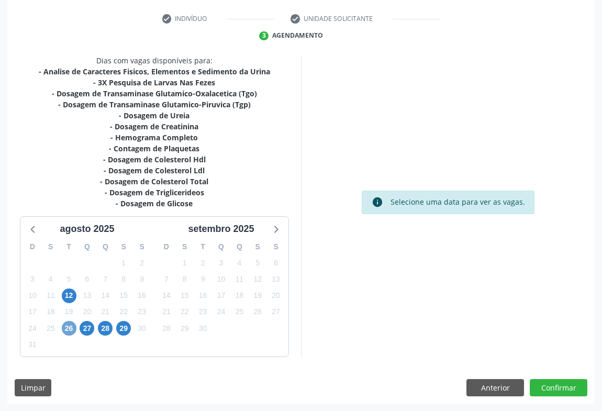
click at [65, 325] on span "26" at bounding box center [69, 328] width 15 height 15
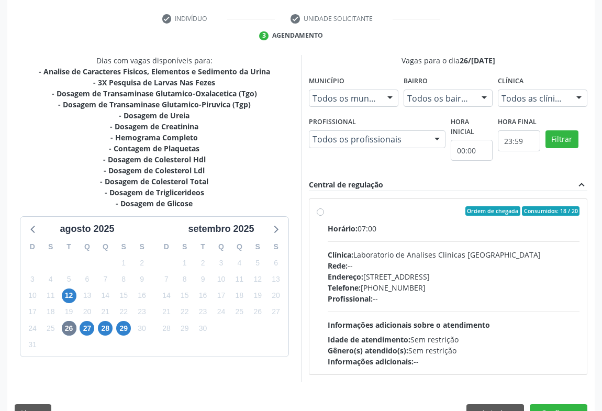
click at [430, 297] on div "Profissional: --" at bounding box center [454, 298] width 252 height 11
click at [324, 216] on input "Ordem de chegada Consumidos: 18 / 20 Horário: 07:00 Clínica: Laboratorio de Ana…" at bounding box center [320, 210] width 7 height 9
radio input "true"
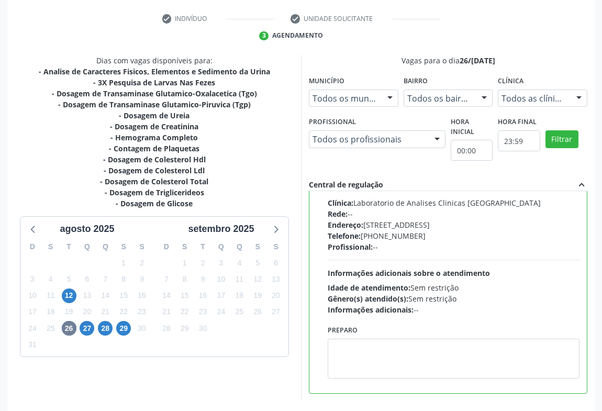
scroll to position [236, 0]
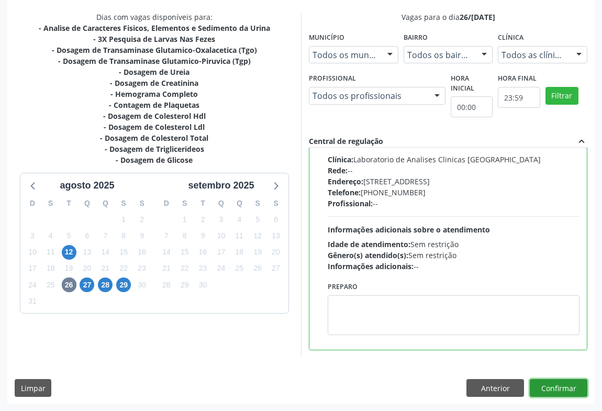
click at [553, 384] on button "Confirmar" at bounding box center [559, 388] width 58 height 18
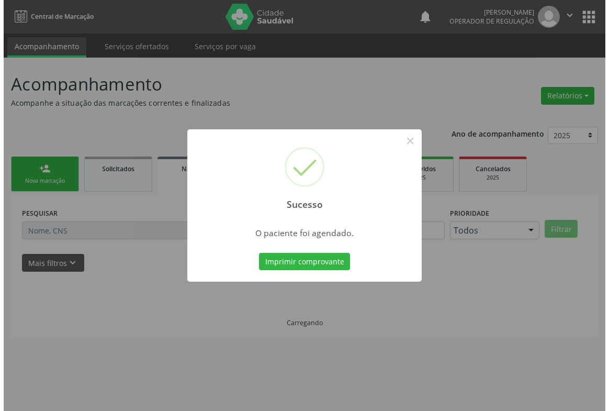
scroll to position [0, 0]
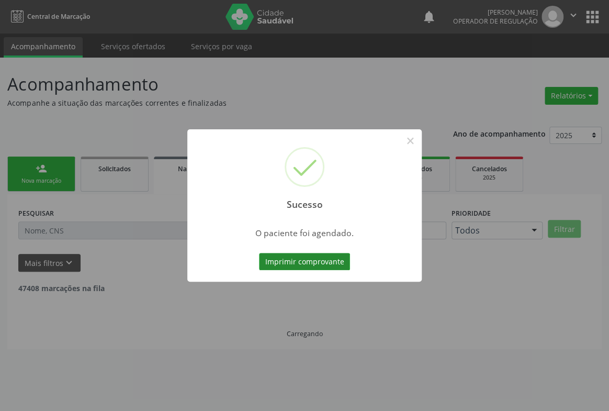
click at [314, 257] on button "Imprimir comprovante" at bounding box center [304, 262] width 91 height 18
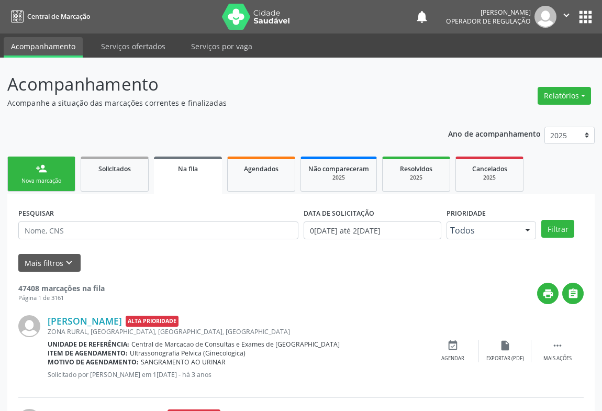
click at [35, 183] on div "Nova marcação" at bounding box center [41, 181] width 52 height 8
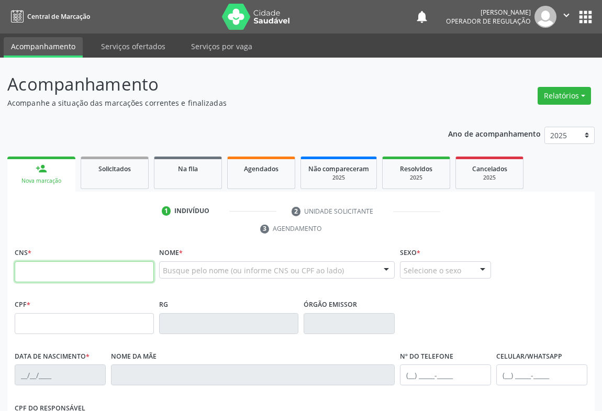
click at [72, 278] on input "text" at bounding box center [84, 271] width 139 height 21
type input "700 0046 7956 5807"
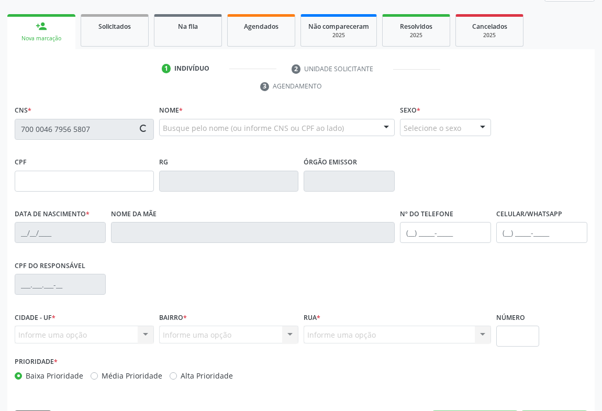
scroll to position [173, 0]
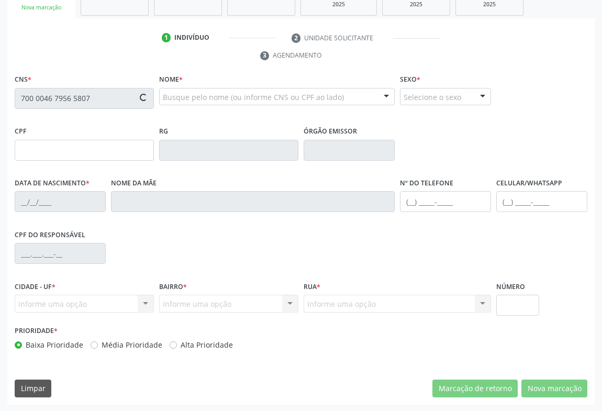
type input "0850144949"
type input "SP"
type input "08/01/1974"
type input "Maria Pereira da Silva"
type input "(75) 98345-3396"
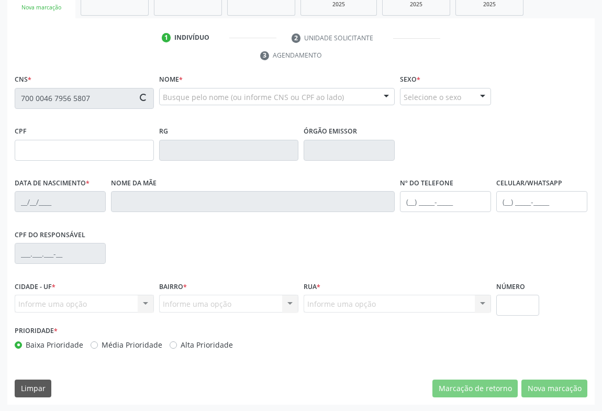
type input "(74) 98802-6741"
type input "002.013.375-84"
type input "SN"
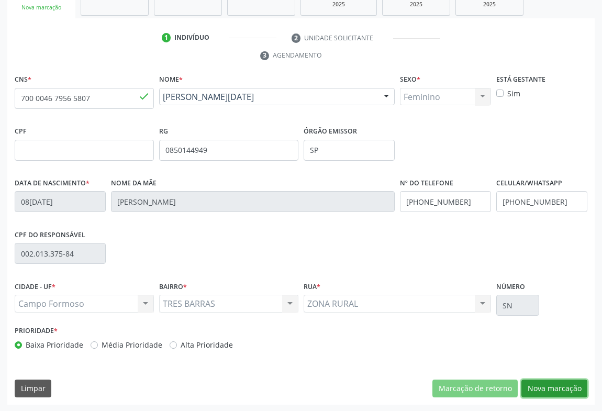
click at [552, 392] on button "Nova marcação" at bounding box center [555, 389] width 66 height 18
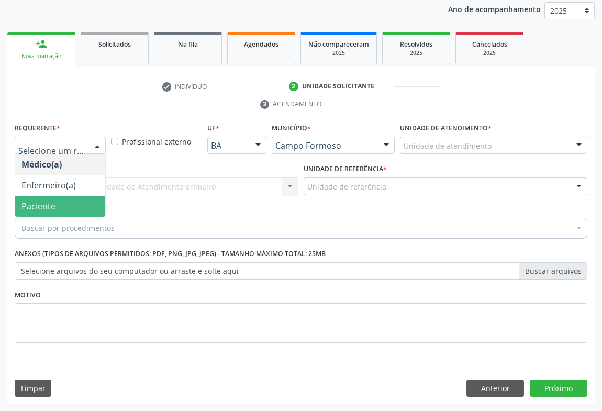
click at [47, 209] on span "Paciente" at bounding box center [38, 207] width 34 height 12
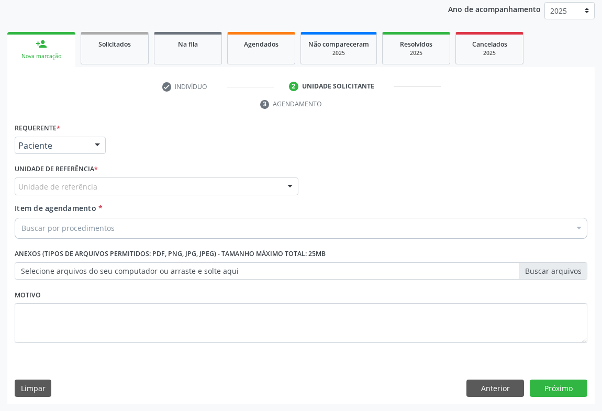
click at [118, 186] on div "Unidade de referência" at bounding box center [157, 186] width 284 height 18
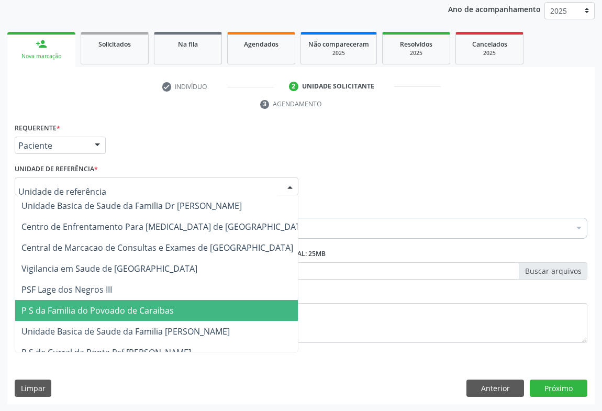
drag, startPoint x: 123, startPoint y: 315, endPoint x: 122, endPoint y: 305, distance: 10.0
click at [122, 315] on span "P S da Familia do Povoado de Caraibas" at bounding box center [164, 310] width 299 height 21
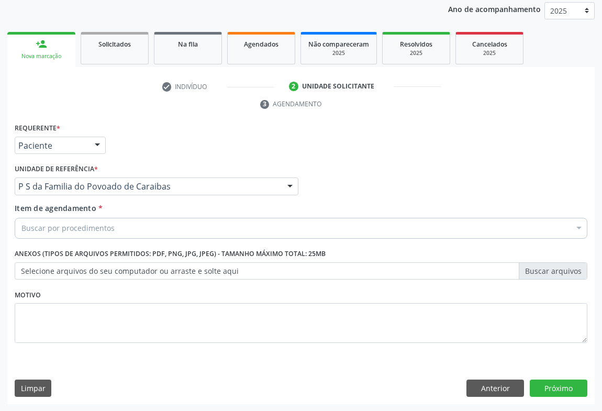
click at [119, 227] on div "Buscar por procedimentos" at bounding box center [301, 228] width 573 height 21
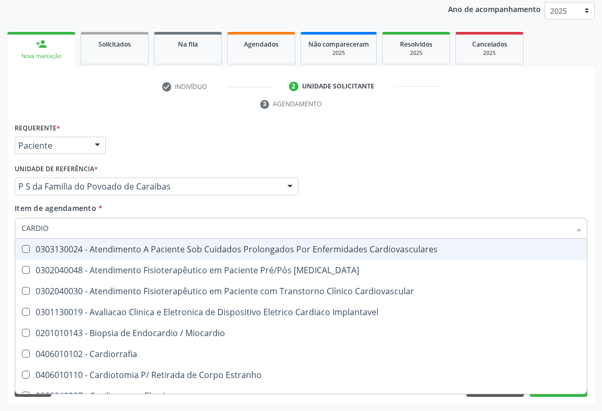
type input "CARDIOL"
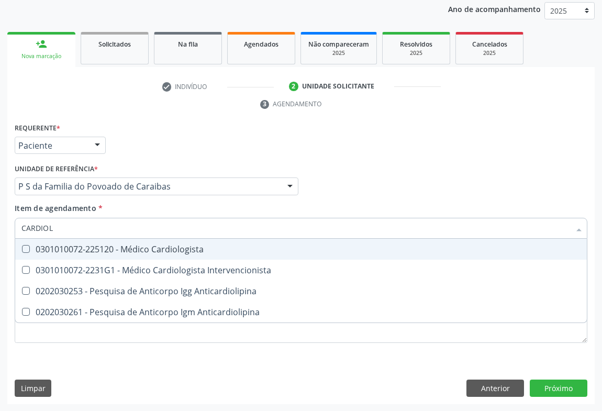
click at [120, 253] on div "0301010072-225120 - Médico Cardiologista" at bounding box center [300, 249] width 559 height 8
checkbox Cardiologista "true"
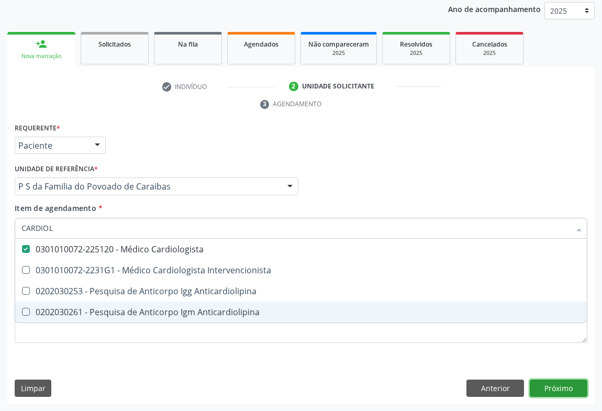
click at [560, 390] on div "Requerente * Paciente Médico(a) Enfermeiro(a) Paciente Nenhum resultado encontr…" at bounding box center [300, 262] width 587 height 284
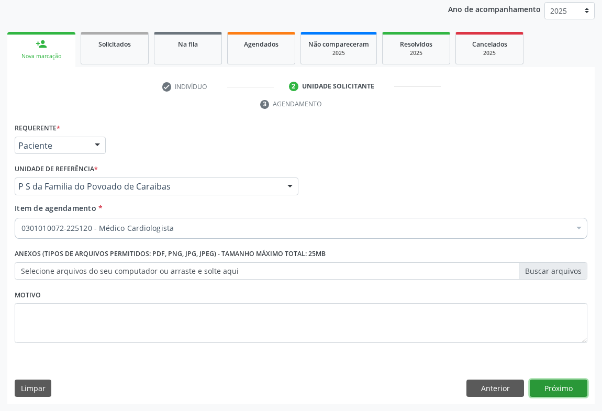
click at [551, 393] on button "Próximo" at bounding box center [559, 389] width 58 height 18
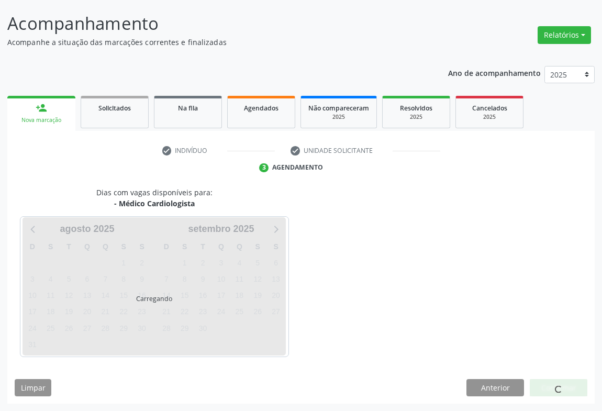
scroll to position [60, 0]
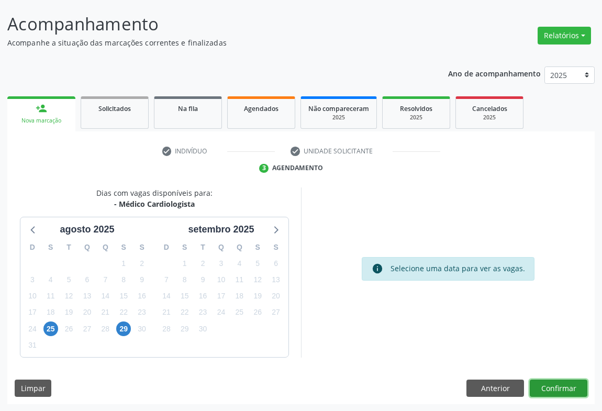
click at [552, 390] on button "Confirmar" at bounding box center [559, 389] width 58 height 18
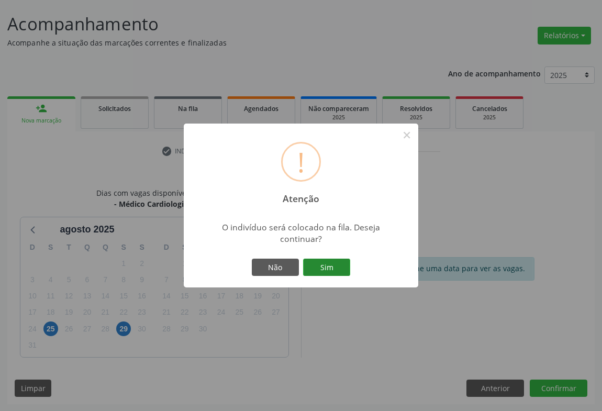
click at [336, 270] on button "Sim" at bounding box center [326, 268] width 47 height 18
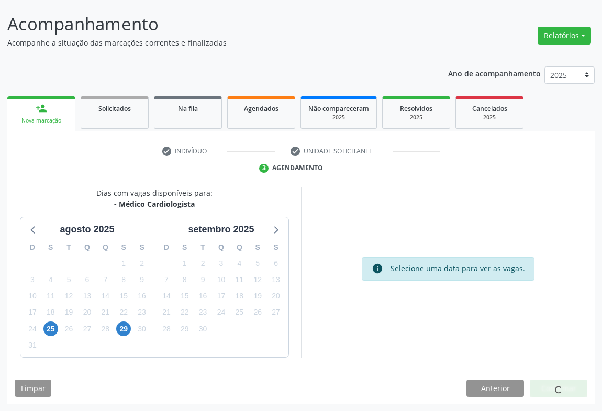
scroll to position [0, 0]
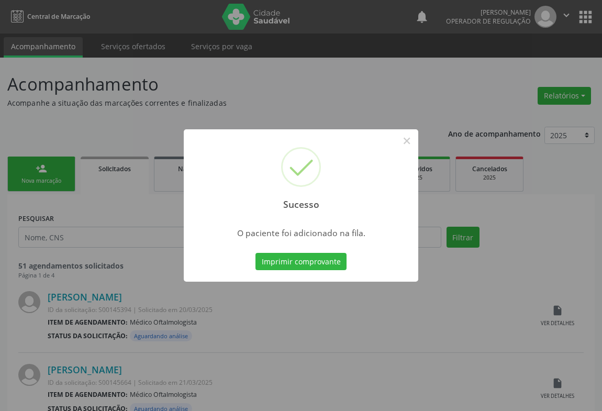
click at [318, 272] on div "Imprimir comprovante Cancel" at bounding box center [301, 262] width 96 height 22
click at [323, 260] on button "Imprimir comprovante" at bounding box center [301, 262] width 91 height 18
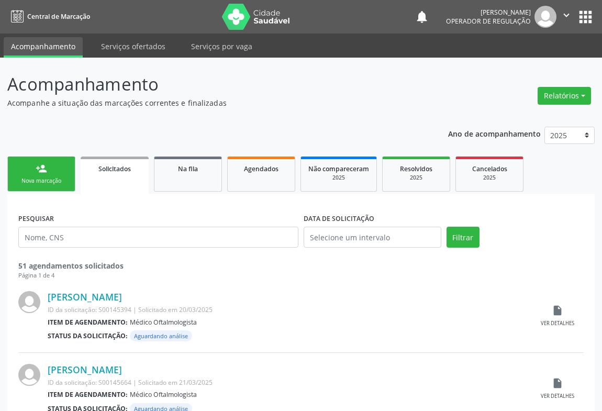
click at [52, 177] on div "Nova marcação" at bounding box center [41, 181] width 52 height 8
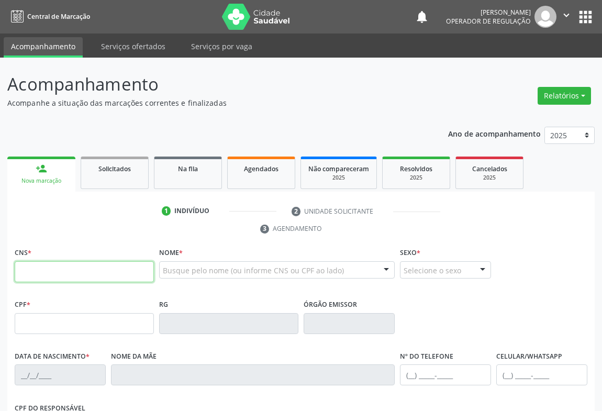
click at [41, 271] on input "text" at bounding box center [84, 271] width 139 height 21
type input "706 4046 6823 4680"
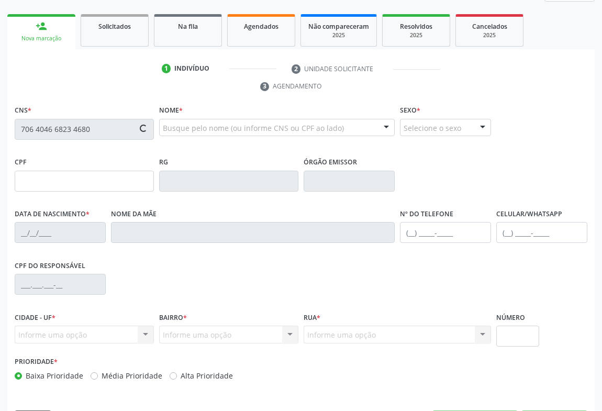
type input "31/03/2025"
type input "S/N"
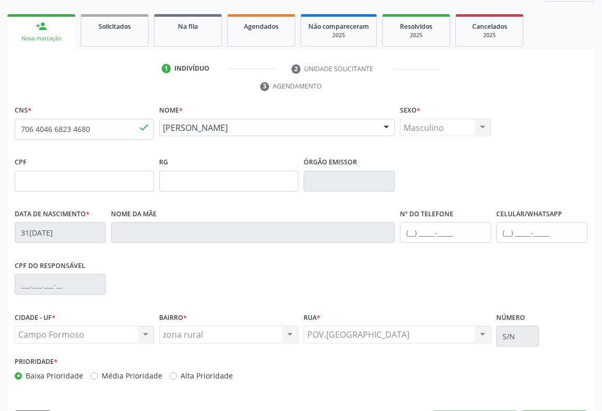
scroll to position [173, 0]
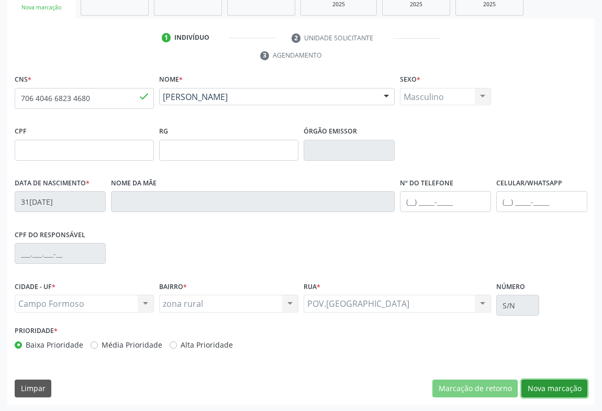
click at [549, 387] on button "Nova marcação" at bounding box center [555, 389] width 66 height 18
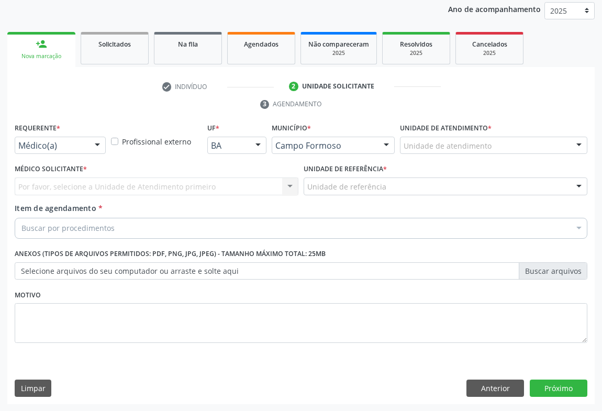
drag, startPoint x: 65, startPoint y: 148, endPoint x: 57, endPoint y: 164, distance: 18.5
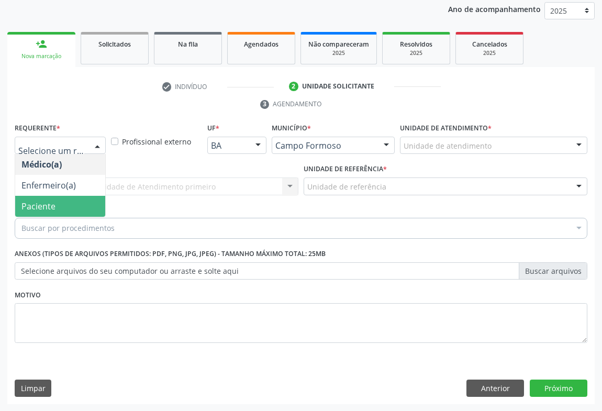
click at [57, 199] on span "Paciente" at bounding box center [60, 206] width 90 height 21
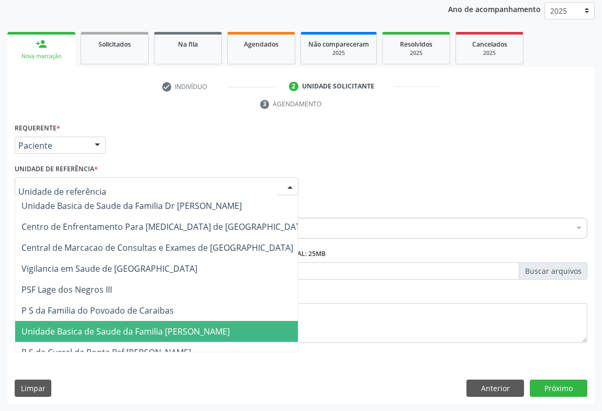
click at [84, 321] on span "Unidade Basica de Saude da Familia [PERSON_NAME]" at bounding box center [164, 331] width 299 height 21
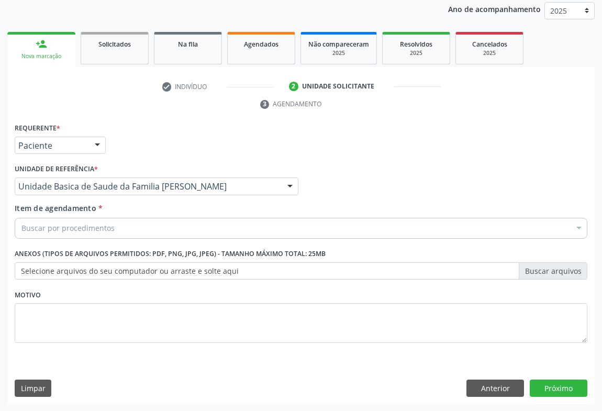
click at [83, 234] on div "Buscar por procedimentos" at bounding box center [301, 228] width 573 height 21
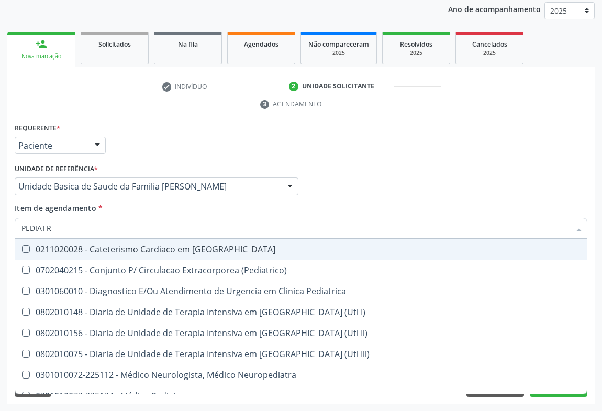
type input "PEDIATRA"
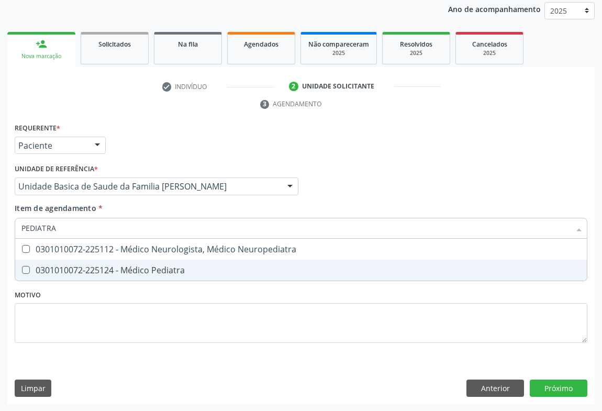
click at [97, 280] on div "Selecionar todos 0301010072-225112 - Médico Neurologista, Médico Neuropediatra …" at bounding box center [301, 260] width 573 height 42
click at [90, 266] on div "0301010072-225124 - Médico Pediatra" at bounding box center [300, 270] width 559 height 8
checkbox Pediatra "true"
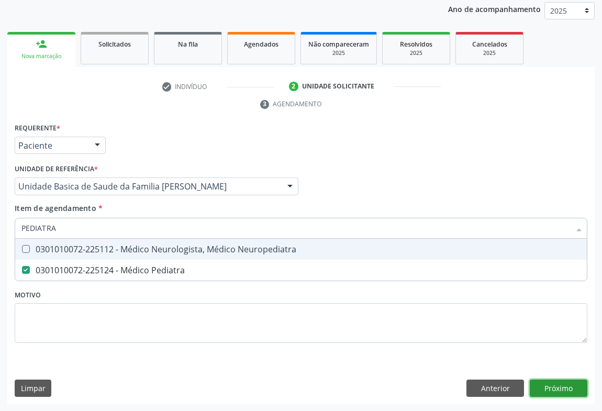
click at [542, 382] on div "Requerente * Paciente Médico(a) Enfermeiro(a) Paciente Nenhum resultado encontr…" at bounding box center [300, 262] width 587 height 284
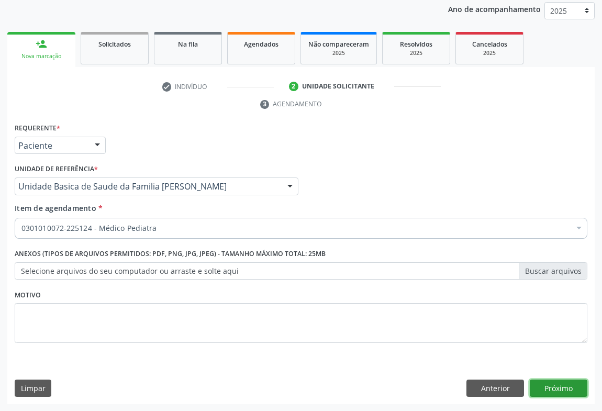
click at [563, 385] on button "Próximo" at bounding box center [559, 389] width 58 height 18
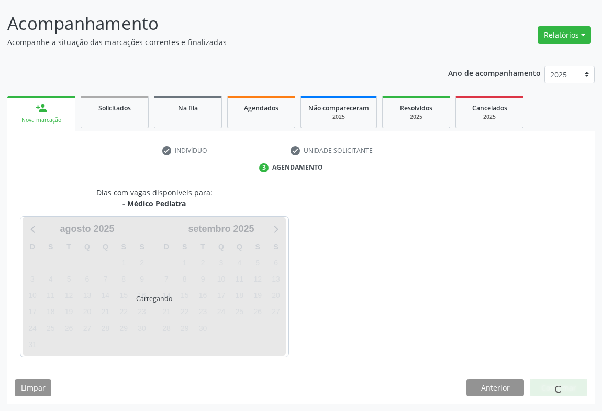
scroll to position [60, 0]
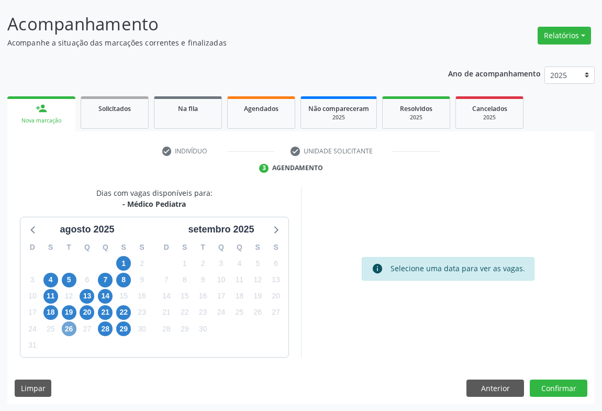
click at [63, 324] on span "26" at bounding box center [69, 328] width 15 height 15
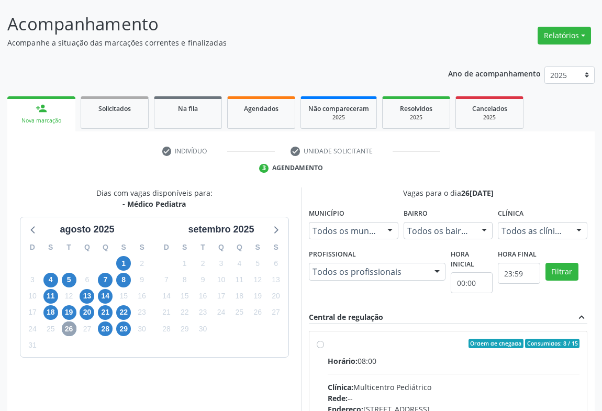
scroll to position [217, 0]
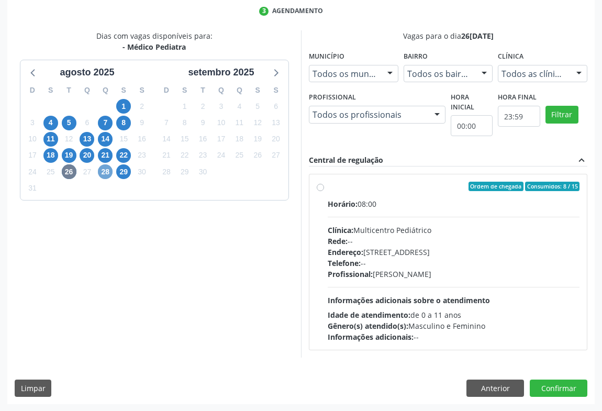
click at [106, 170] on span "28" at bounding box center [105, 171] width 15 height 15
click at [444, 240] on div "Rede: --" at bounding box center [454, 241] width 252 height 11
click at [324, 191] on input "Ordem de chegada Consumidos: 1 / 15 Horário: 08:00 Clínica: Multicentro Pediátr…" at bounding box center [320, 186] width 7 height 9
radio input "true"
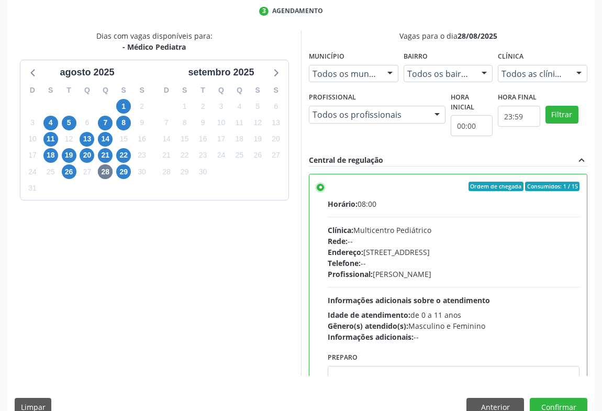
scroll to position [236, 0]
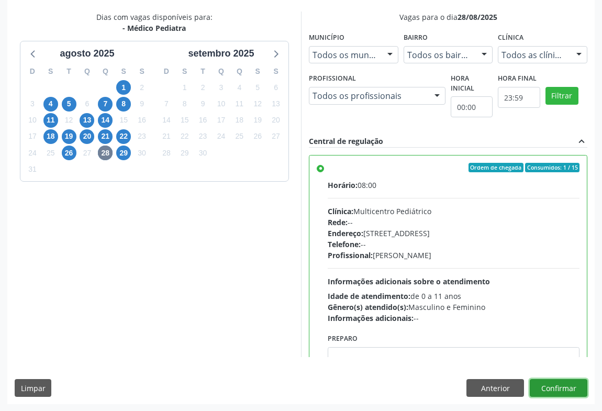
click at [559, 386] on button "Confirmar" at bounding box center [559, 388] width 58 height 18
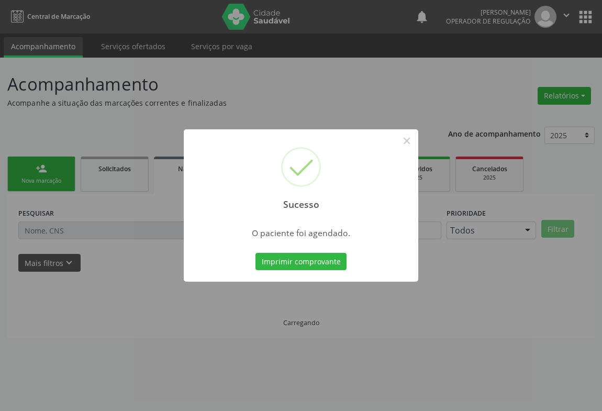
scroll to position [0, 0]
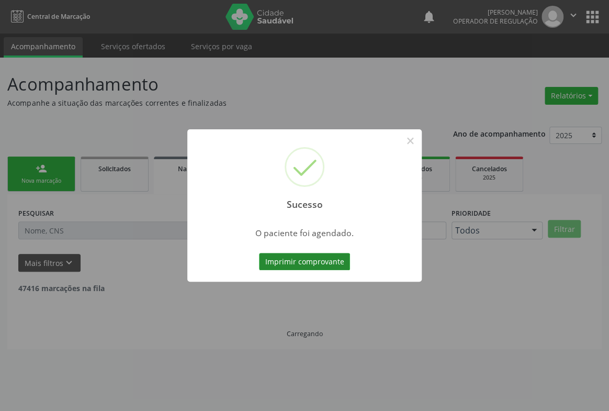
click at [318, 262] on button "Imprimir comprovante" at bounding box center [304, 262] width 91 height 18
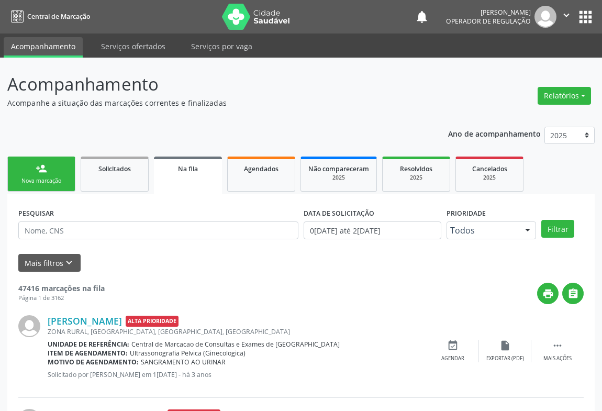
click at [42, 170] on div "person_add" at bounding box center [42, 169] width 12 height 12
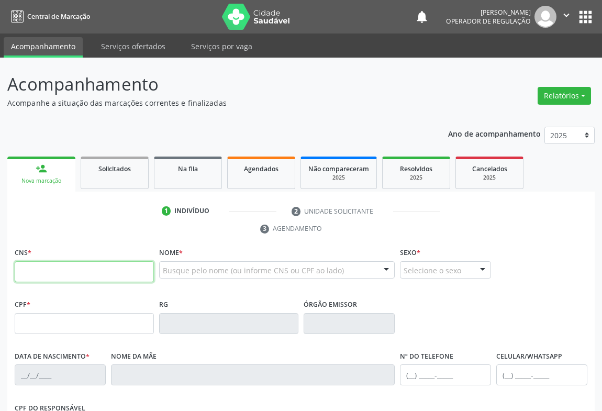
click at [46, 262] on input "text" at bounding box center [84, 271] width 139 height 21
type input "700 5011 7078 5557"
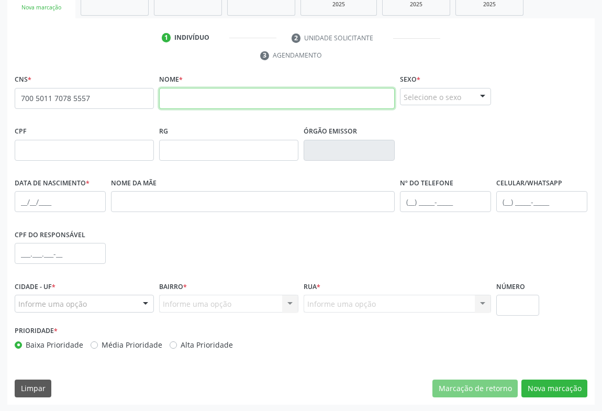
click at [239, 99] on input "text" at bounding box center [277, 98] width 236 height 21
type input "EDILBERTO DE JESUS SILVA"
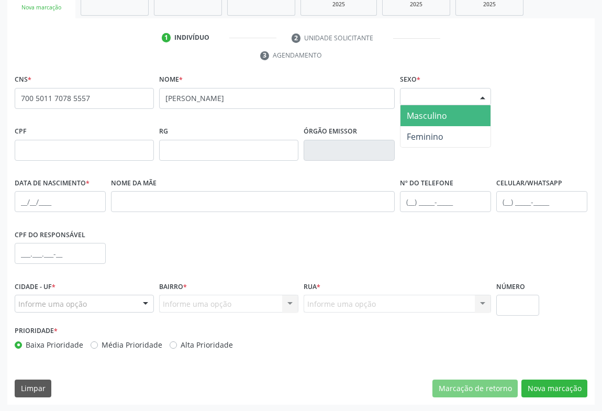
click at [458, 98] on div "Selecione o sexo" at bounding box center [445, 97] width 91 height 18
click at [434, 121] on span "Masculino" at bounding box center [446, 115] width 90 height 21
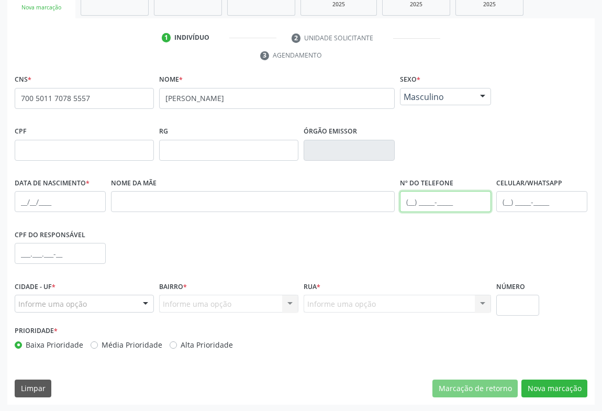
click at [441, 204] on input "text" at bounding box center [445, 201] width 91 height 21
click at [57, 201] on input "text" at bounding box center [60, 201] width 91 height 21
type input "03/05/1976"
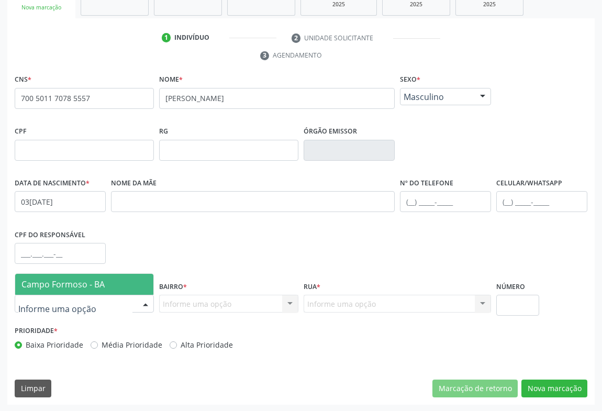
click at [86, 291] on span "Campo Formoso - BA" at bounding box center [84, 284] width 138 height 21
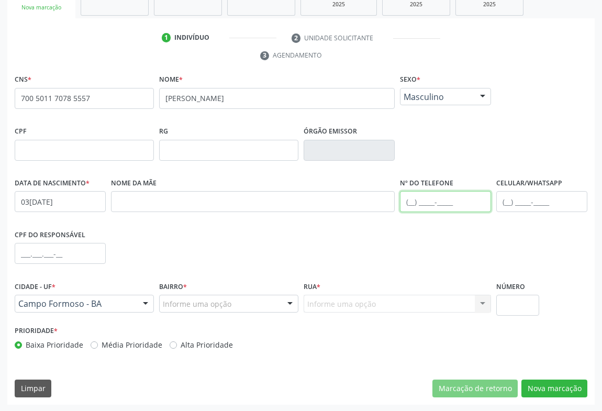
click at [431, 205] on input "text" at bounding box center [445, 201] width 91 height 21
type input "(74) 98869-0821"
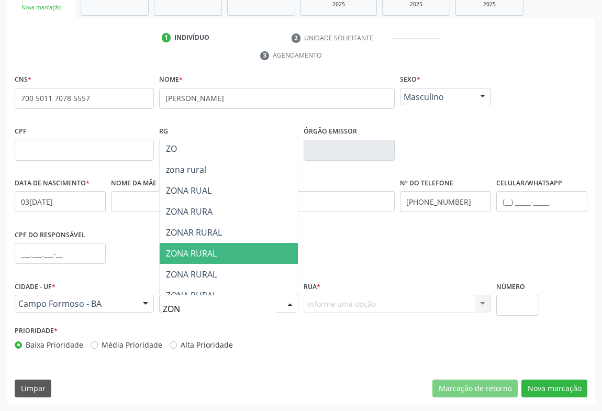
type input "ZONA"
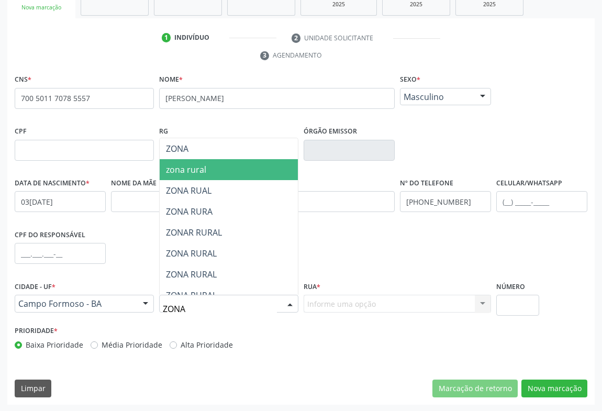
drag, startPoint x: 199, startPoint y: 167, endPoint x: 316, endPoint y: 278, distance: 161.1
click at [199, 167] on span "zona rural" at bounding box center [186, 170] width 40 height 12
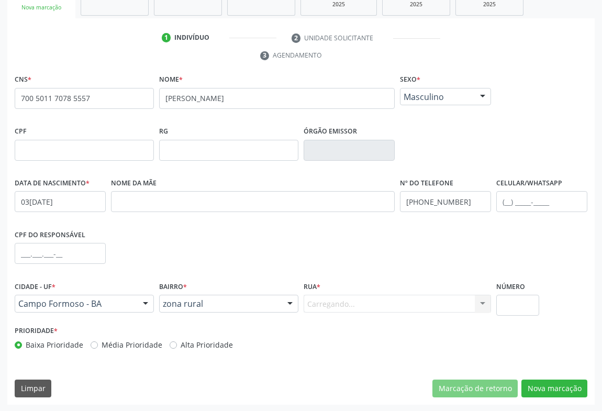
click at [319, 304] on div "Carregando... Nenhum resultado encontrado para: " " Nenhuma opção encontrada. D…" at bounding box center [397, 304] width 187 height 18
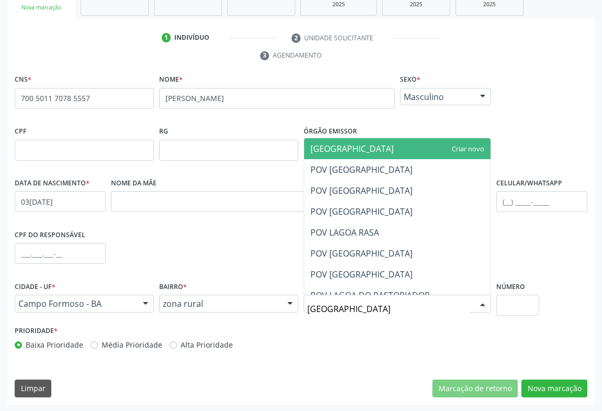
type input "POV [GEOGRAPHIC_DATA]"
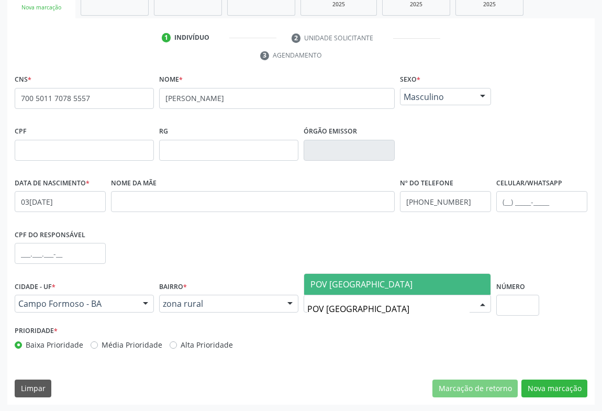
click at [445, 285] on span "POV [GEOGRAPHIC_DATA]" at bounding box center [397, 284] width 186 height 21
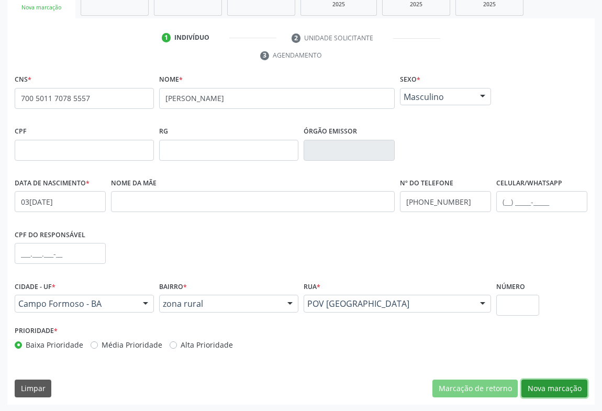
click at [561, 388] on button "Nova marcação" at bounding box center [555, 389] width 66 height 18
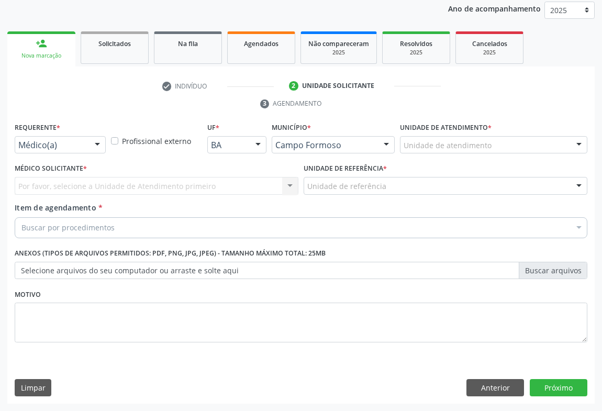
scroll to position [125, 0]
drag, startPoint x: 85, startPoint y: 141, endPoint x: 57, endPoint y: 157, distance: 32.3
click at [85, 141] on div "Médico(a)" at bounding box center [60, 146] width 91 height 18
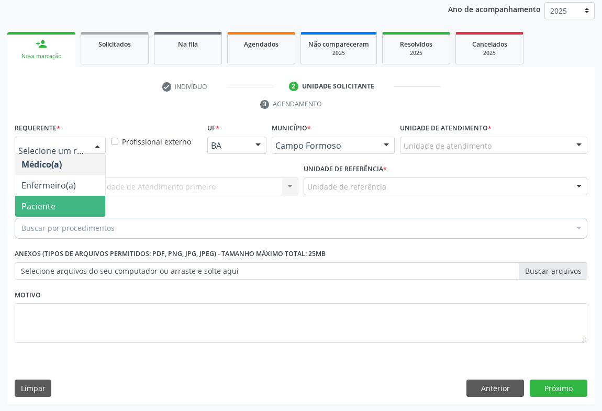
click at [40, 203] on span "Paciente" at bounding box center [38, 207] width 34 height 12
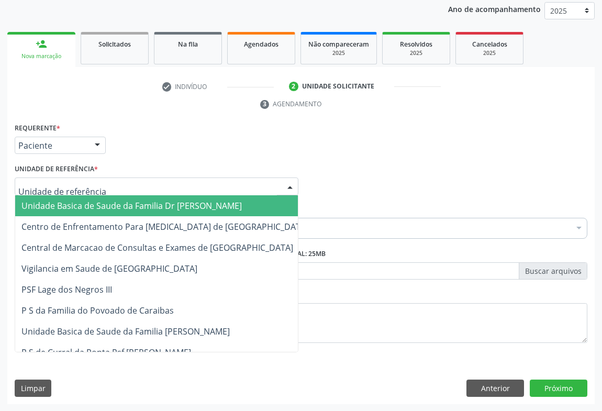
click at [129, 191] on div at bounding box center [157, 186] width 284 height 18
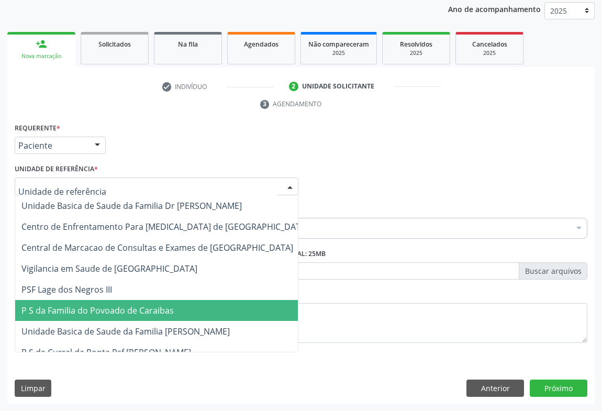
click at [117, 316] on span "P S da Familia do Povoado de Caraibas" at bounding box center [164, 310] width 299 height 21
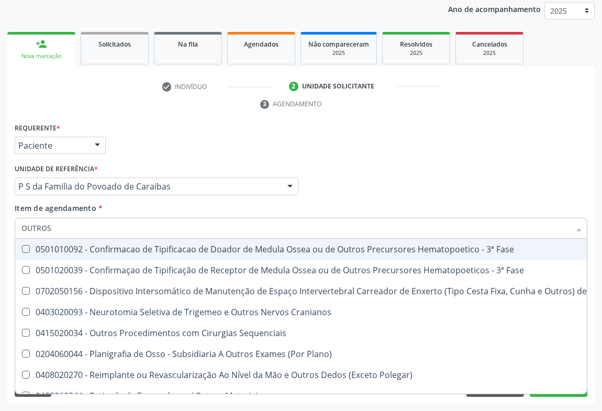
type input "OUTROS P"
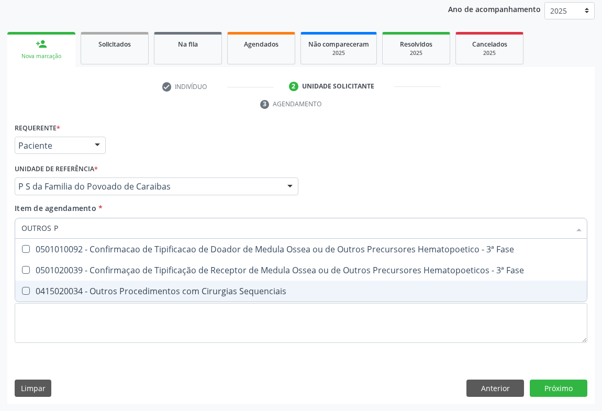
click at [204, 291] on div "0415020034 - Outros Procedimentos com Cirurgias Sequenciais" at bounding box center [300, 291] width 559 height 8
checkbox Sequenciais "true"
click at [569, 392] on div "Requerente * Paciente Médico(a) Enfermeiro(a) Paciente Nenhum resultado encontr…" at bounding box center [300, 262] width 587 height 284
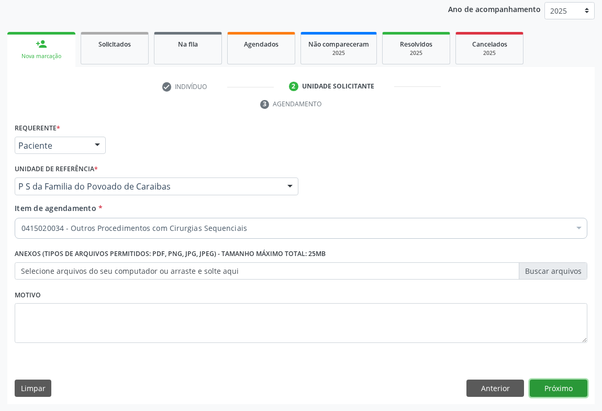
click at [553, 392] on button "Próximo" at bounding box center [559, 389] width 58 height 18
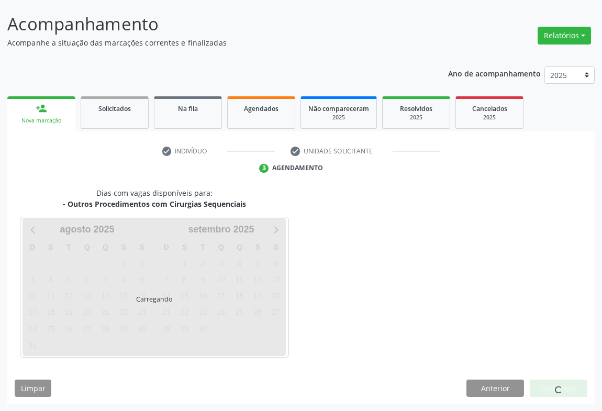
scroll to position [91, 0]
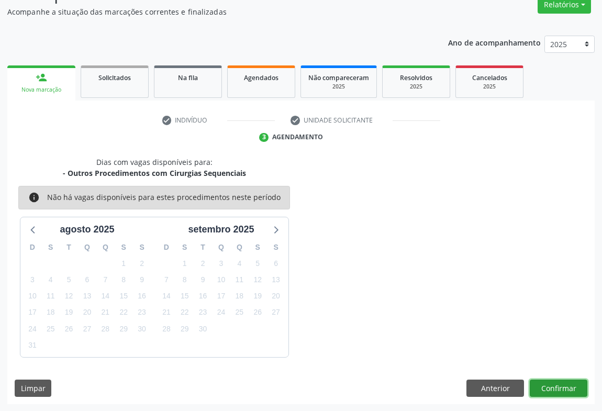
click at [562, 393] on button "Confirmar" at bounding box center [559, 389] width 58 height 18
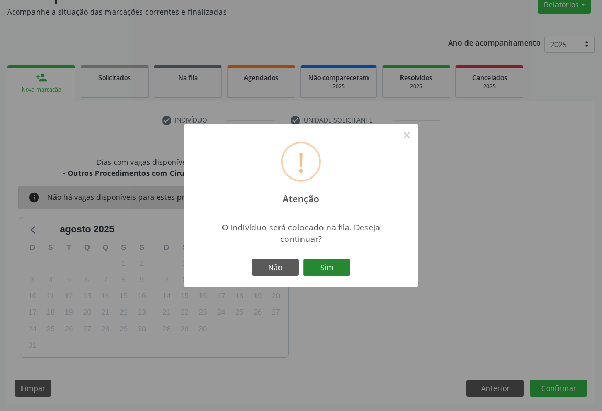
click at [327, 261] on button "Sim" at bounding box center [326, 268] width 47 height 18
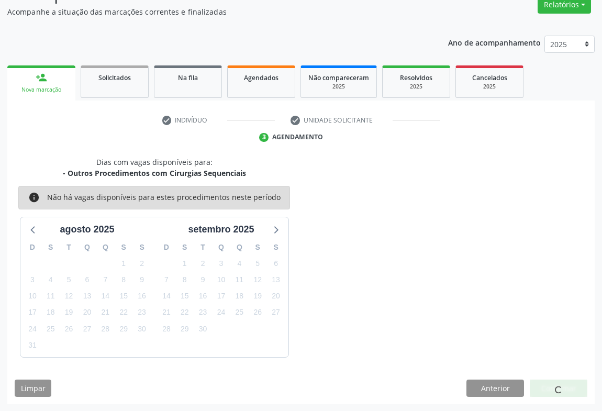
scroll to position [0, 0]
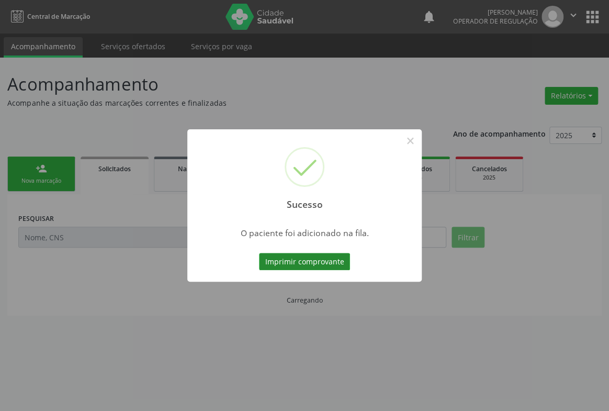
click at [328, 265] on button "Imprimir comprovante" at bounding box center [304, 262] width 91 height 18
